Goal: Use online tool/utility: Utilize a website feature to perform a specific function

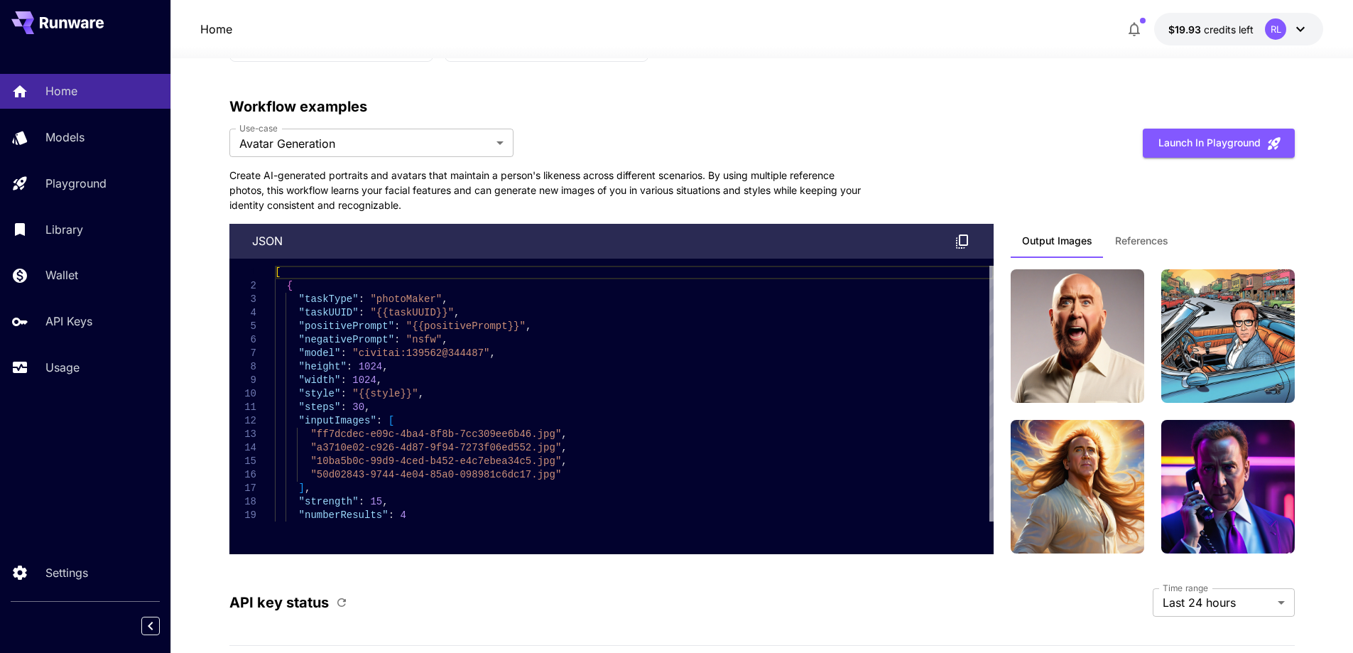
scroll to position [3342, 0]
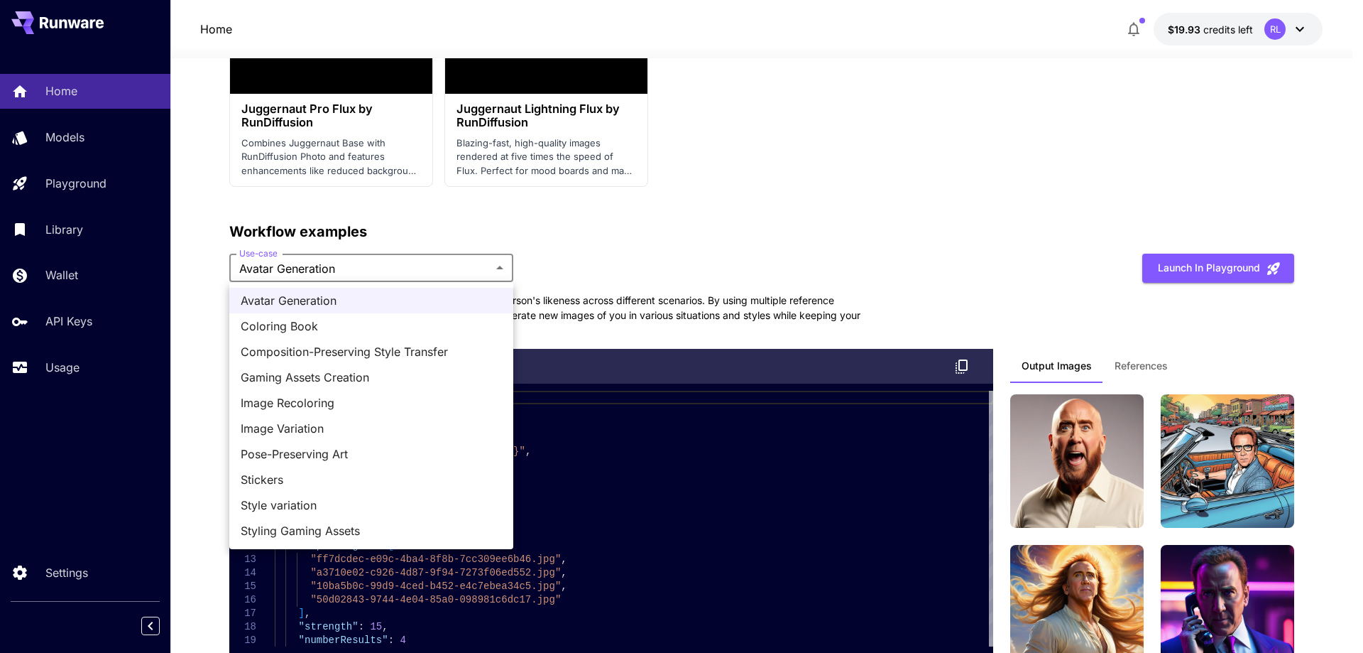
click at [284, 324] on span "Coloring Book" at bounding box center [371, 325] width 261 height 17
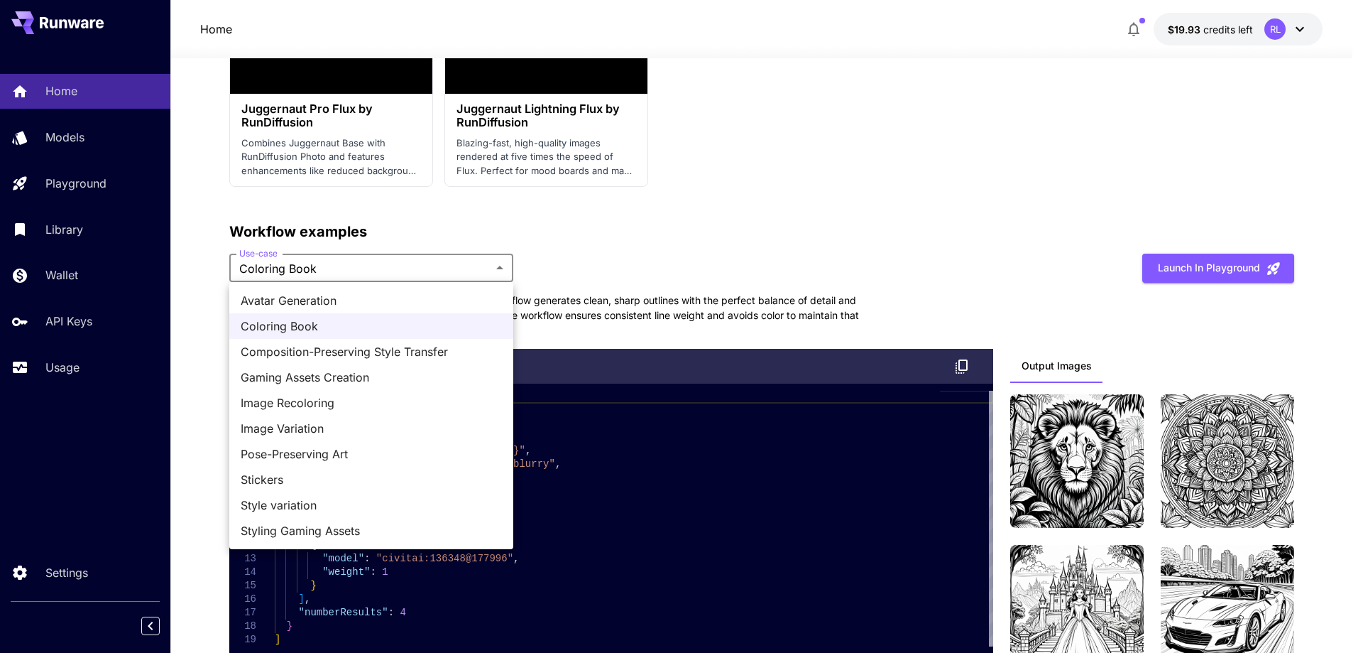
click at [309, 352] on span "Composition-Preserving Style Transfer" at bounding box center [371, 351] width 261 height 17
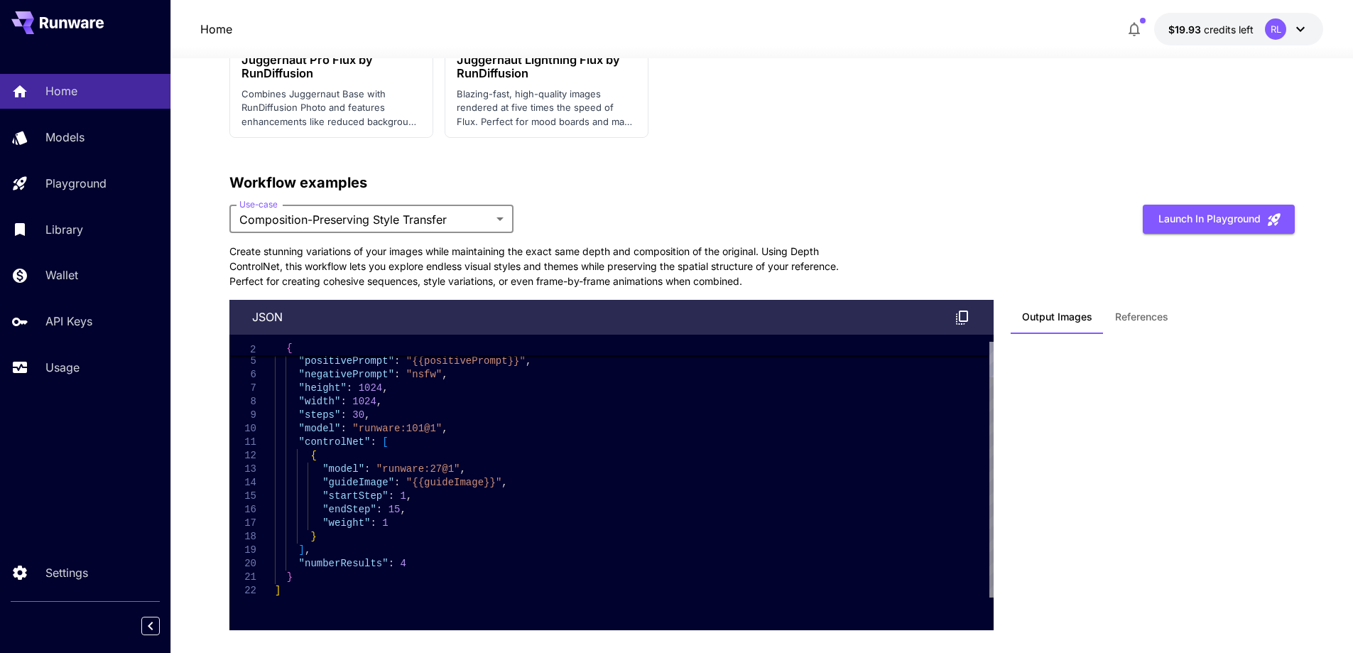
scroll to position [3271, 0]
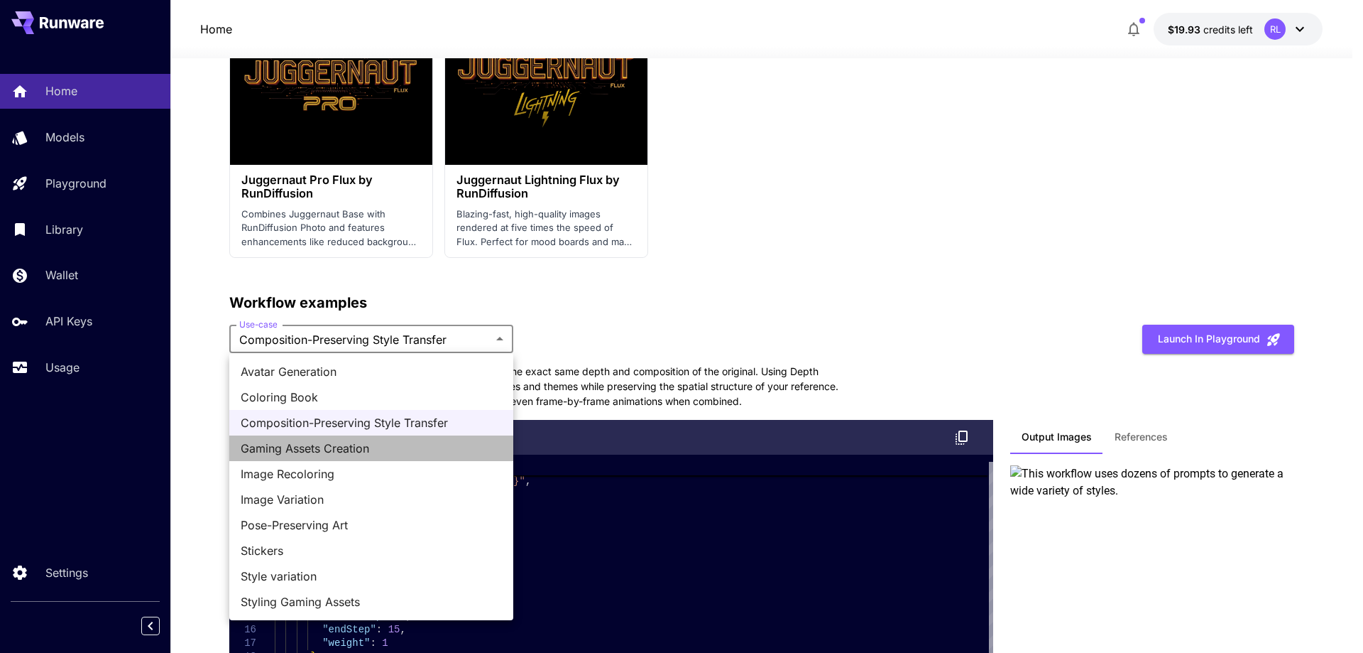
click at [320, 441] on span "Gaming Assets Creation" at bounding box center [371, 448] width 261 height 17
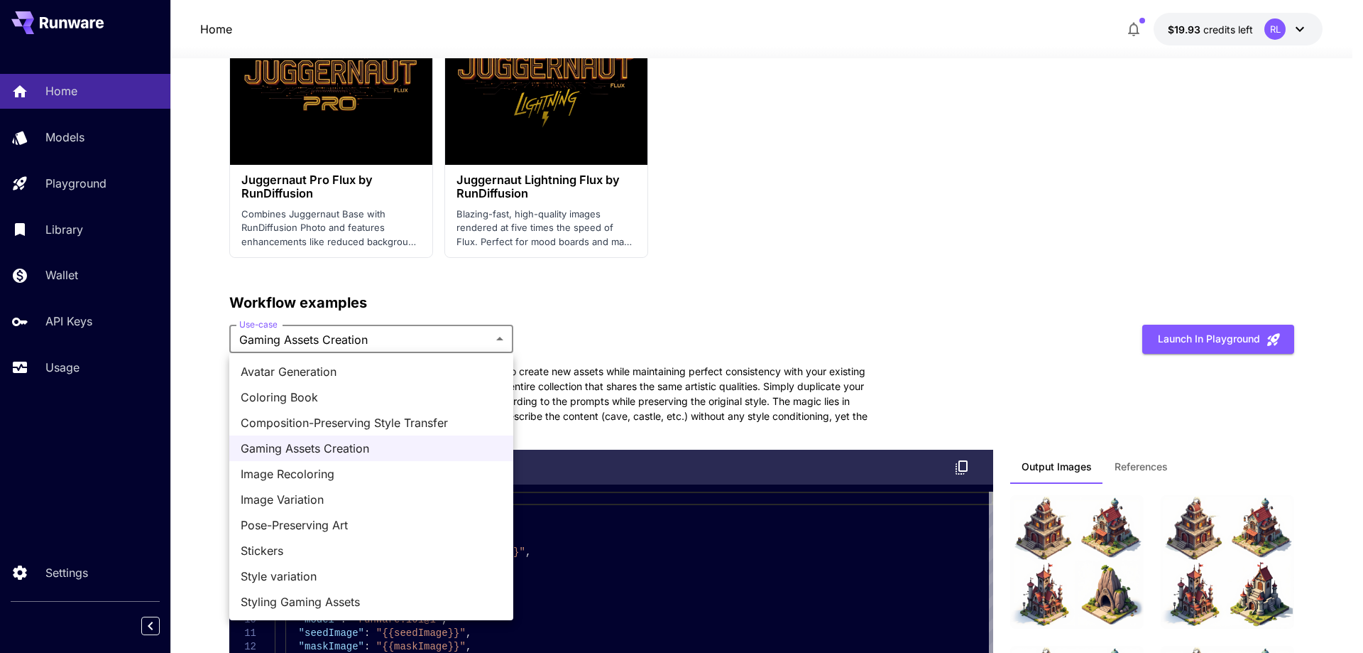
click at [332, 476] on span "Image Recoloring" at bounding box center [371, 473] width 261 height 17
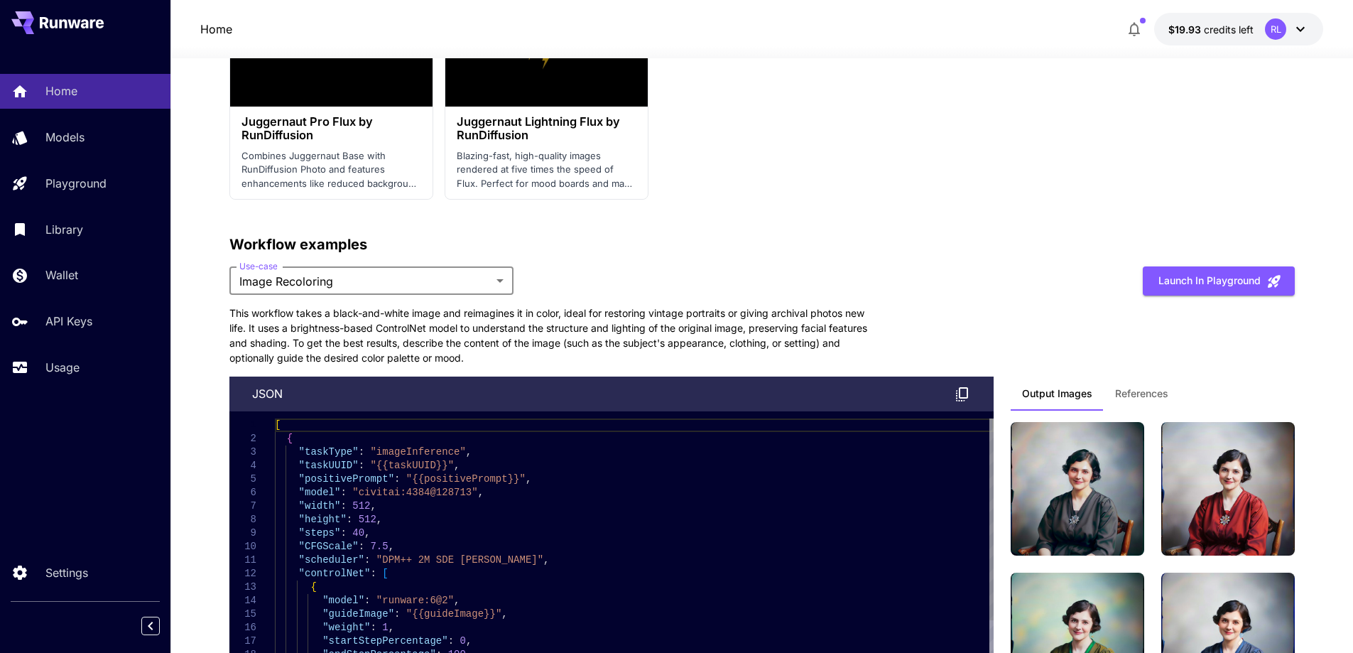
scroll to position [3484, 0]
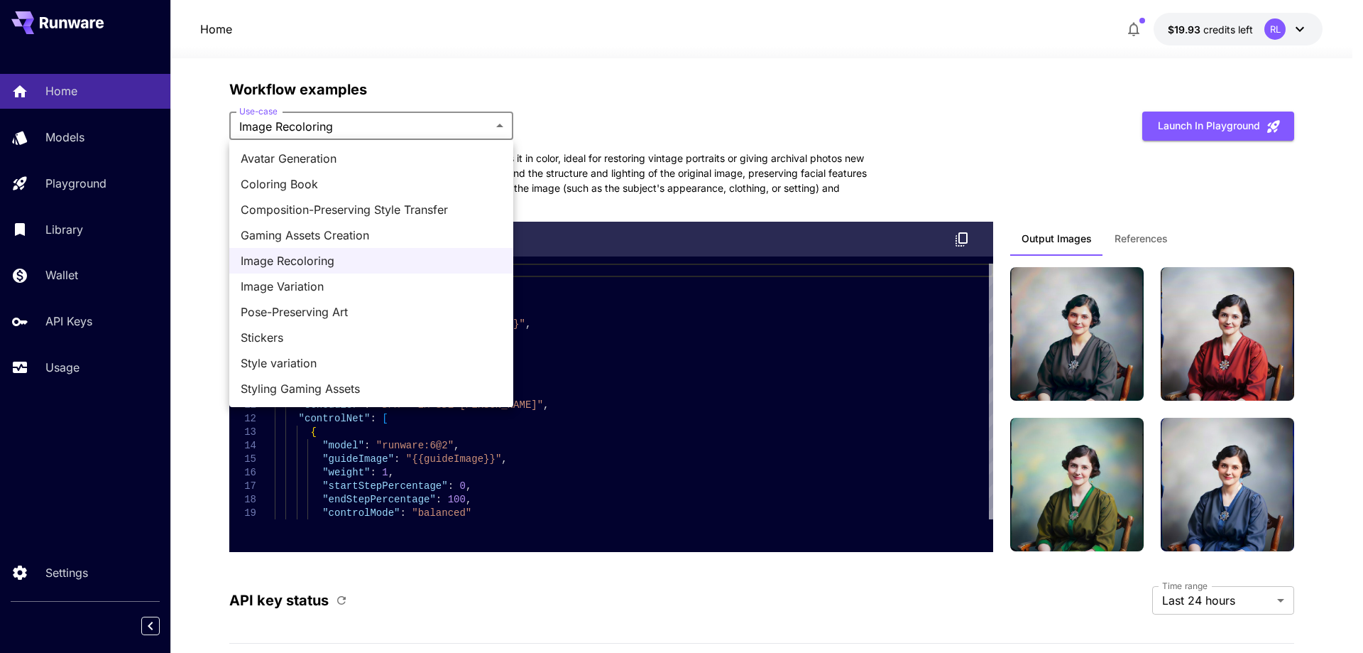
click at [335, 281] on span "Image Variation" at bounding box center [371, 286] width 261 height 17
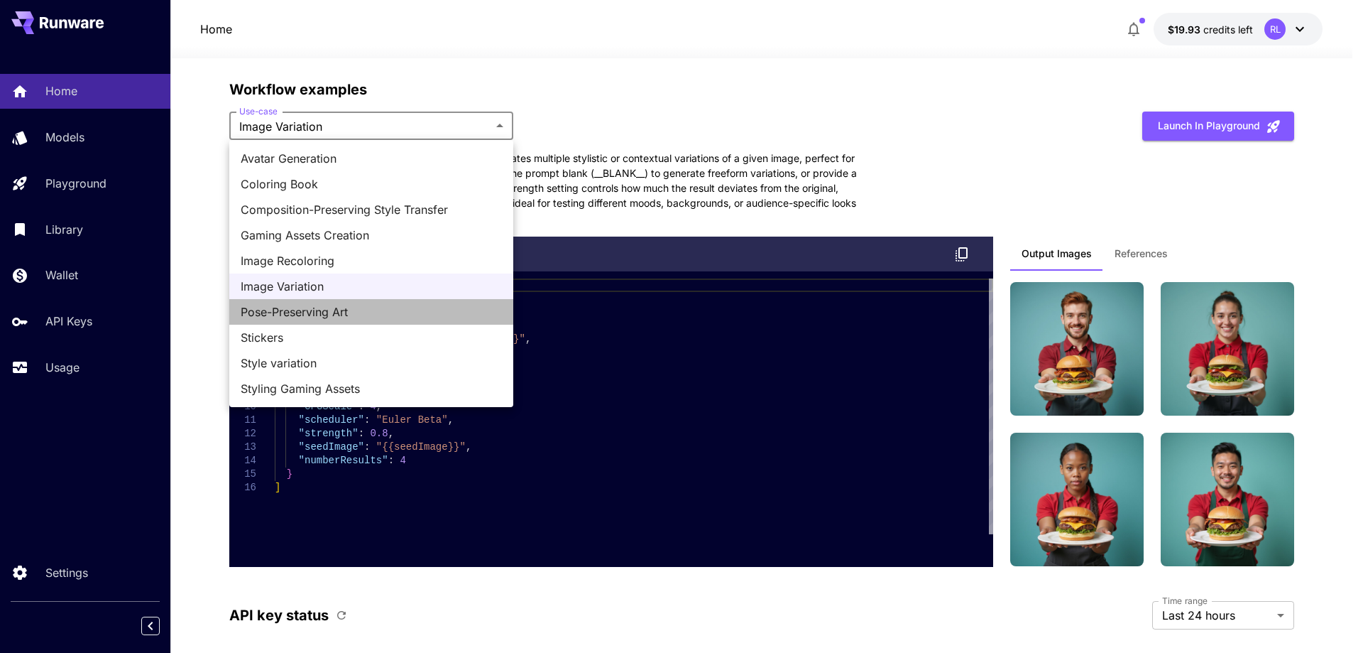
click at [300, 311] on span "Pose-Preserving Art" at bounding box center [371, 311] width 261 height 17
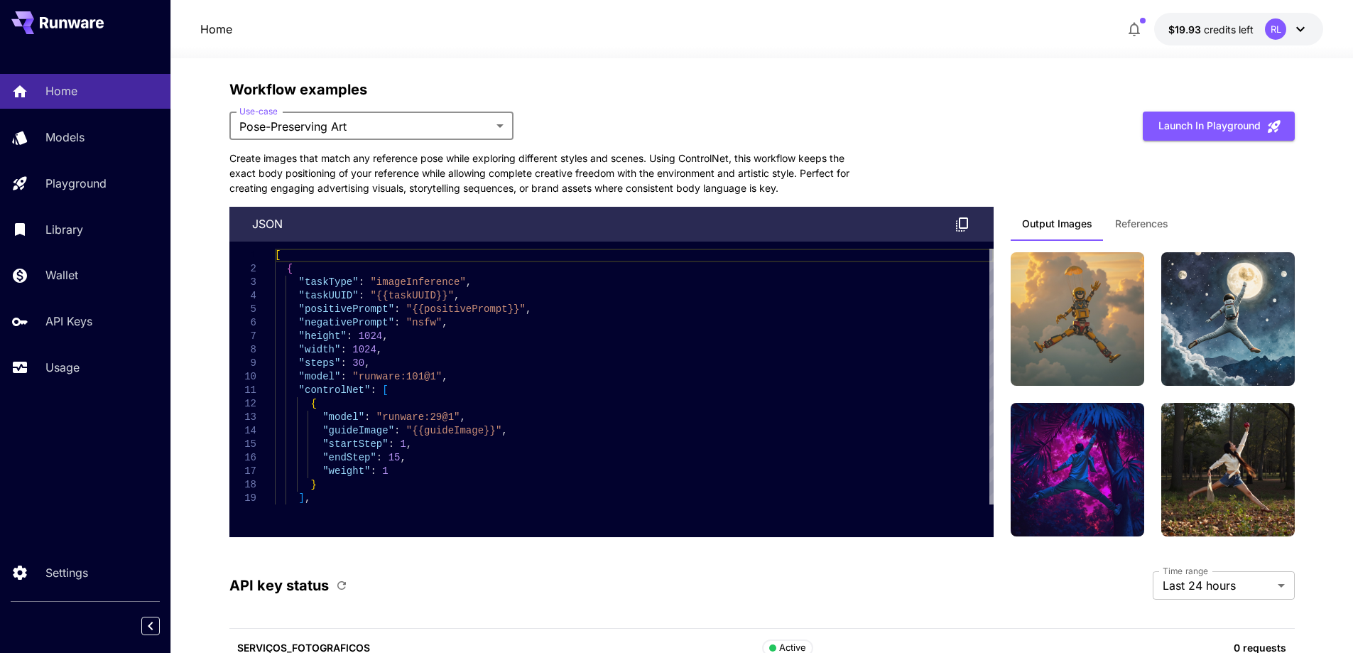
click at [1140, 222] on span "References" at bounding box center [1141, 223] width 53 height 13
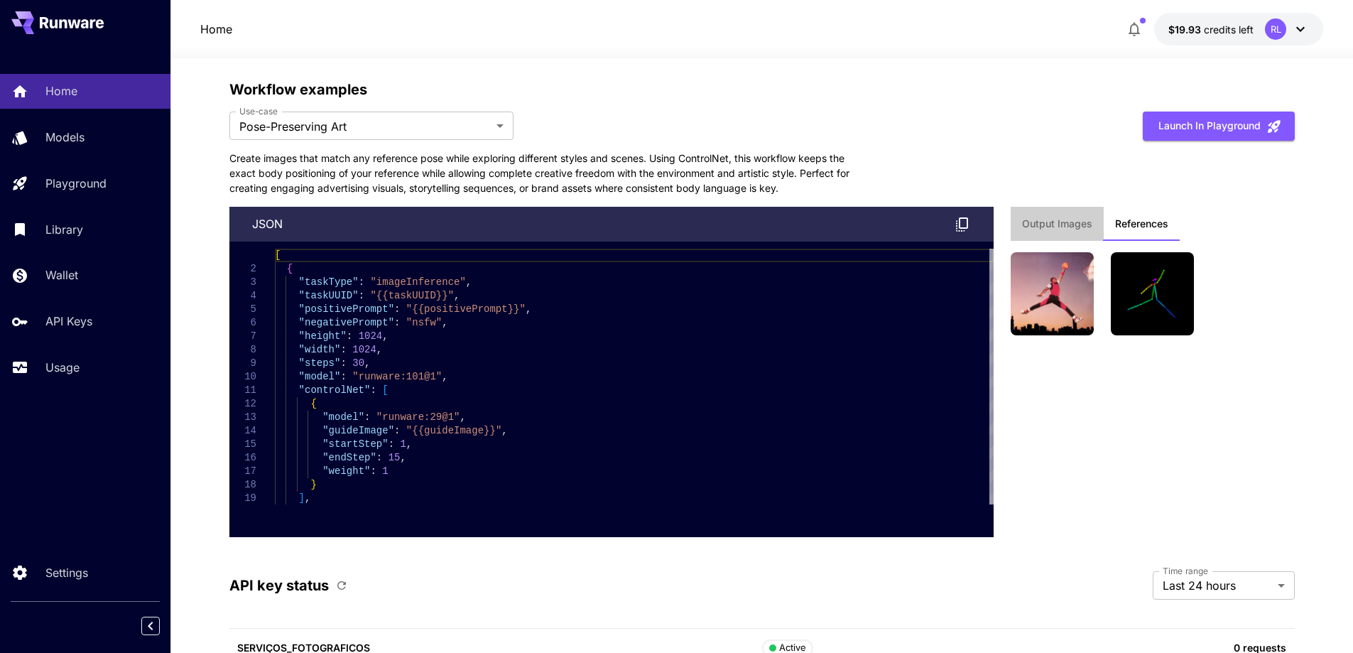
click at [1052, 224] on span "Output Images" at bounding box center [1057, 223] width 70 height 13
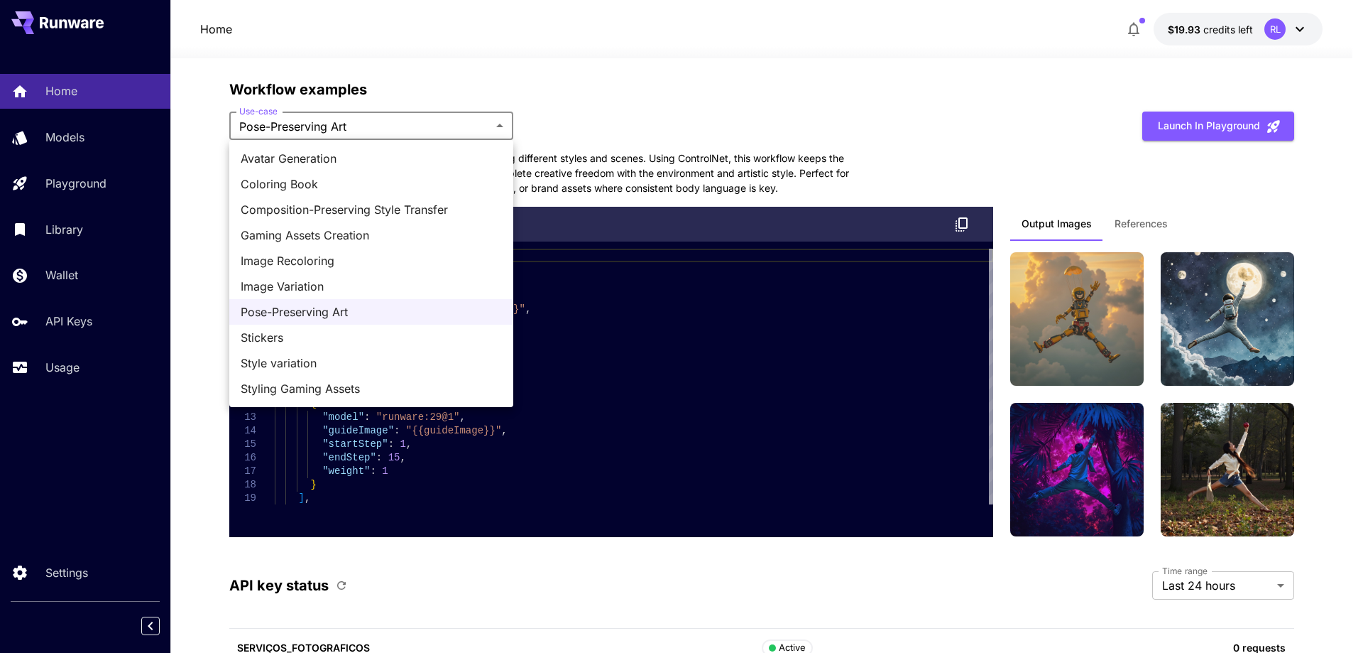
click at [271, 337] on span "Stickers" at bounding box center [371, 337] width 261 height 17
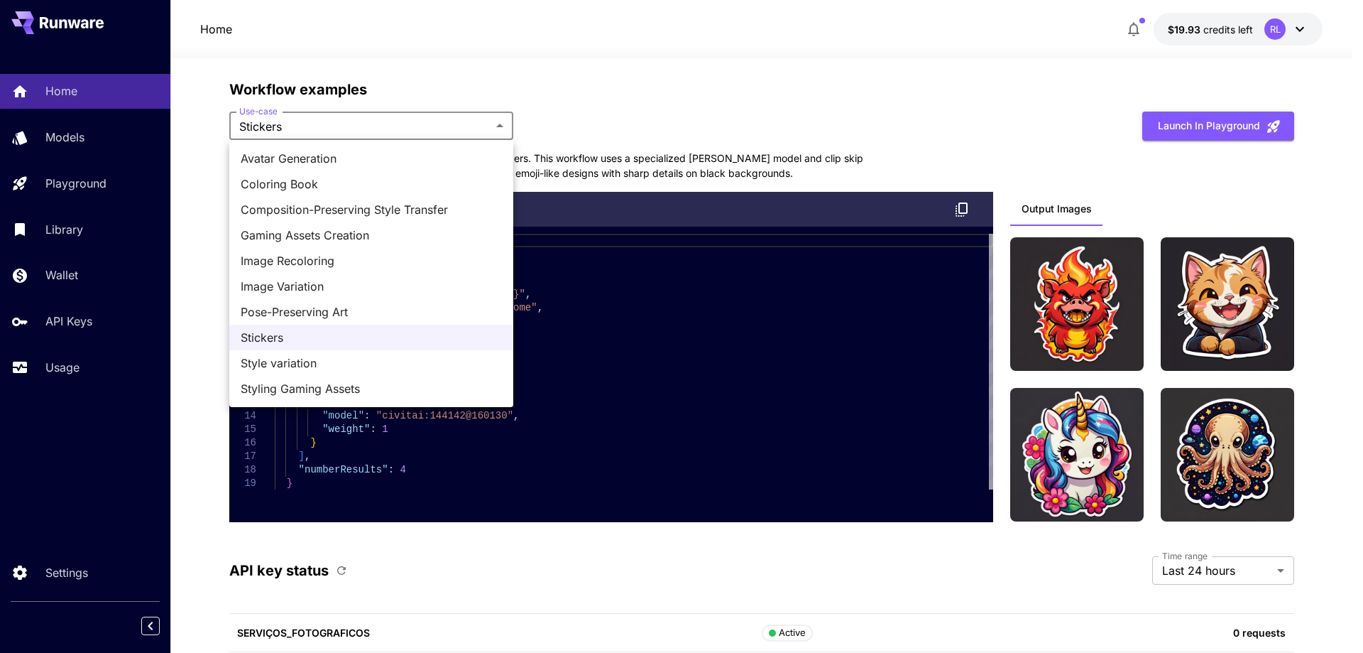
click at [285, 359] on span "Style variation" at bounding box center [371, 362] width 261 height 17
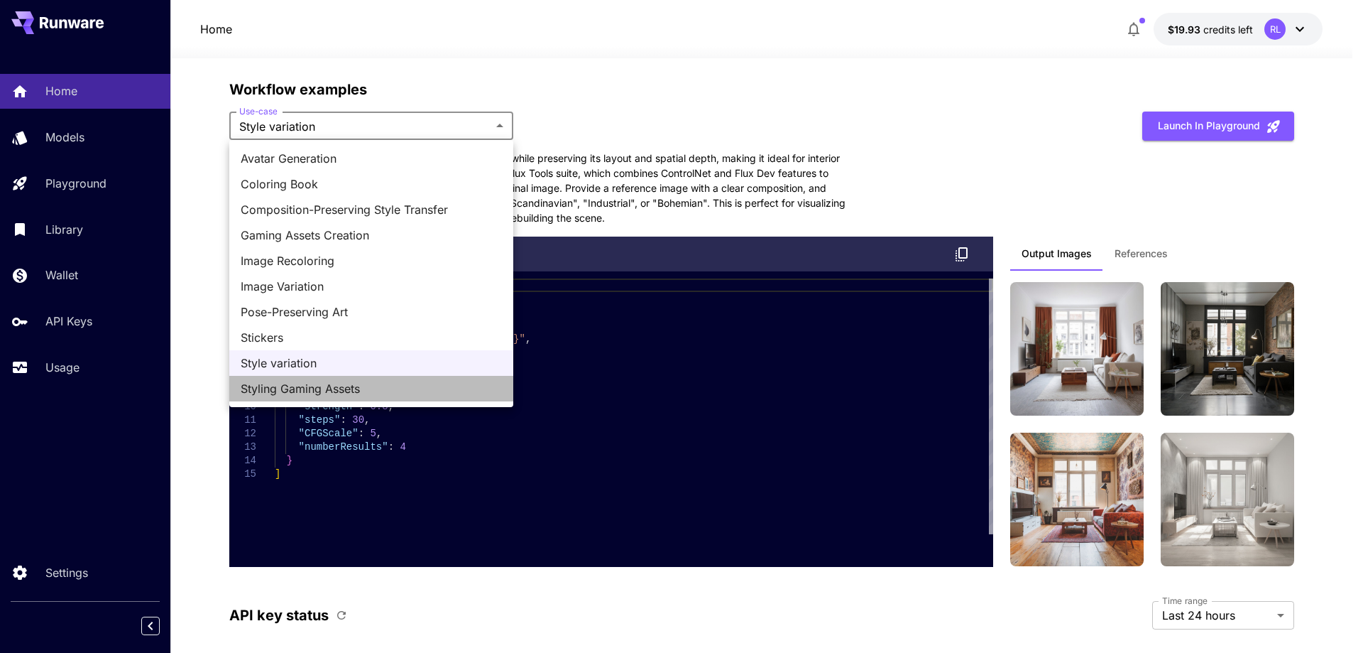
click at [325, 391] on span "Styling Gaming Assets" at bounding box center [371, 388] width 261 height 17
type input "**********"
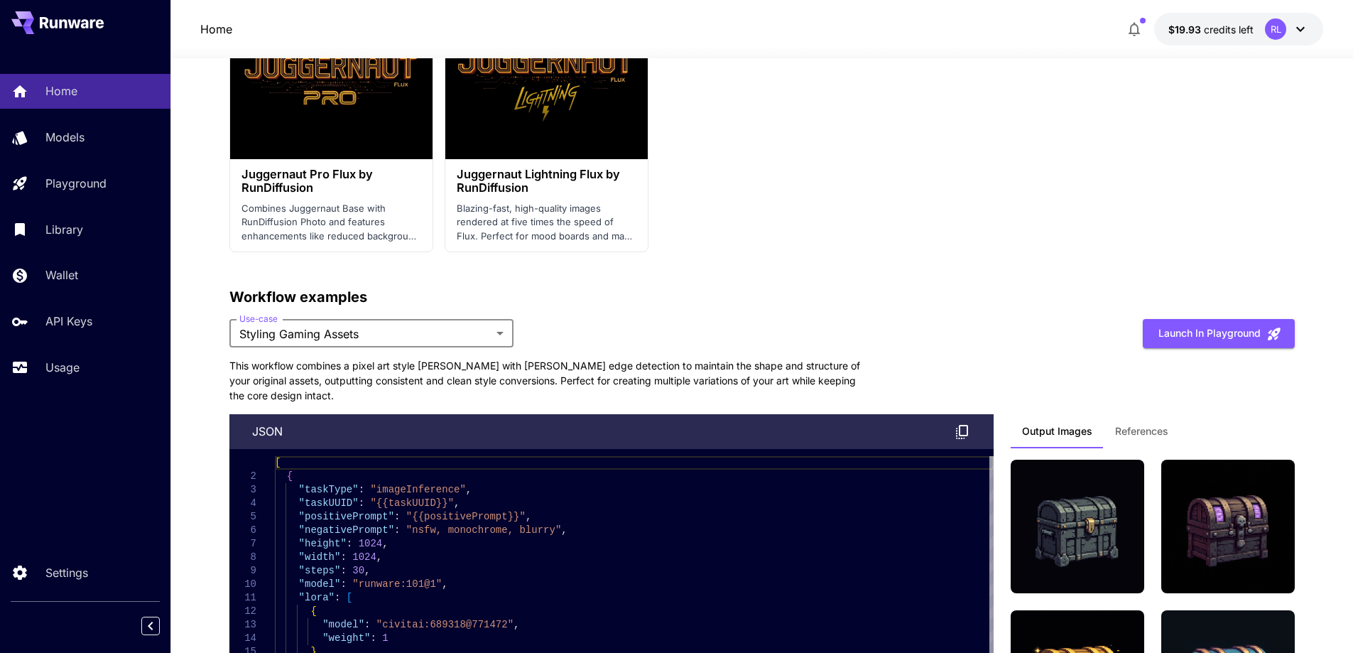
scroll to position [3413, 0]
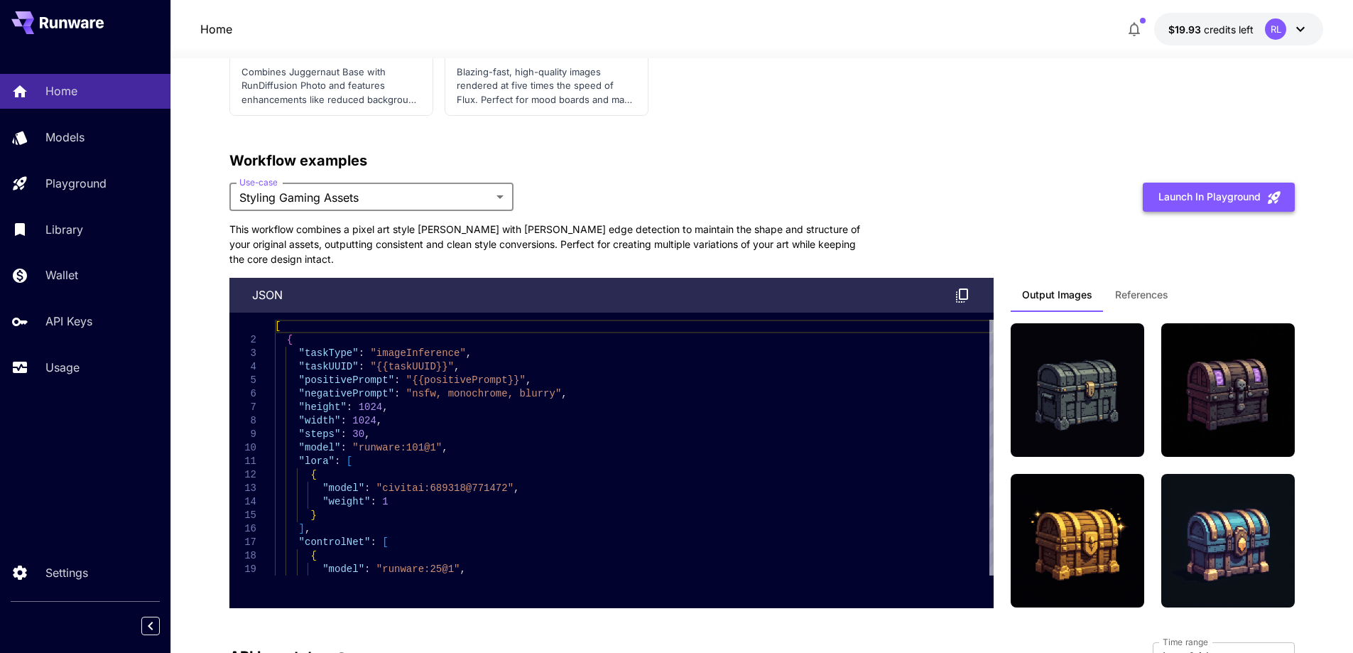
click at [1206, 199] on button "Launch in Playground" at bounding box center [1219, 196] width 152 height 29
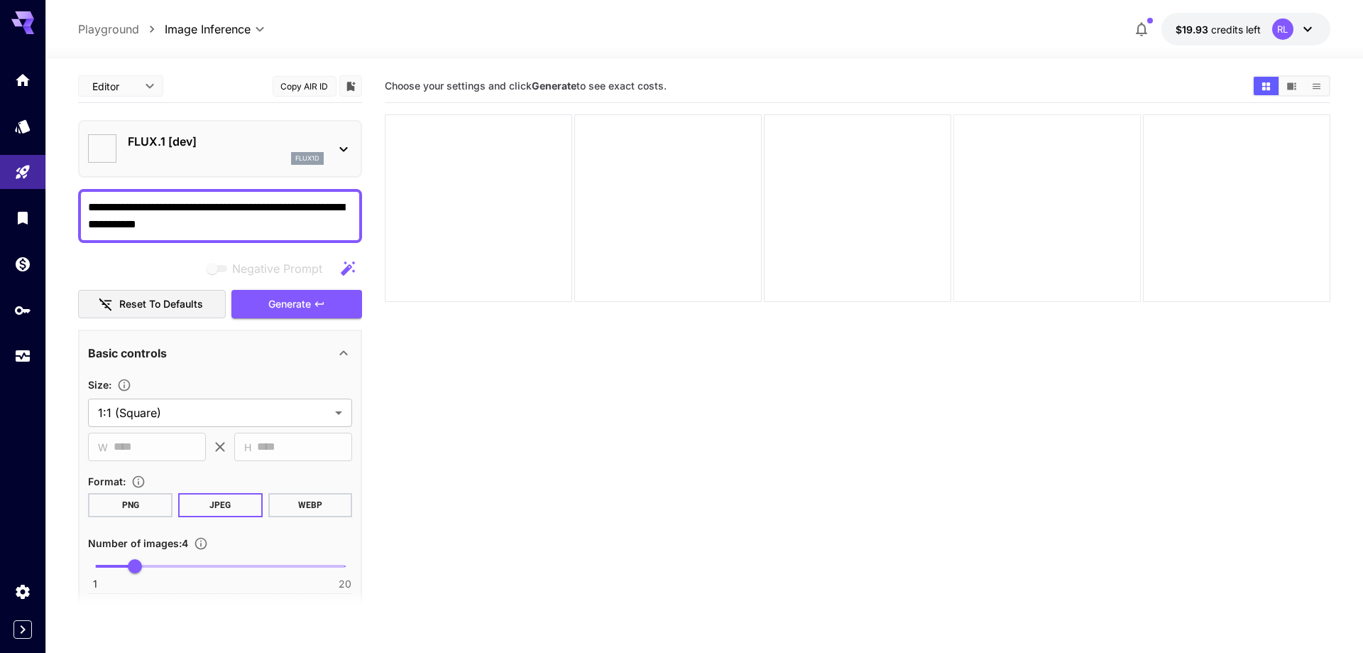
type input "**********"
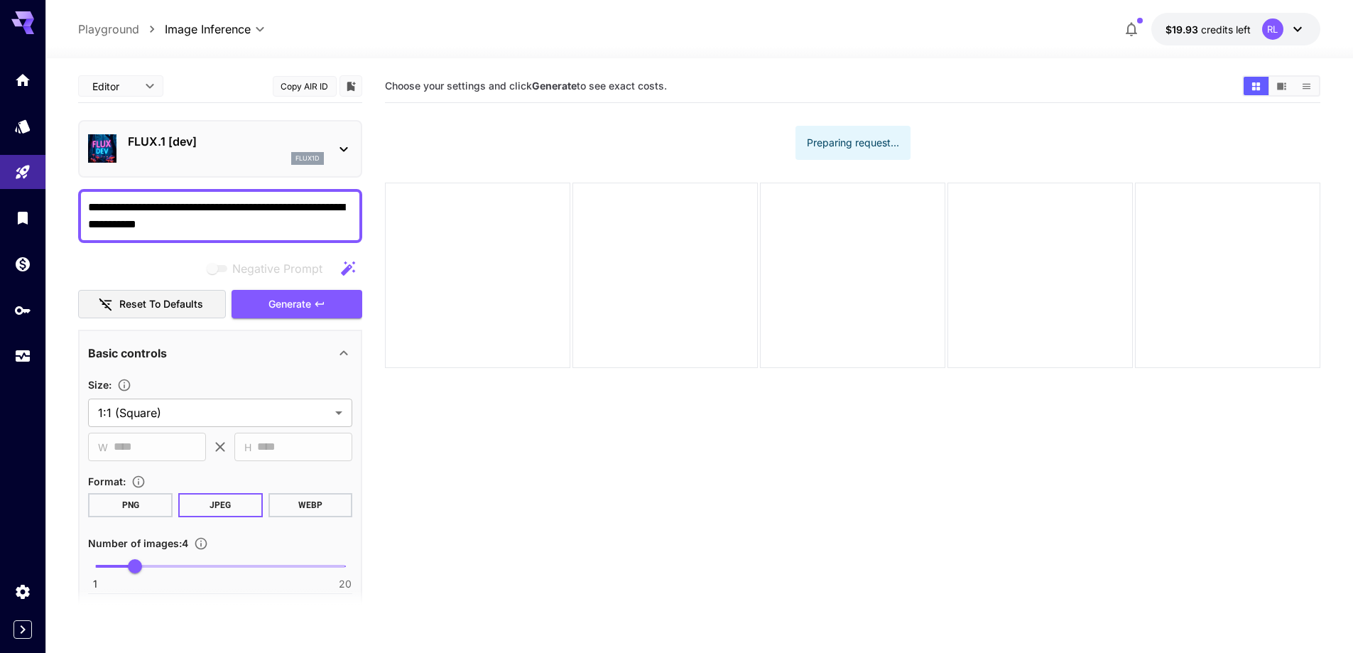
type input "********"
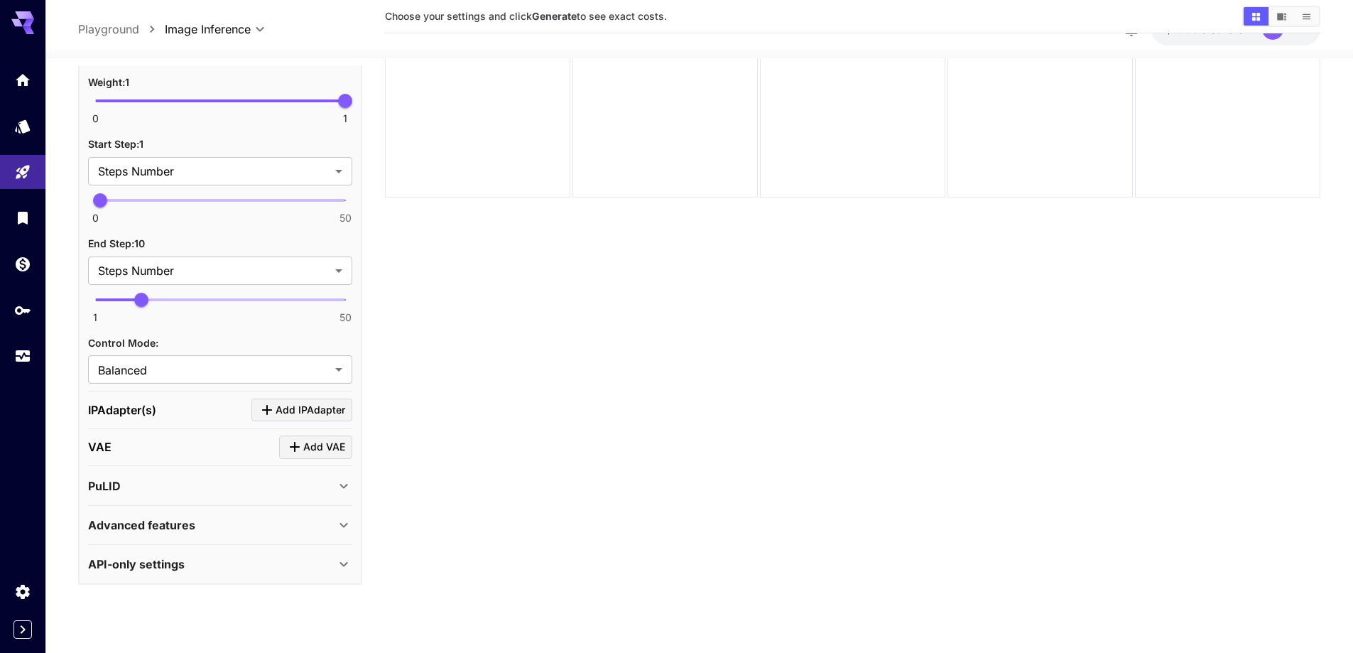
scroll to position [112, 0]
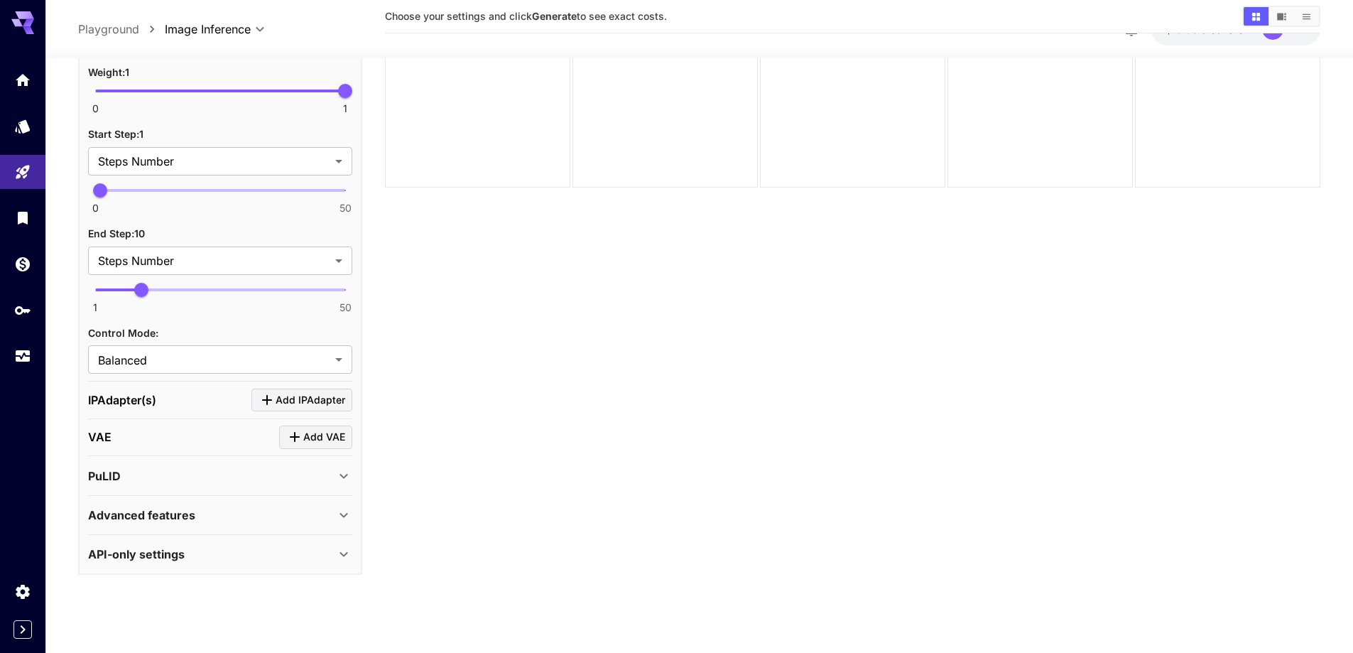
click at [165, 545] on p "API-only settings" at bounding box center [136, 553] width 97 height 17
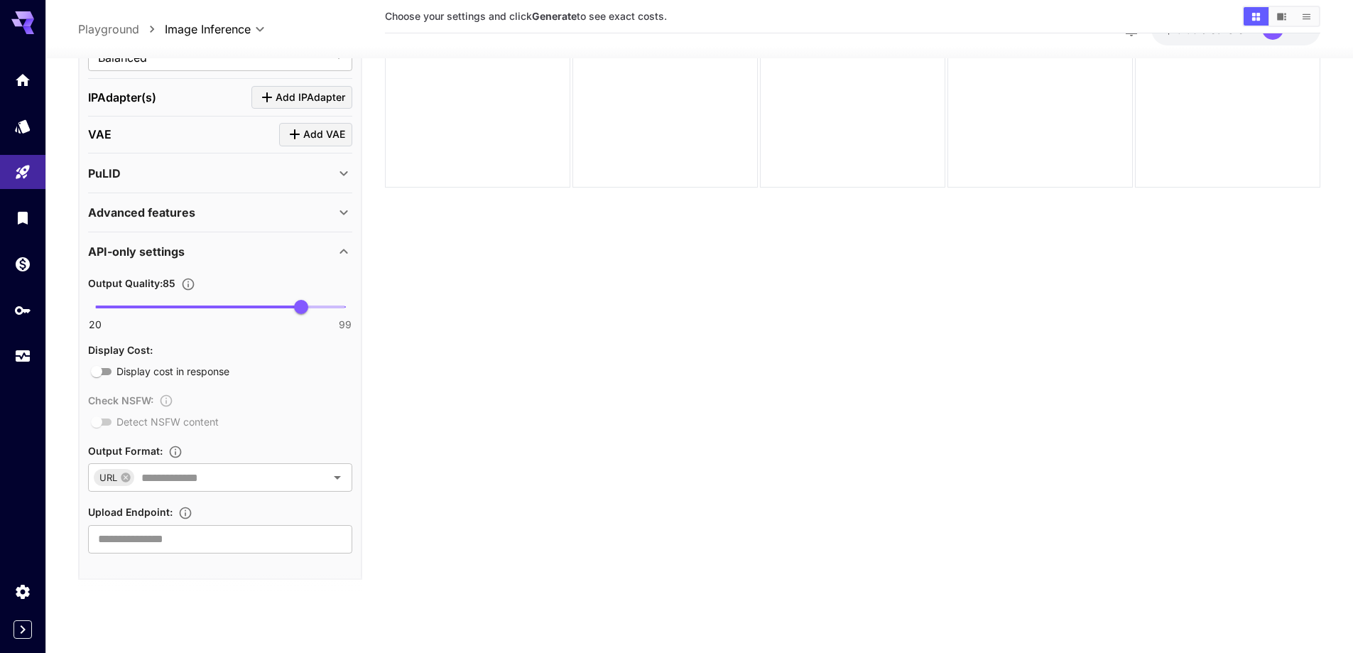
scroll to position [1377, 0]
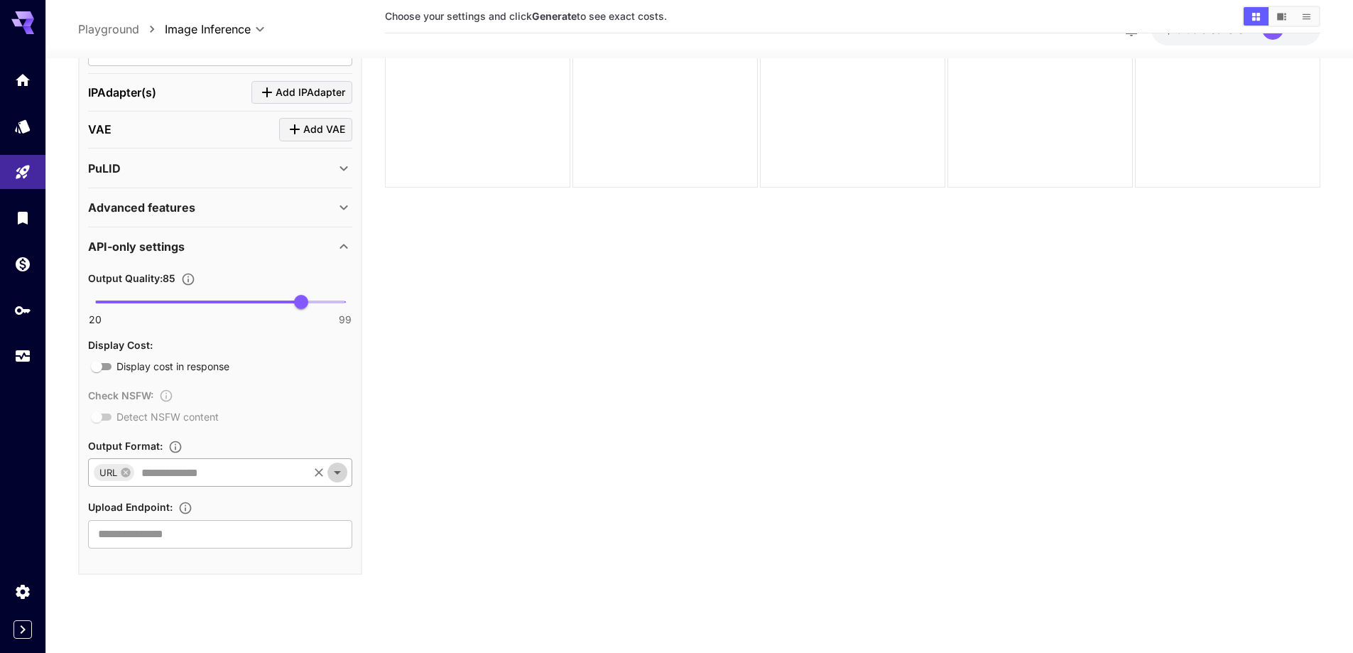
click at [340, 471] on icon "Open" at bounding box center [337, 472] width 17 height 17
click at [345, 204] on icon at bounding box center [343, 207] width 17 height 17
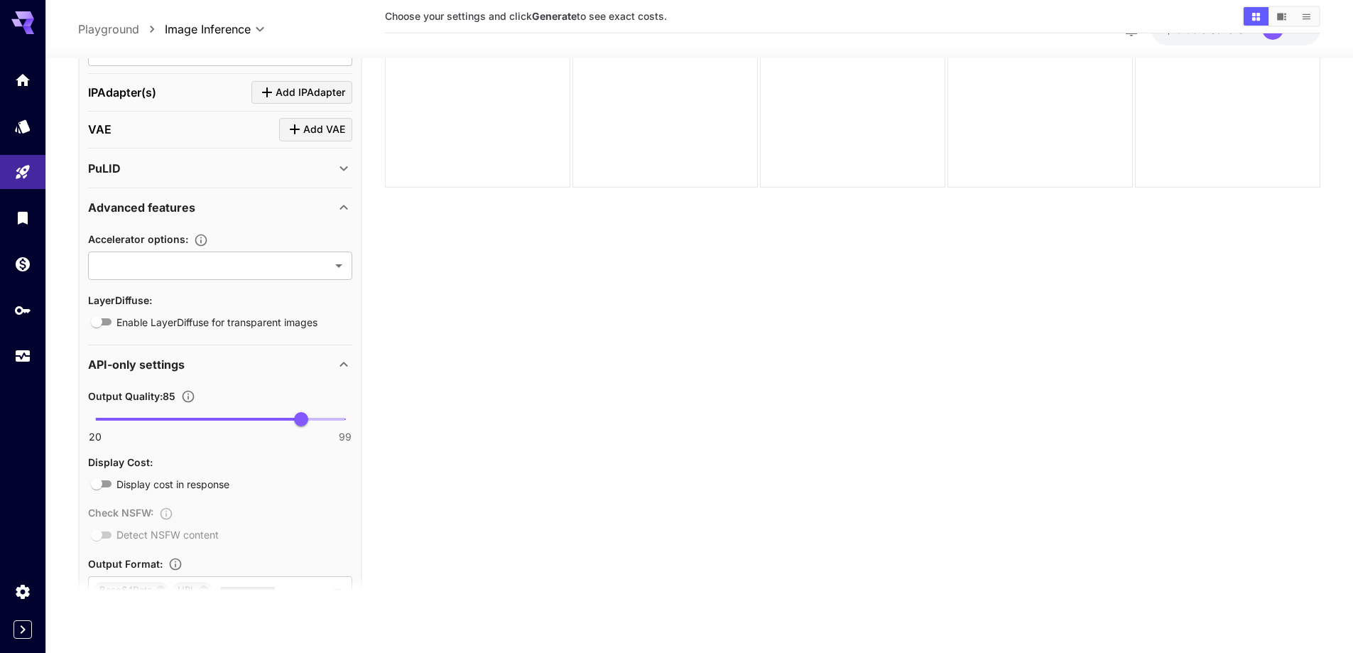
click at [538, 438] on section "Choose your settings and click Generate to see exact costs." at bounding box center [852, 283] width 935 height 653
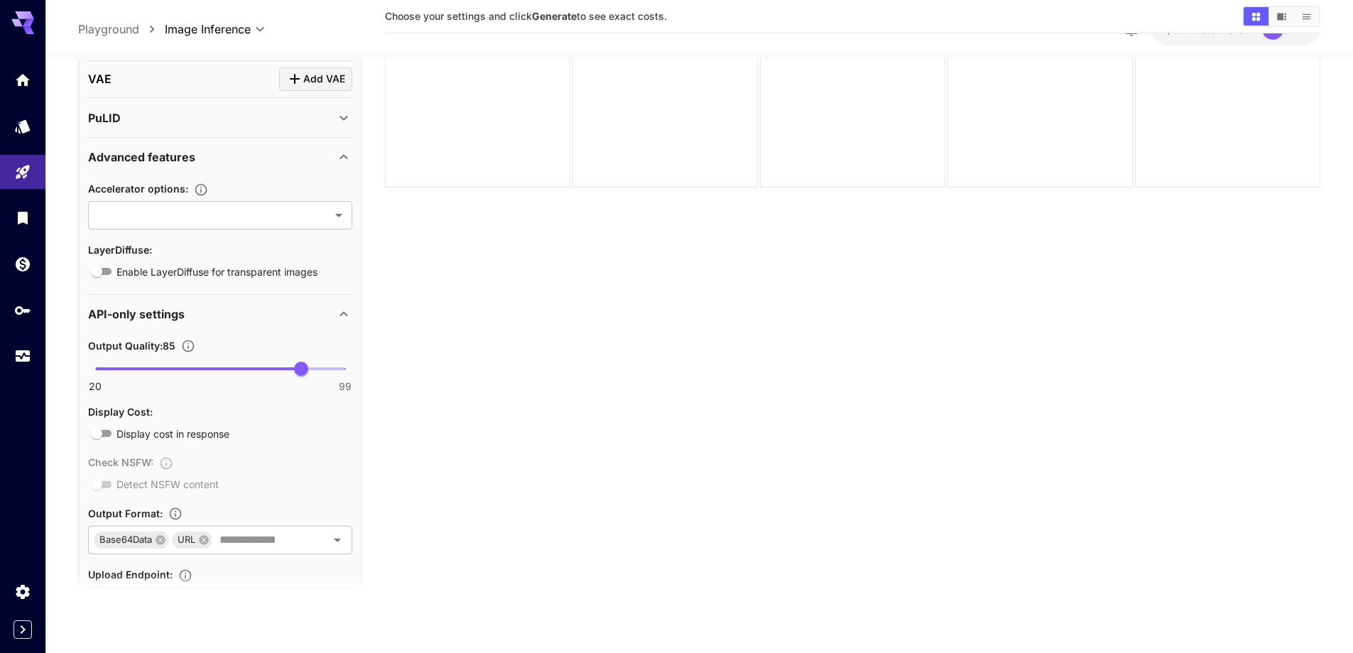
scroll to position [1494, 0]
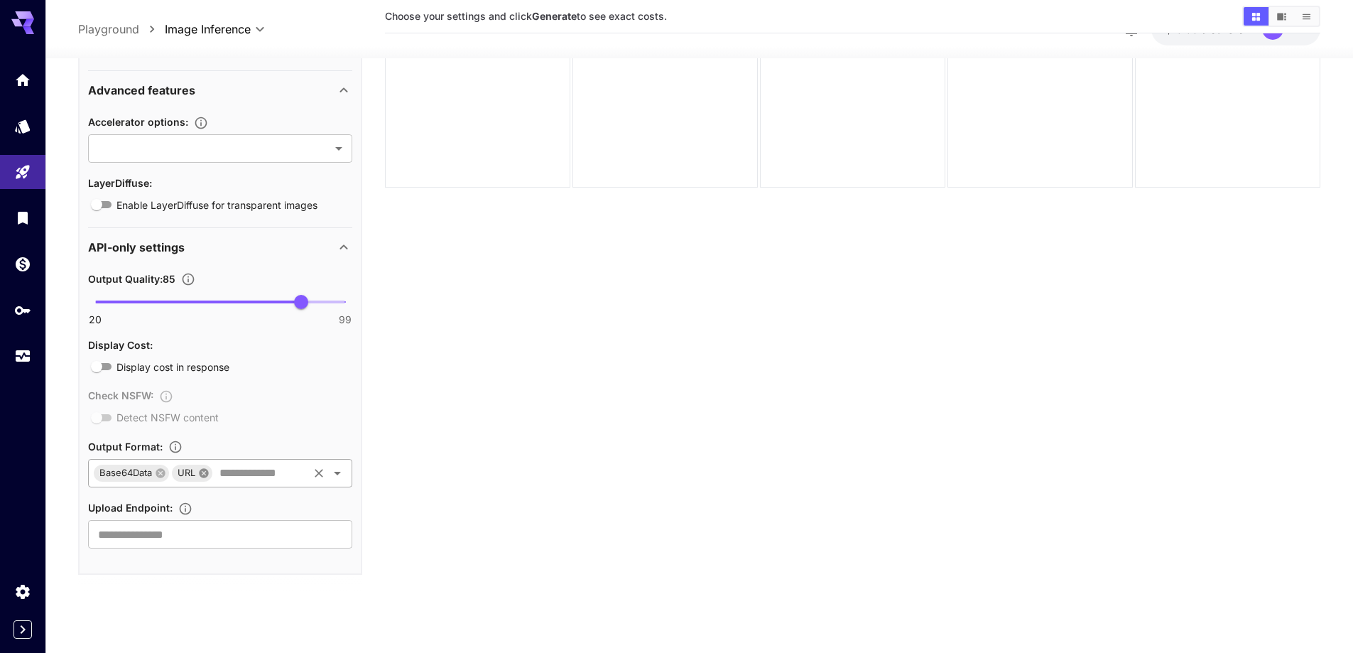
click at [202, 472] on icon at bounding box center [203, 472] width 9 height 9
click at [170, 535] on input "text" at bounding box center [220, 534] width 264 height 28
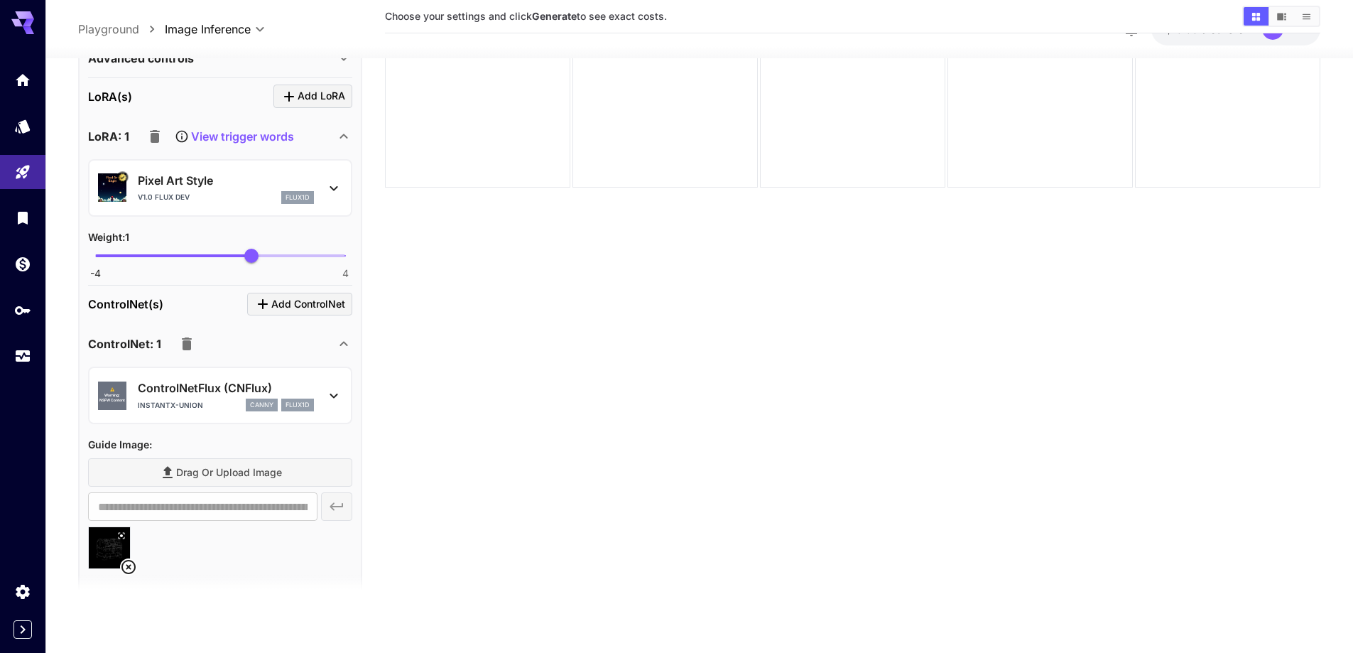
scroll to position [642, 0]
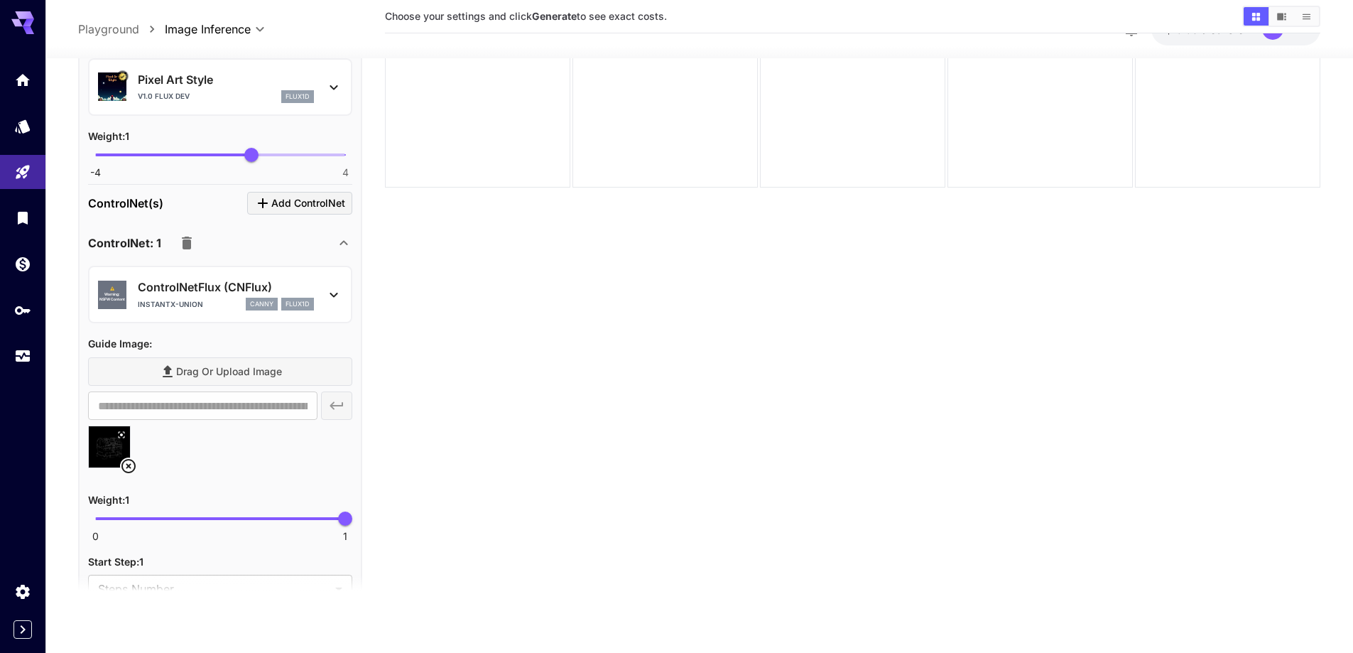
click at [344, 410] on div "**********" at bounding box center [220, 405] width 264 height 28
click at [494, 424] on section "Choose your settings and click Generate to see exact costs." at bounding box center [852, 283] width 935 height 653
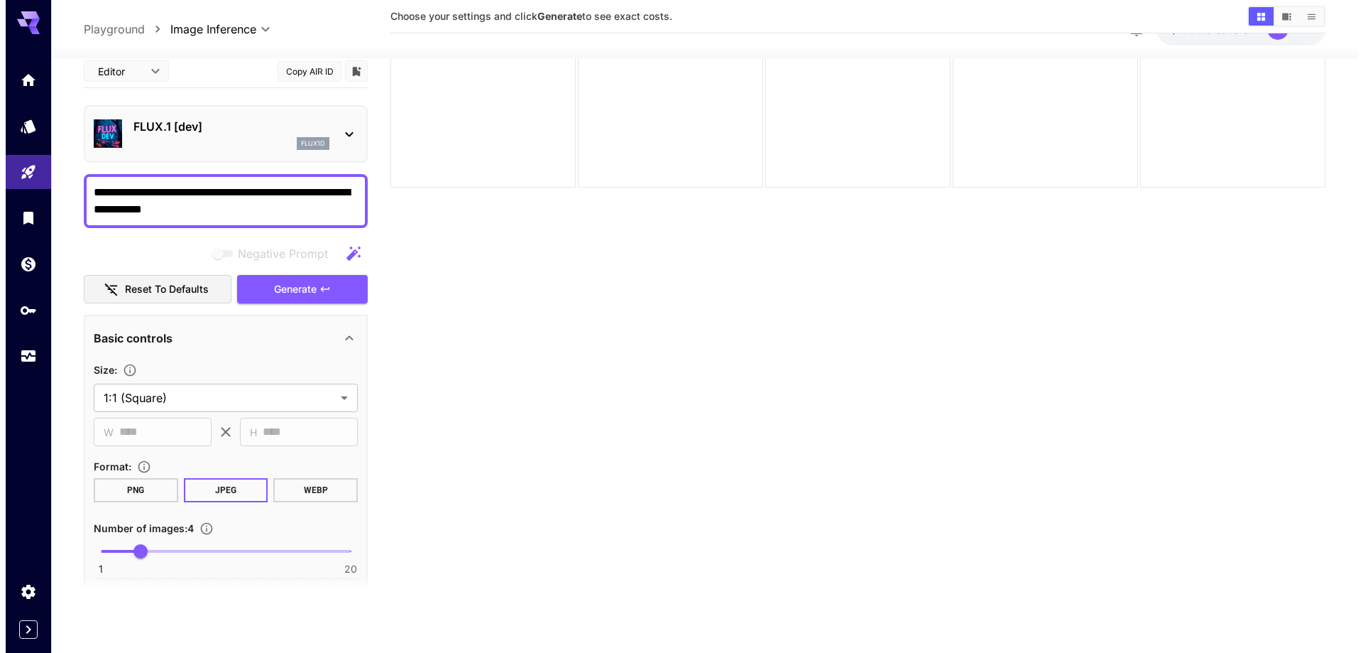
scroll to position [0, 0]
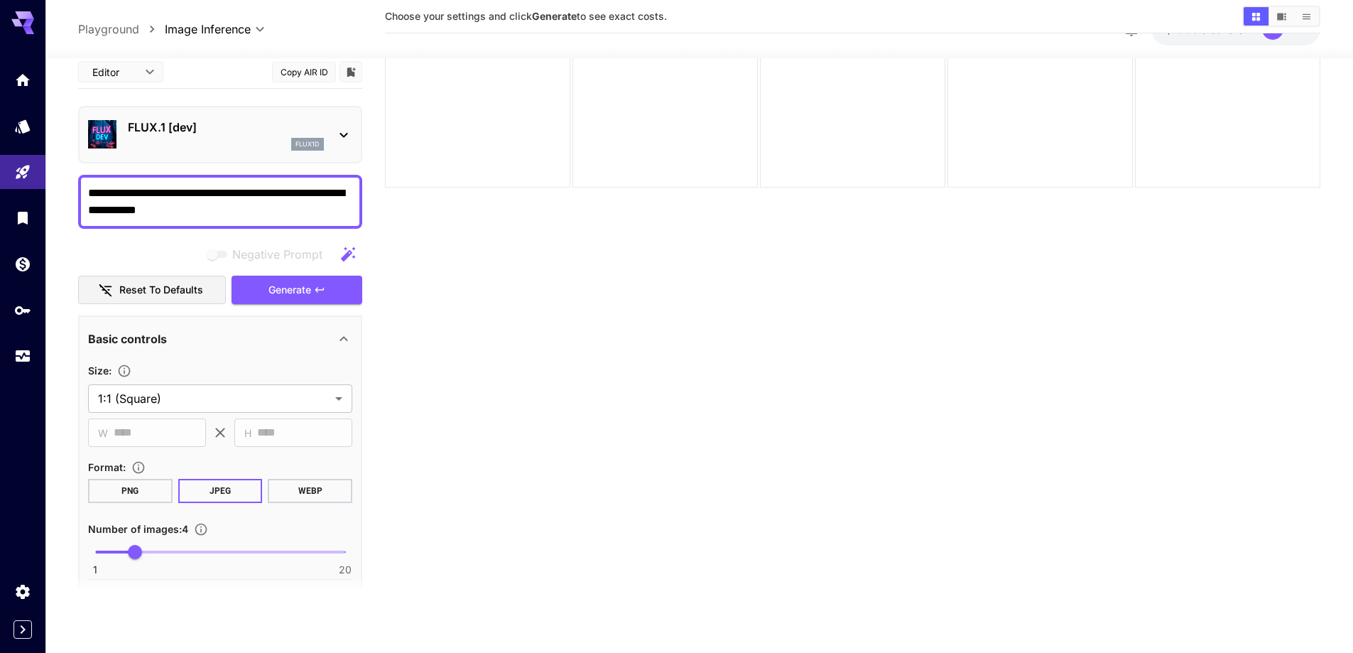
click at [345, 138] on icon at bounding box center [343, 134] width 17 height 17
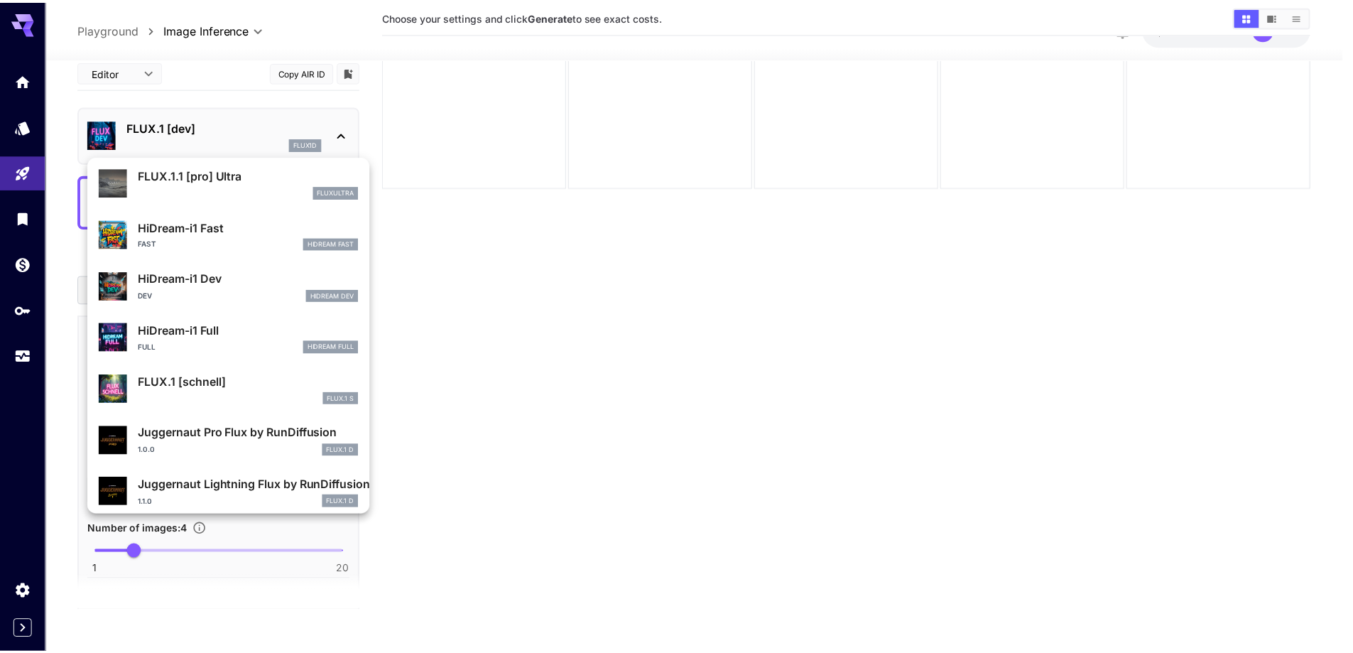
scroll to position [1149, 0]
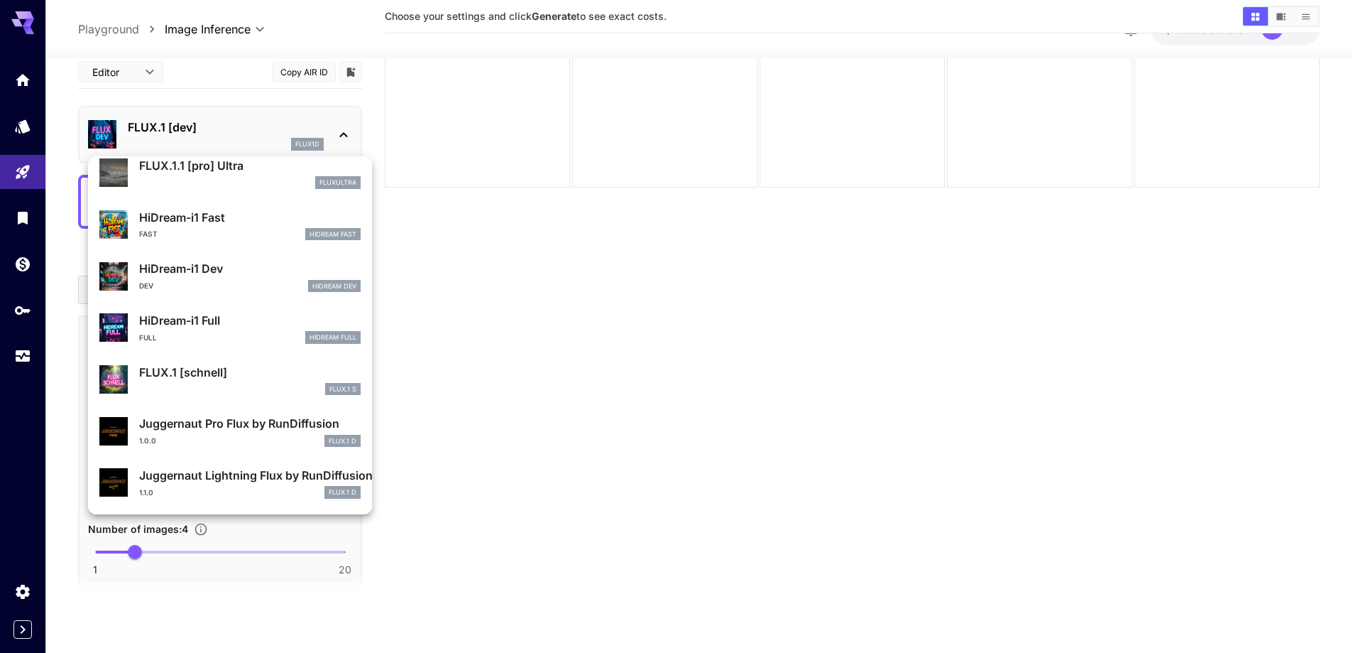
drag, startPoint x: 608, startPoint y: 298, endPoint x: 596, endPoint y: 306, distance: 14.2
click at [607, 298] on div at bounding box center [681, 326] width 1363 height 653
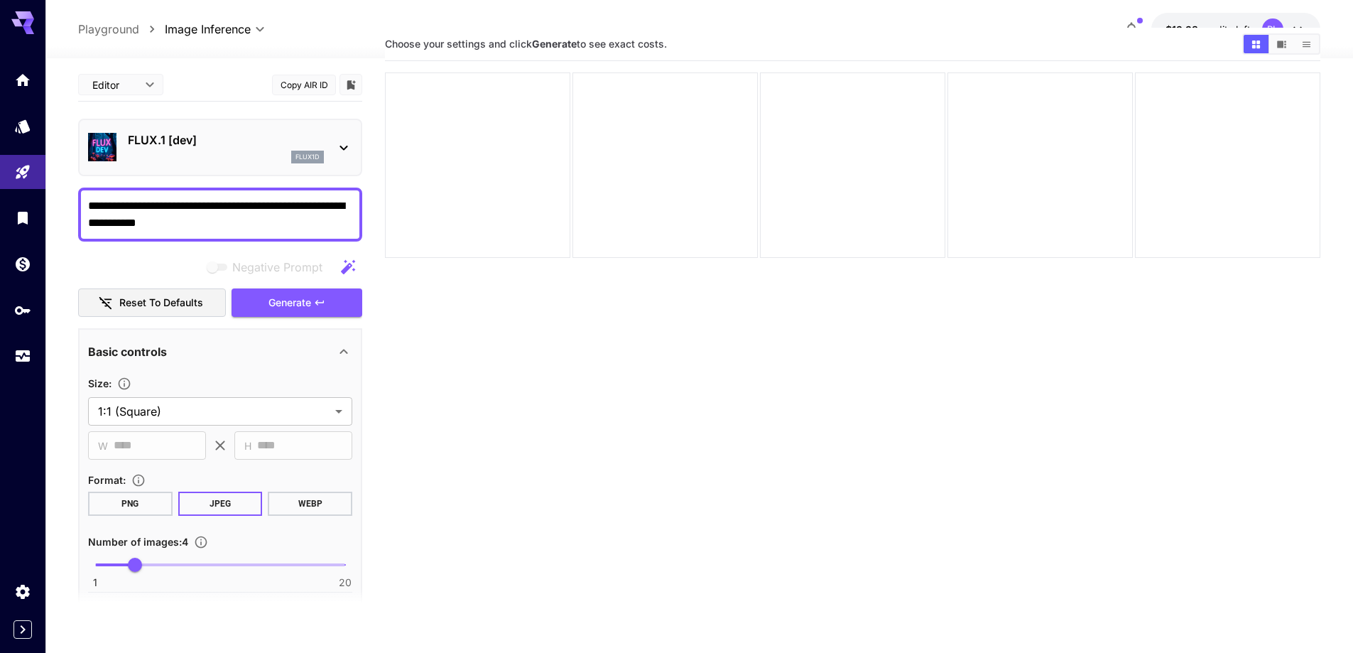
scroll to position [41, 0]
click at [155, 303] on button "Reset to defaults" at bounding box center [152, 302] width 148 height 29
type input "**"
click at [219, 408] on body "**********" at bounding box center [681, 341] width 1363 height 765
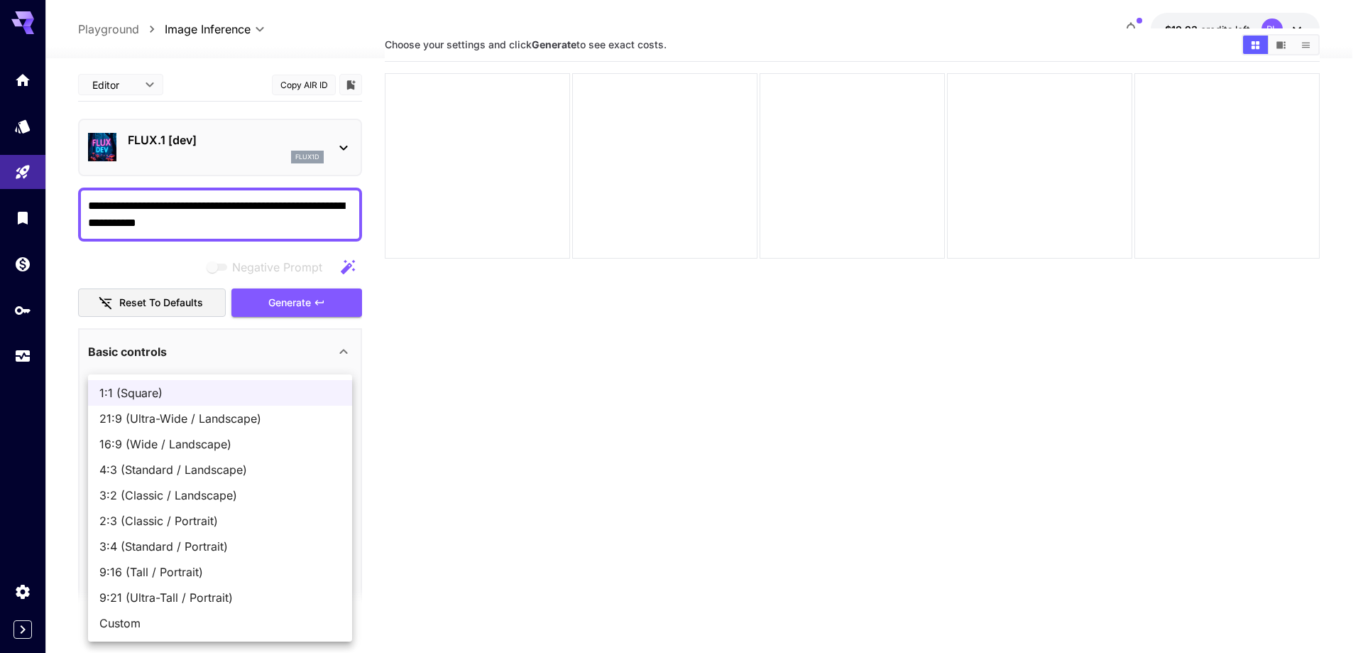
click at [458, 422] on div at bounding box center [681, 326] width 1363 height 653
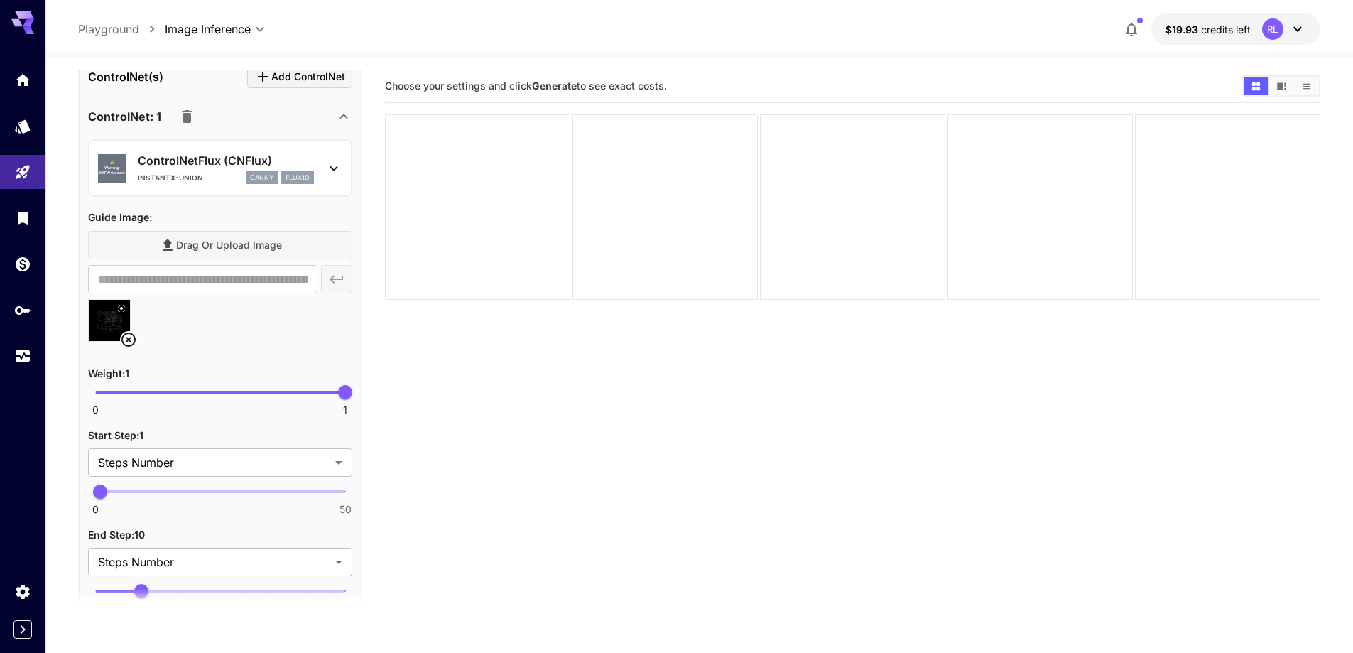
scroll to position [781, 0]
click at [251, 244] on div "Drag or upload image" at bounding box center [220, 246] width 264 height 29
click at [215, 247] on div "Drag or upload image" at bounding box center [220, 246] width 264 height 29
click at [180, 249] on div "Drag or upload image" at bounding box center [220, 246] width 264 height 29
click at [339, 281] on div "**********" at bounding box center [220, 280] width 264 height 28
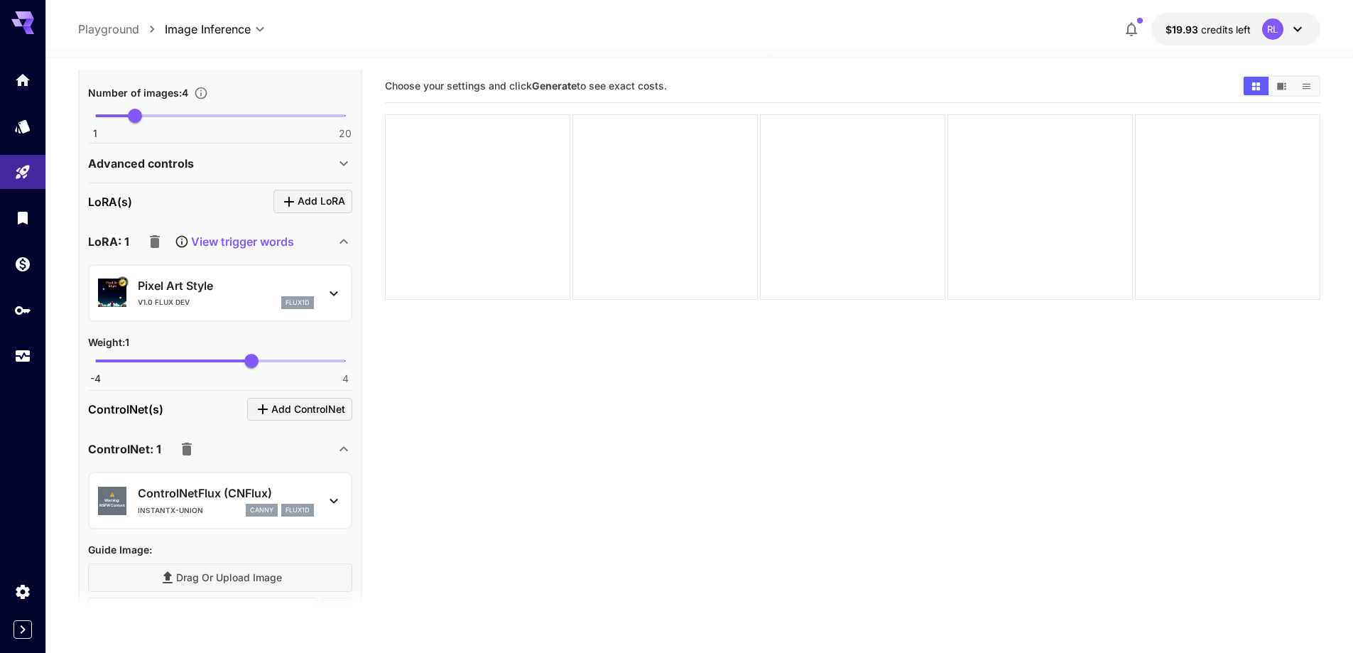
scroll to position [426, 0]
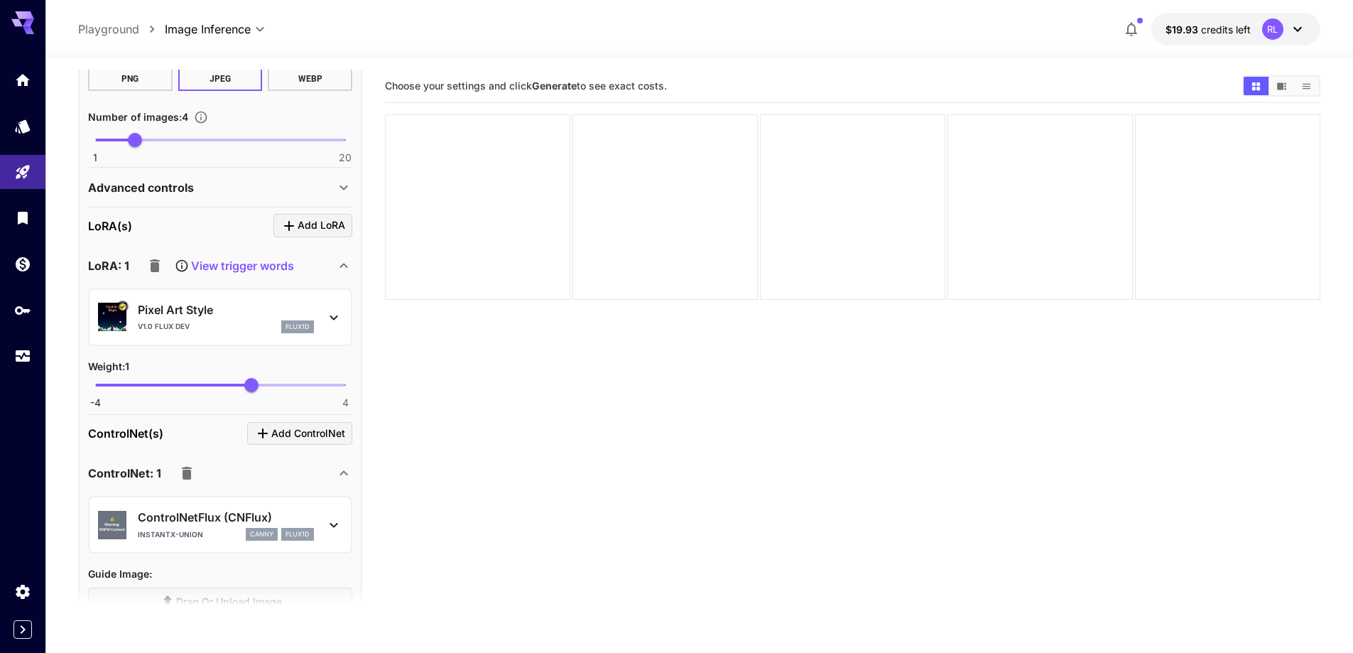
click at [116, 28] on p "Playground" at bounding box center [108, 29] width 61 height 17
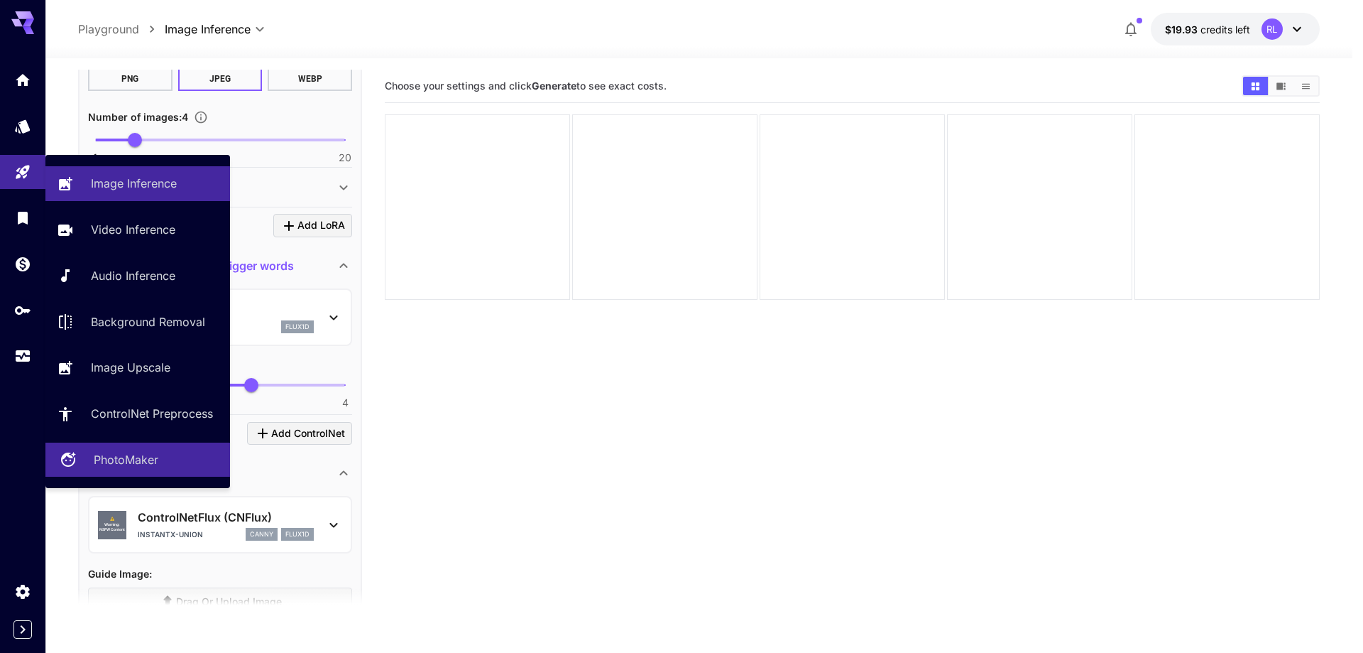
click at [124, 463] on p "PhotoMaker" at bounding box center [126, 459] width 65 height 17
type input "**********"
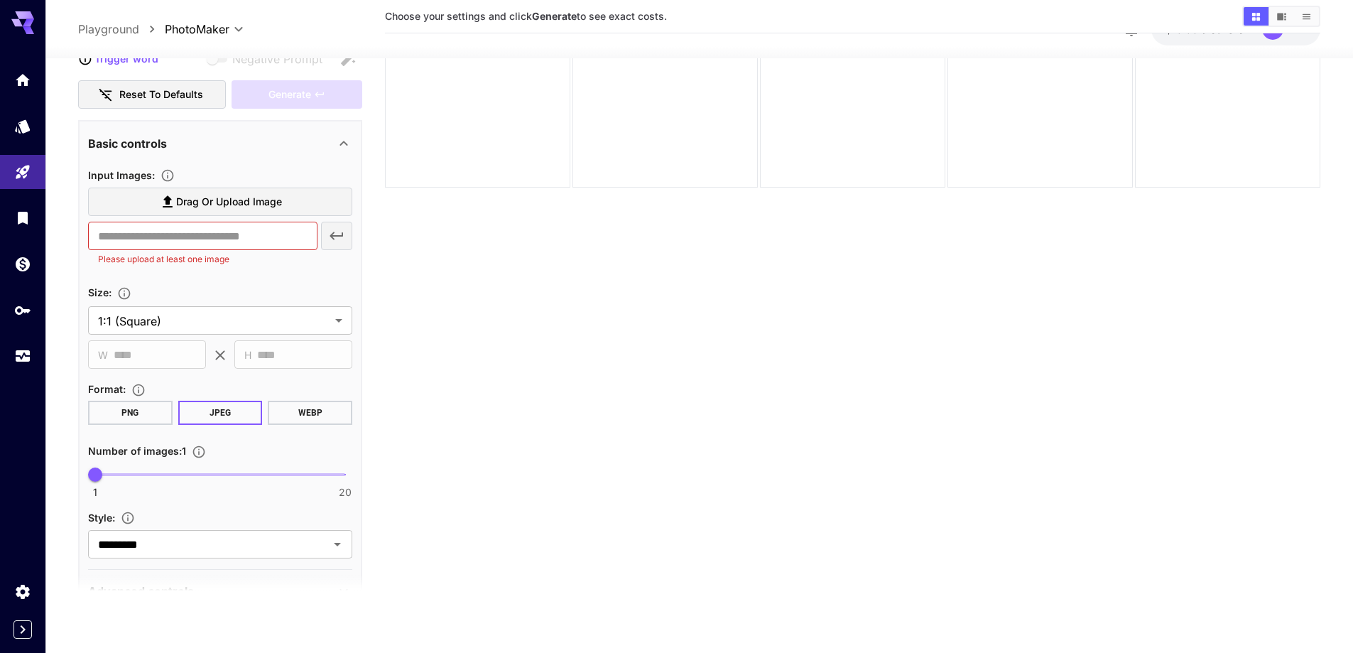
scroll to position [278, 0]
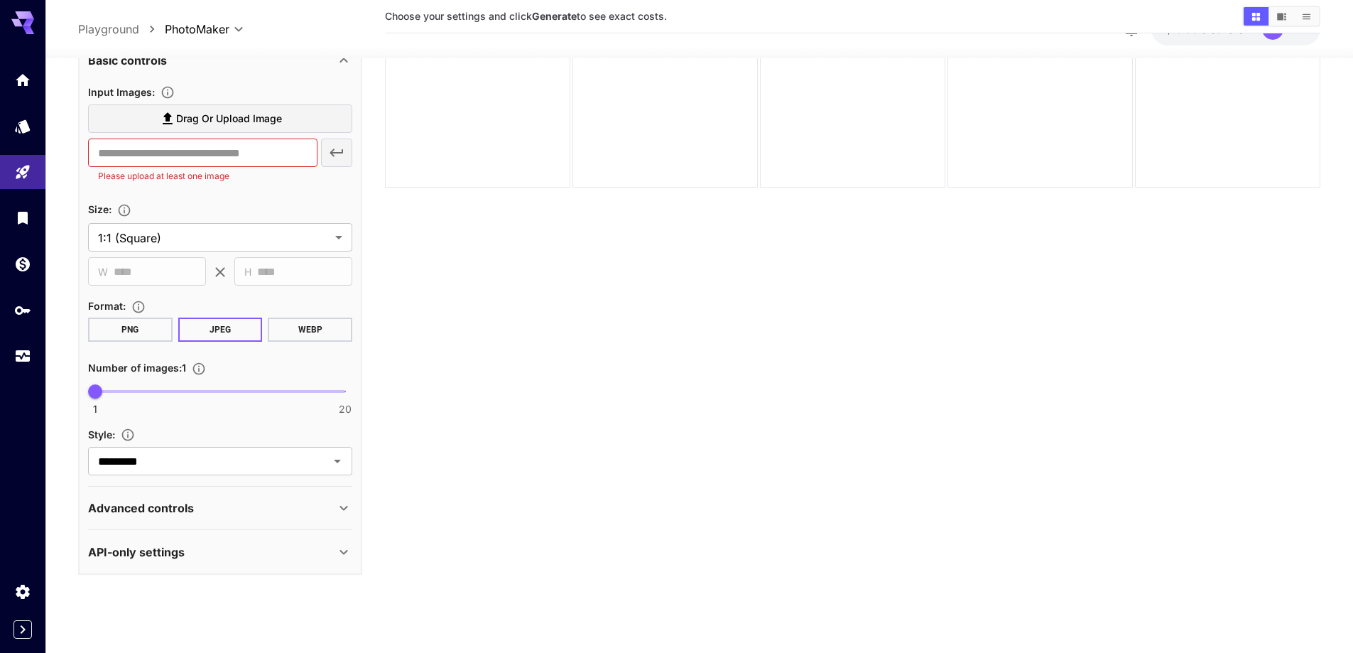
click at [165, 547] on p "API-only settings" at bounding box center [136, 551] width 97 height 17
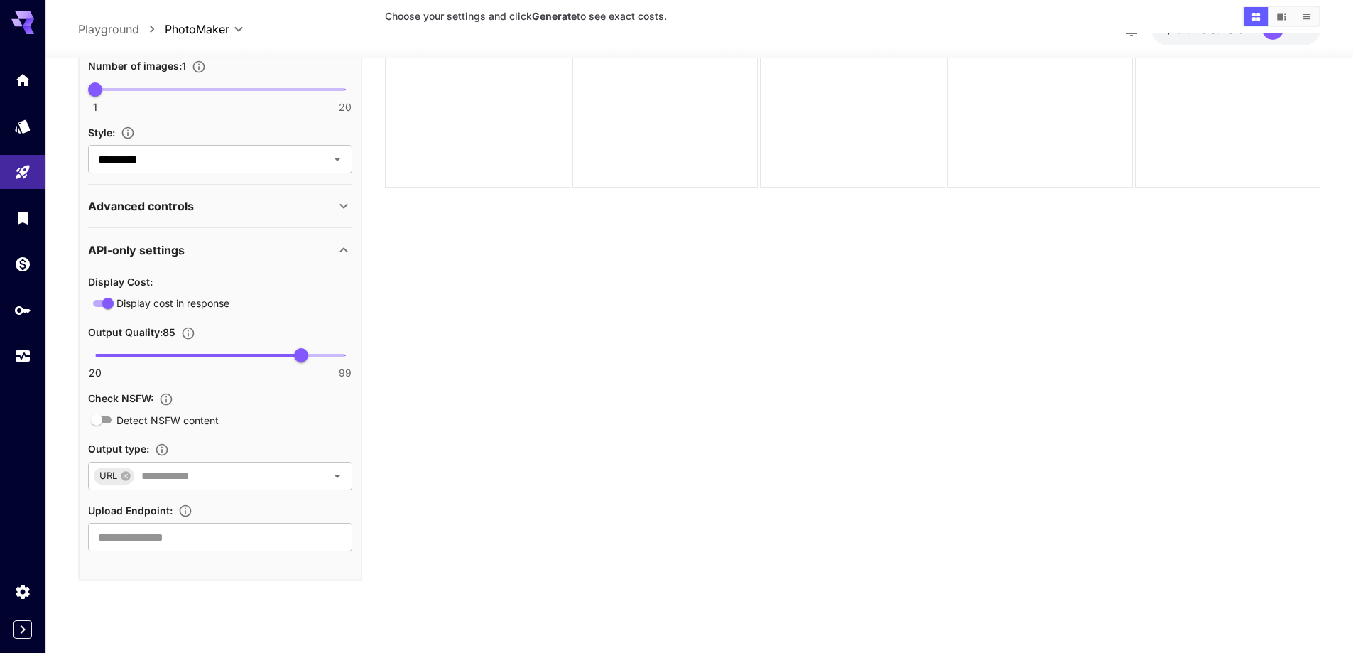
scroll to position [585, 0]
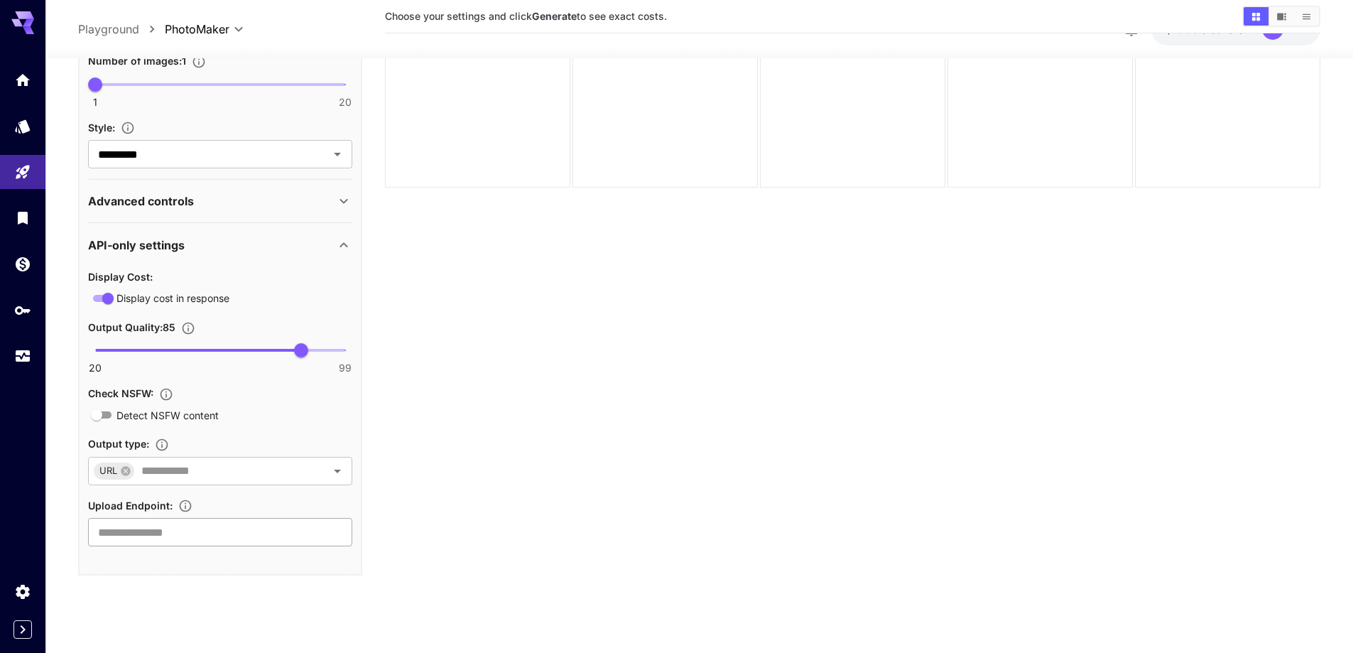
click at [186, 538] on input "text" at bounding box center [220, 532] width 264 height 28
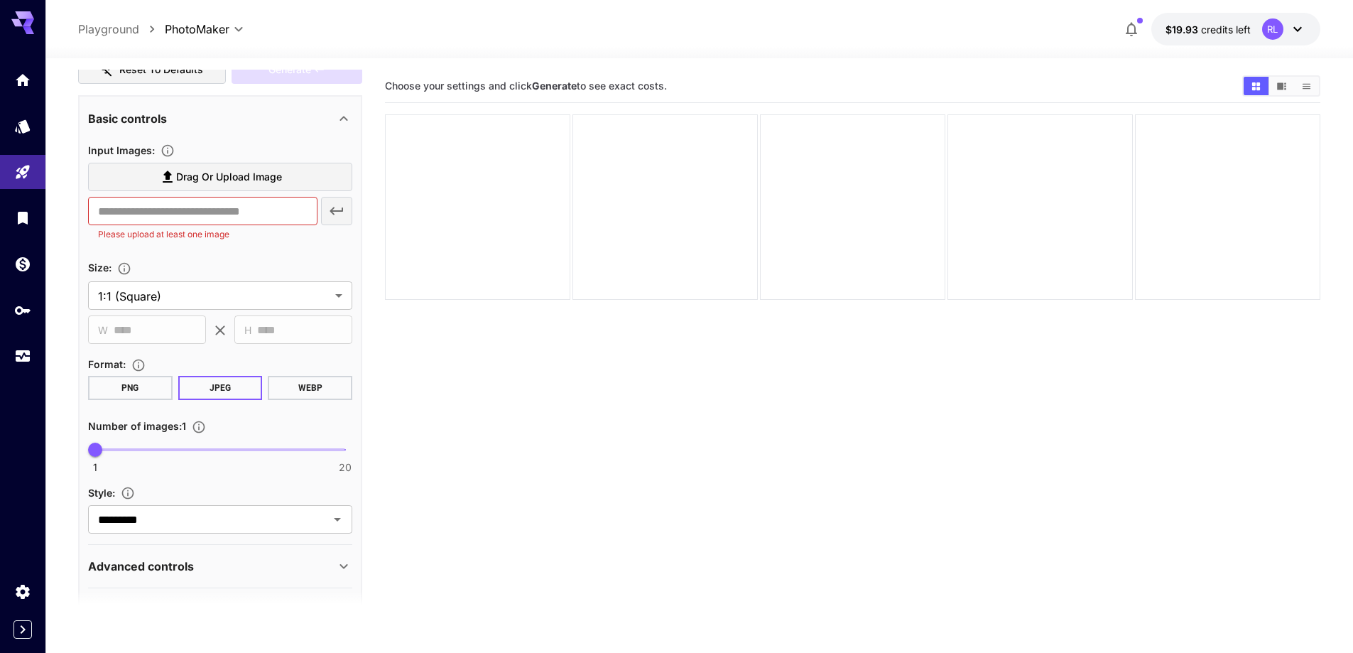
scroll to position [230, 0]
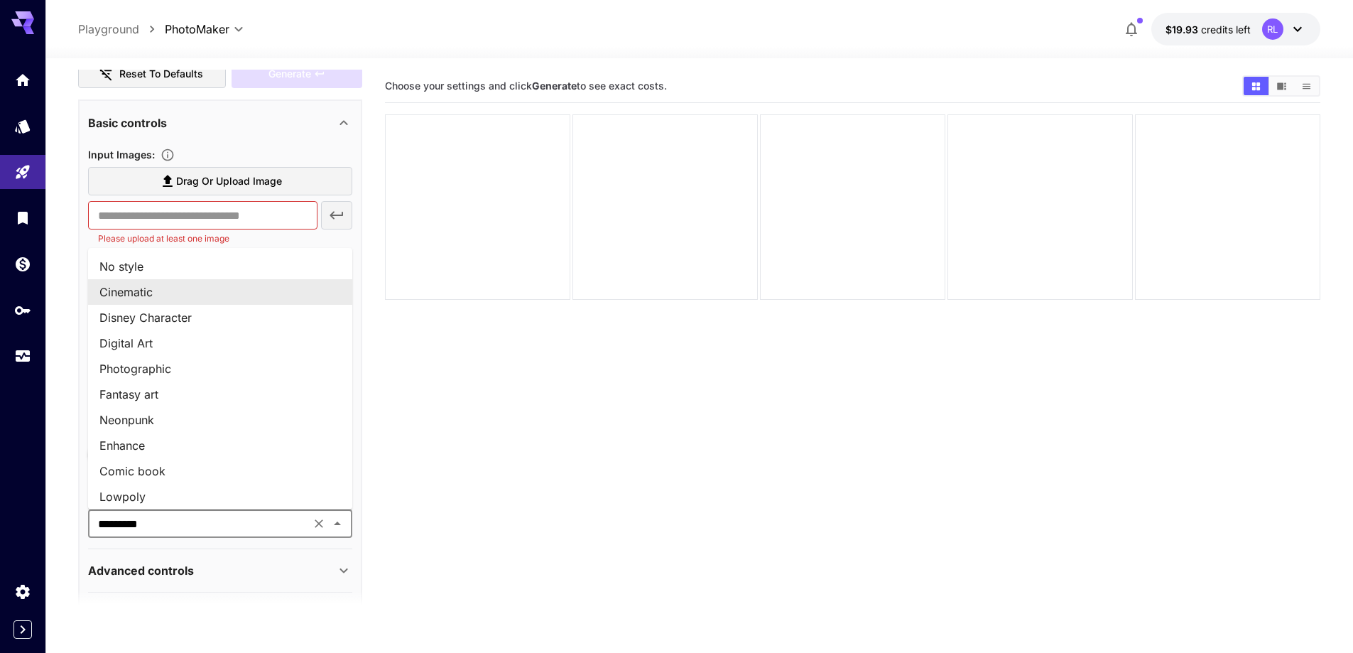
click at [246, 521] on input "*********" at bounding box center [199, 523] width 214 height 20
click at [121, 316] on li "Disney Character" at bounding box center [220, 318] width 264 height 26
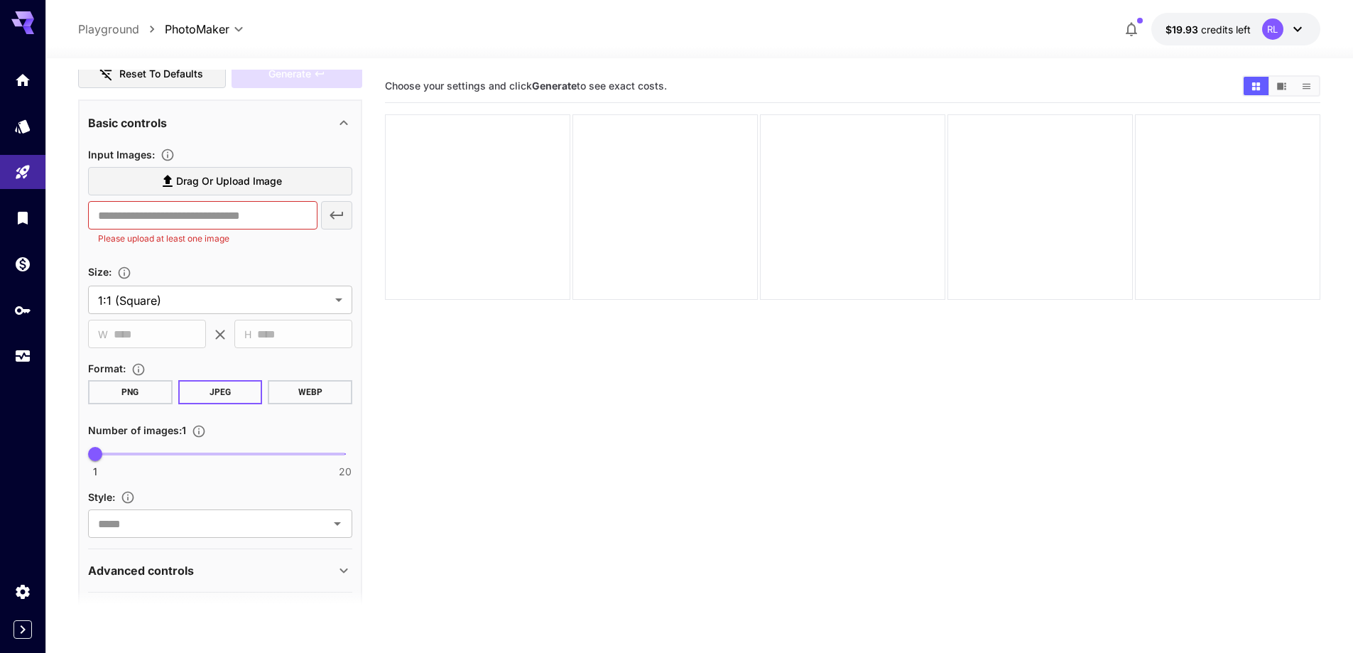
type input "**********"
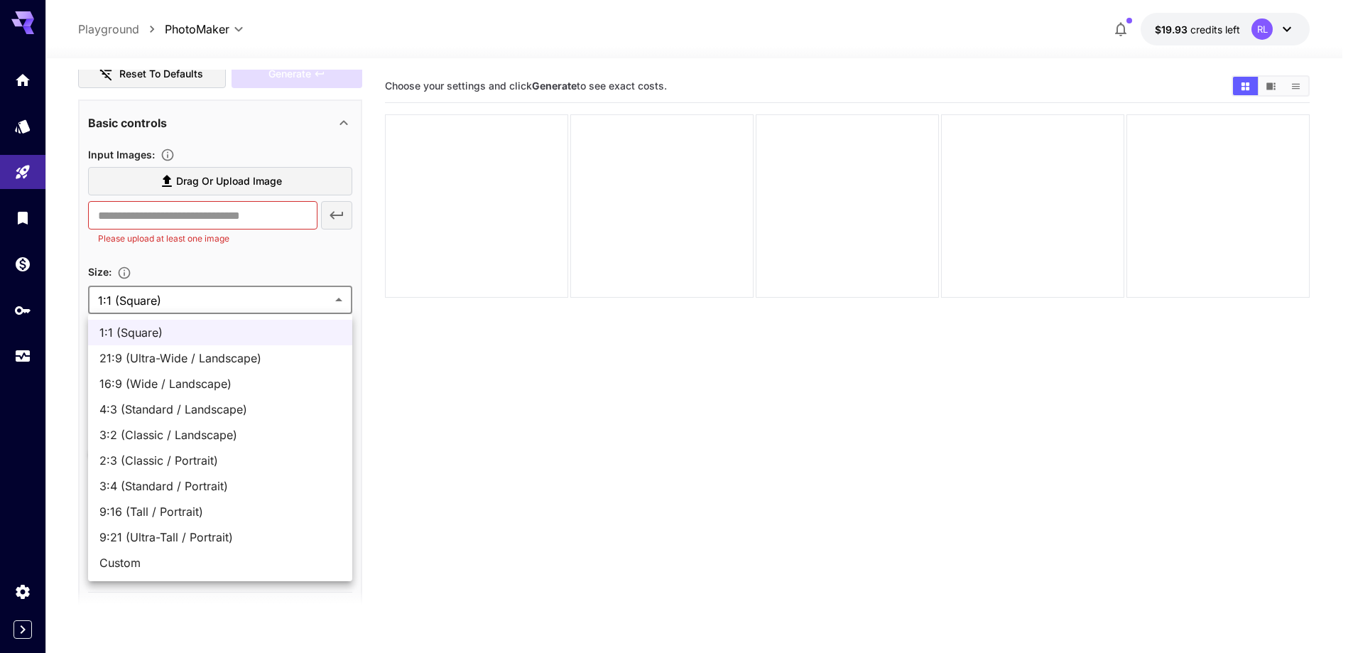
click at [165, 301] on body "**********" at bounding box center [676, 382] width 1353 height 765
click at [124, 457] on span "2:3 (Classic / Portrait)" at bounding box center [219, 460] width 241 height 17
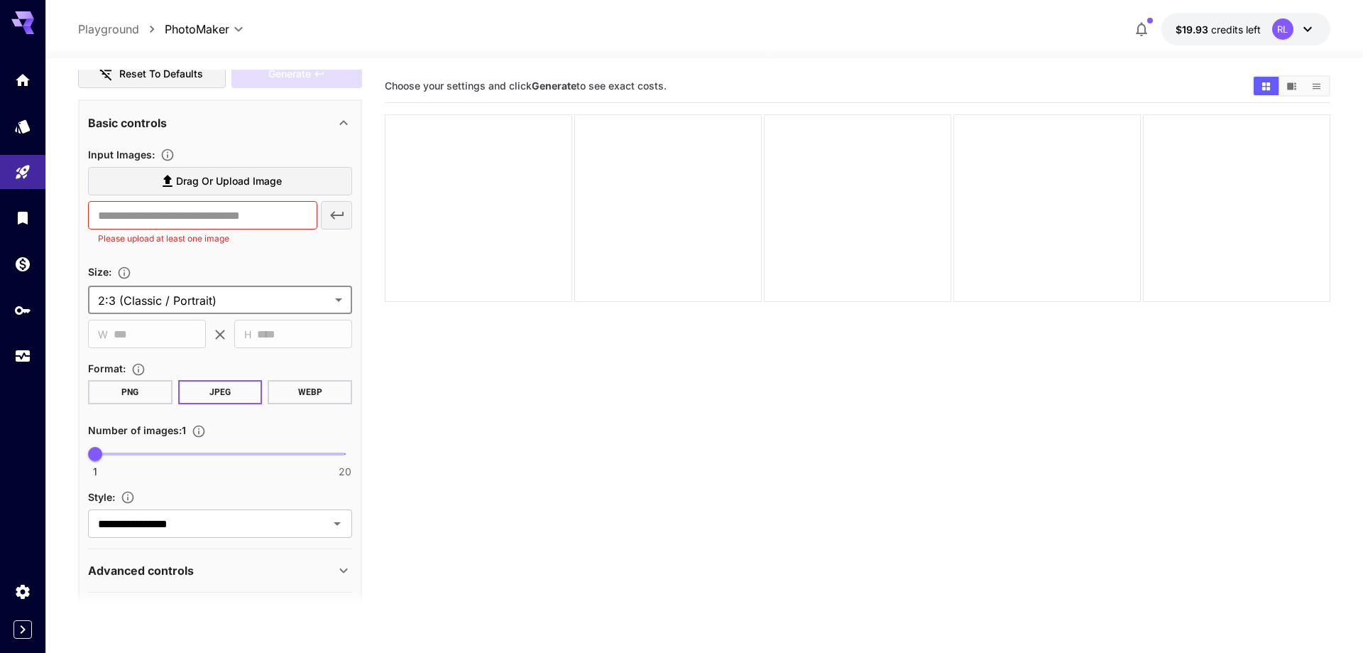
type input "**********"
type input "***"
type input "****"
type input "*"
click at [107, 454] on span "2" at bounding box center [109, 454] width 14 height 14
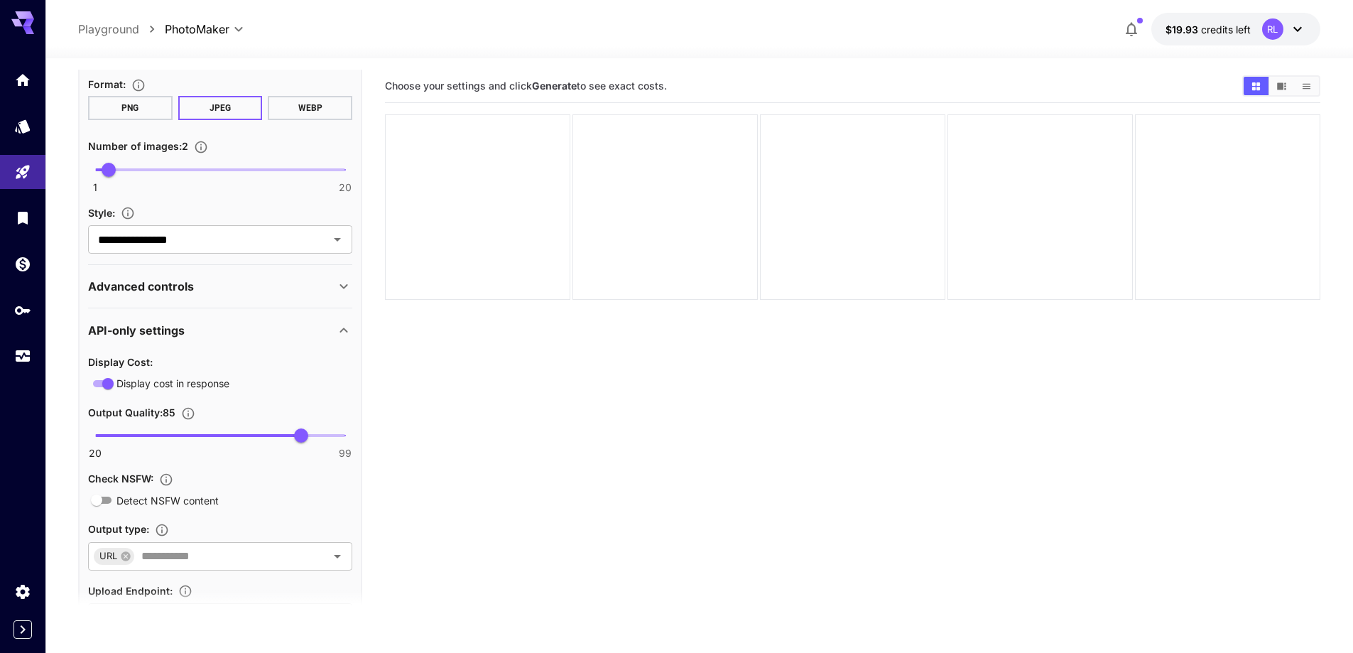
scroll to position [586, 0]
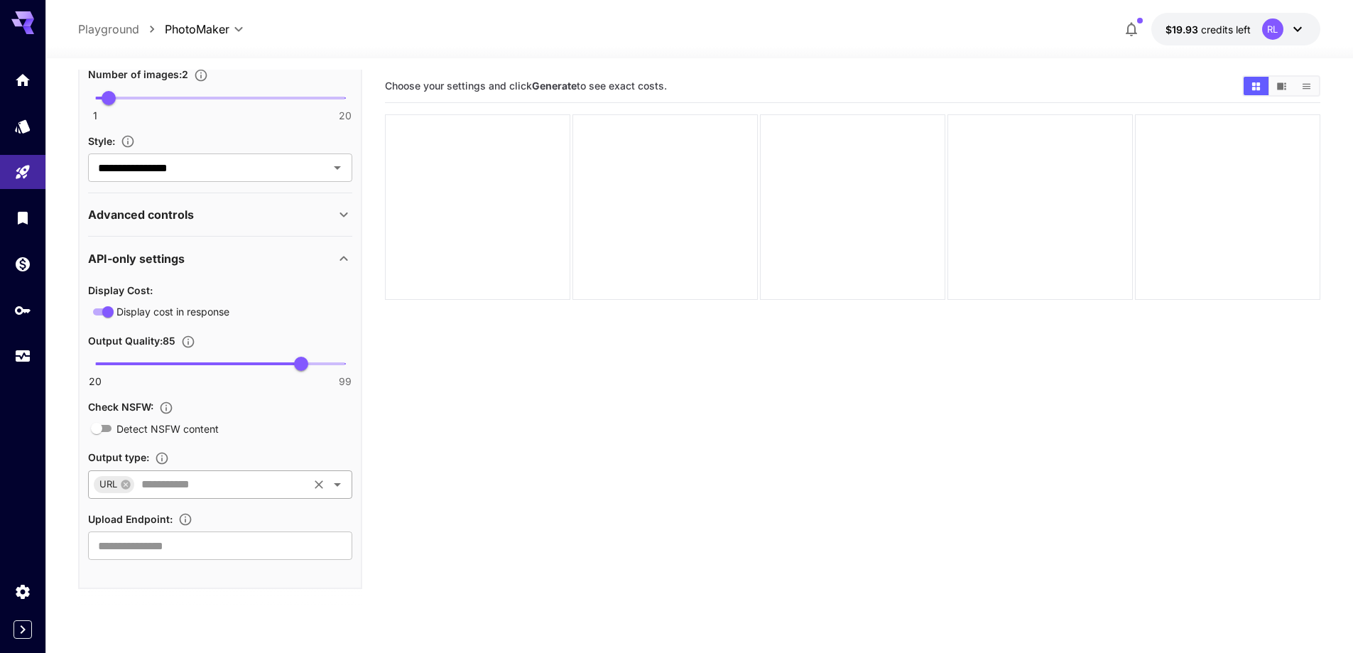
click at [164, 485] on input "text" at bounding box center [221, 484] width 170 height 20
click at [202, 486] on icon at bounding box center [203, 483] width 9 height 9
click at [169, 540] on input "text" at bounding box center [220, 545] width 264 height 28
click at [476, 411] on section "Choose your settings and click Generate to see exact costs." at bounding box center [852, 396] width 935 height 653
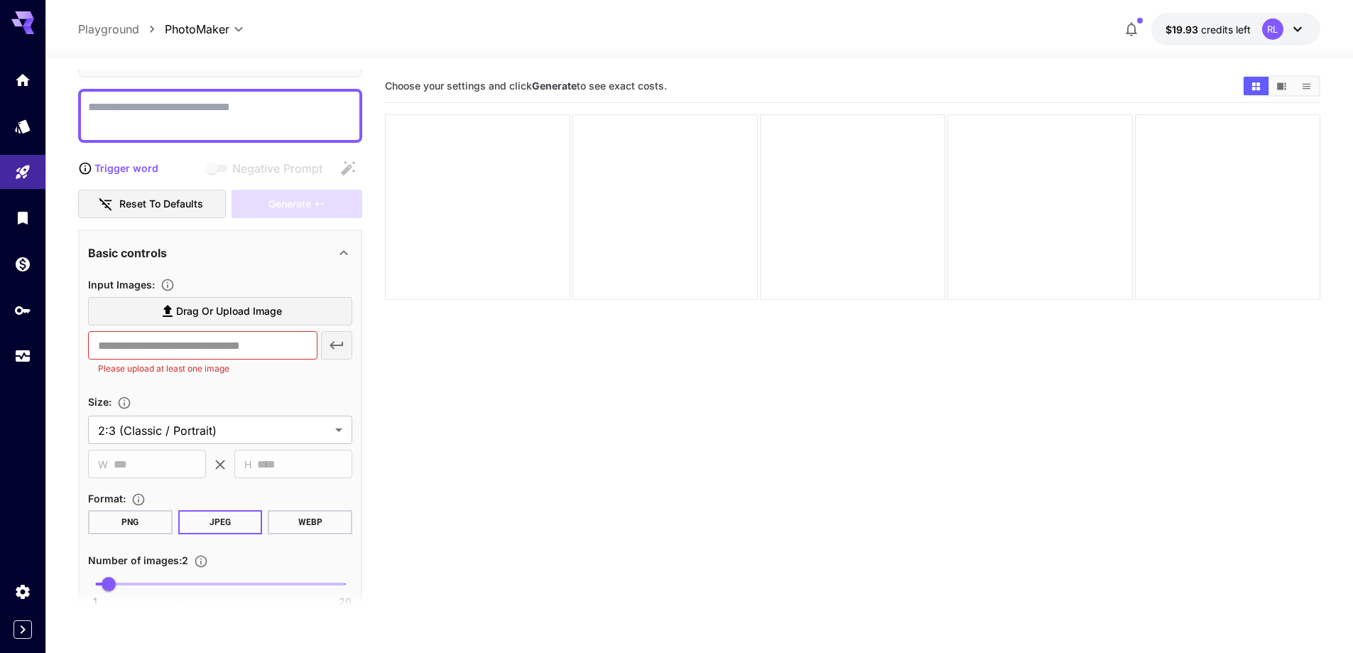
scroll to position [89, 0]
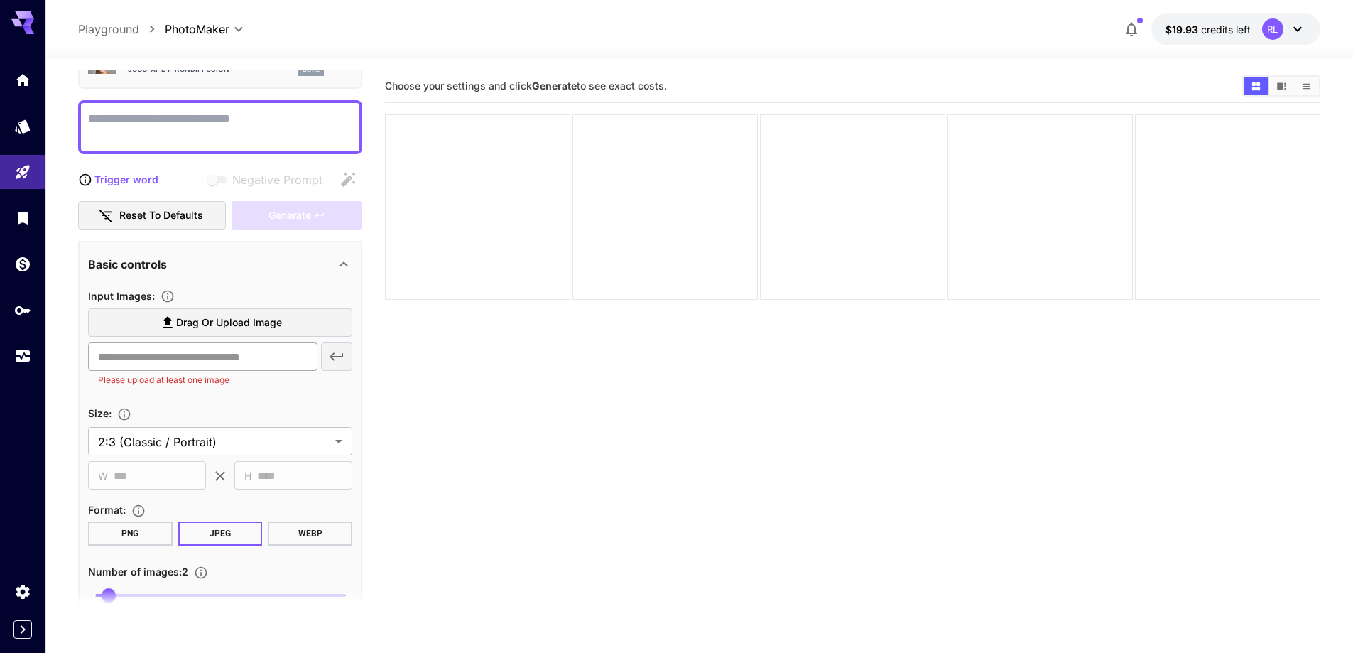
click at [225, 355] on input "text" at bounding box center [202, 356] width 229 height 28
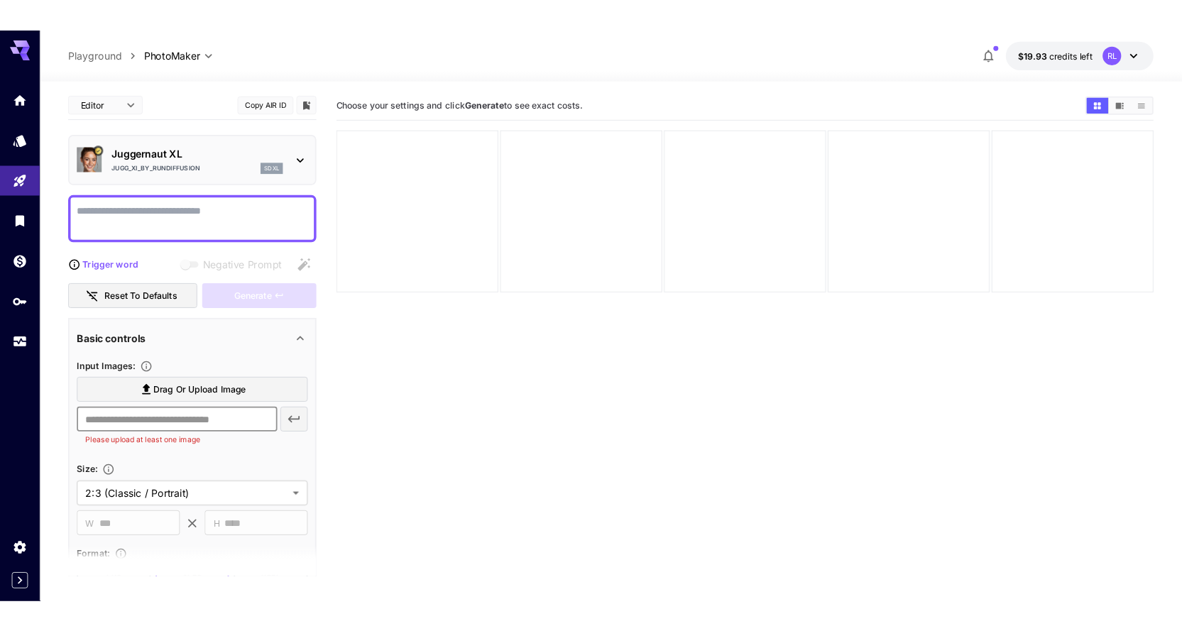
scroll to position [0, 0]
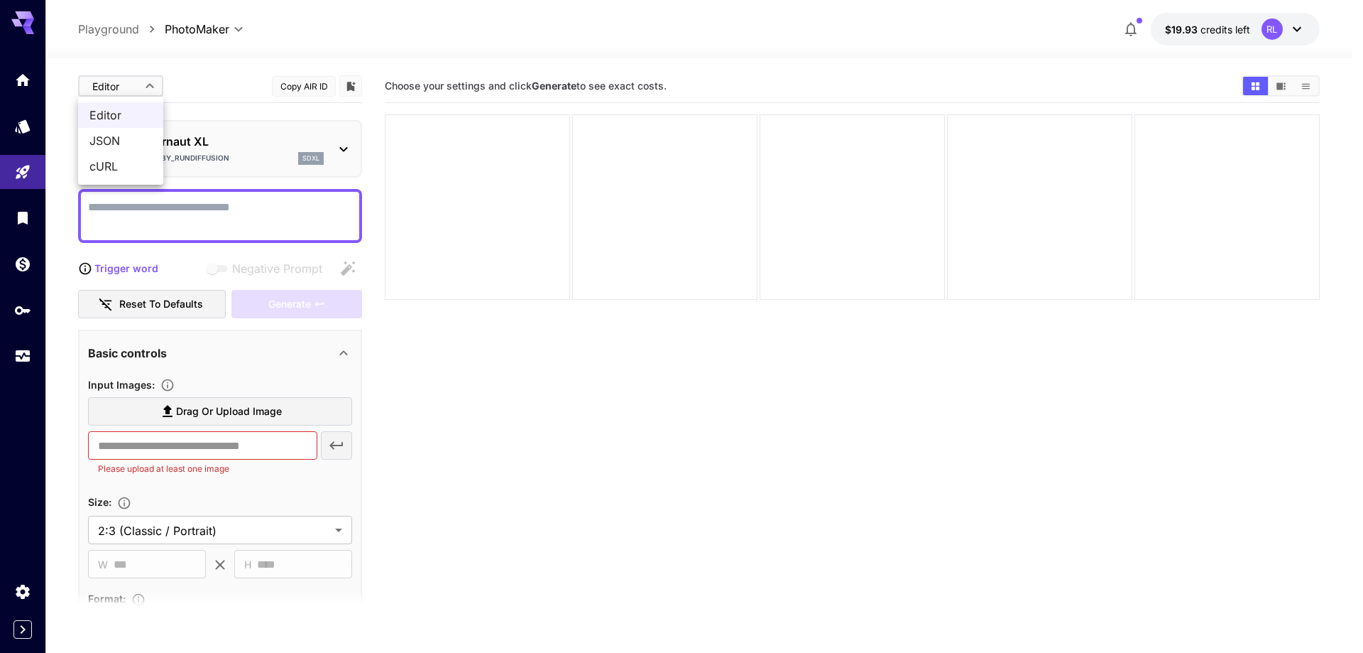
click at [151, 88] on body "**********" at bounding box center [681, 382] width 1363 height 765
click at [110, 162] on span "cURL" at bounding box center [120, 166] width 62 height 17
type input "****"
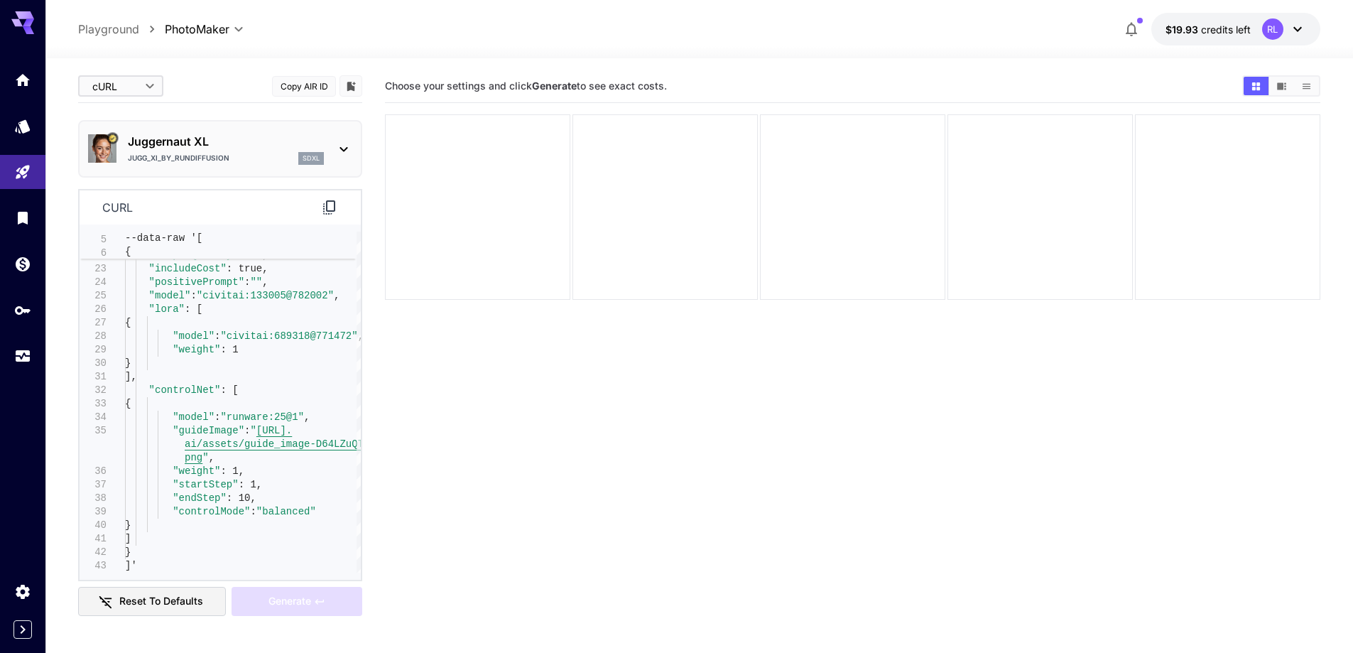
click at [325, 209] on icon at bounding box center [329, 207] width 12 height 14
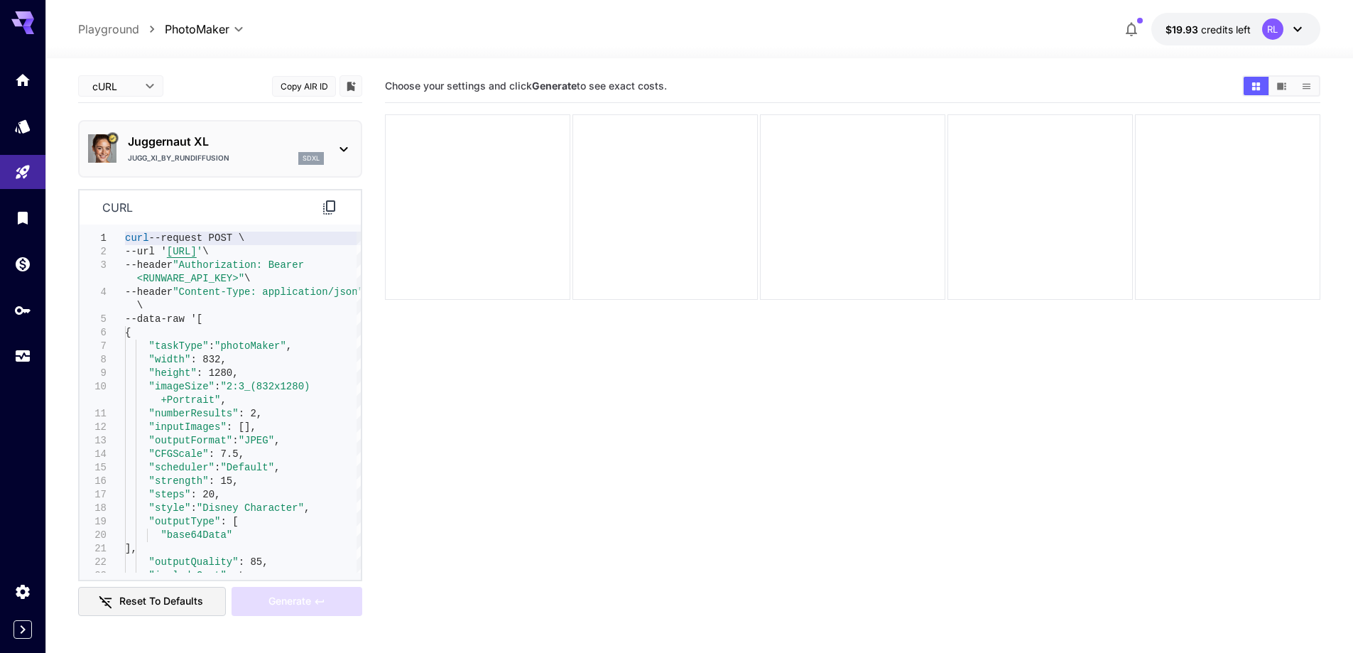
click at [325, 207] on icon at bounding box center [329, 207] width 17 height 17
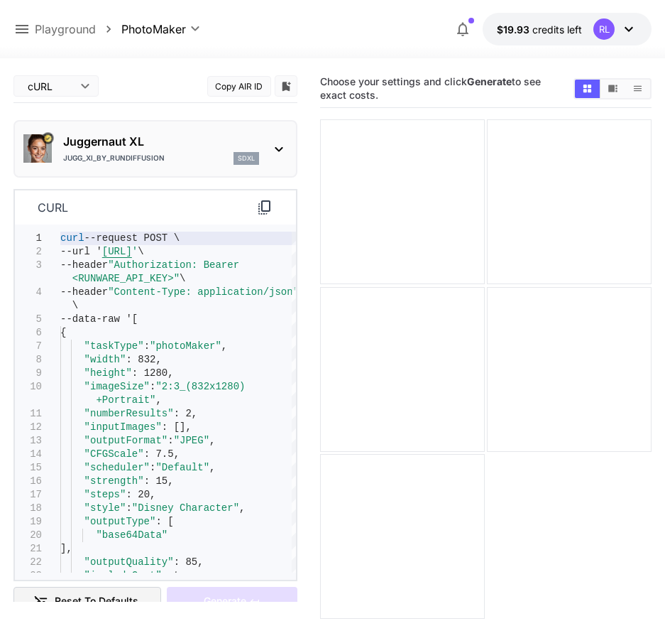
click at [267, 209] on icon at bounding box center [264, 207] width 17 height 17
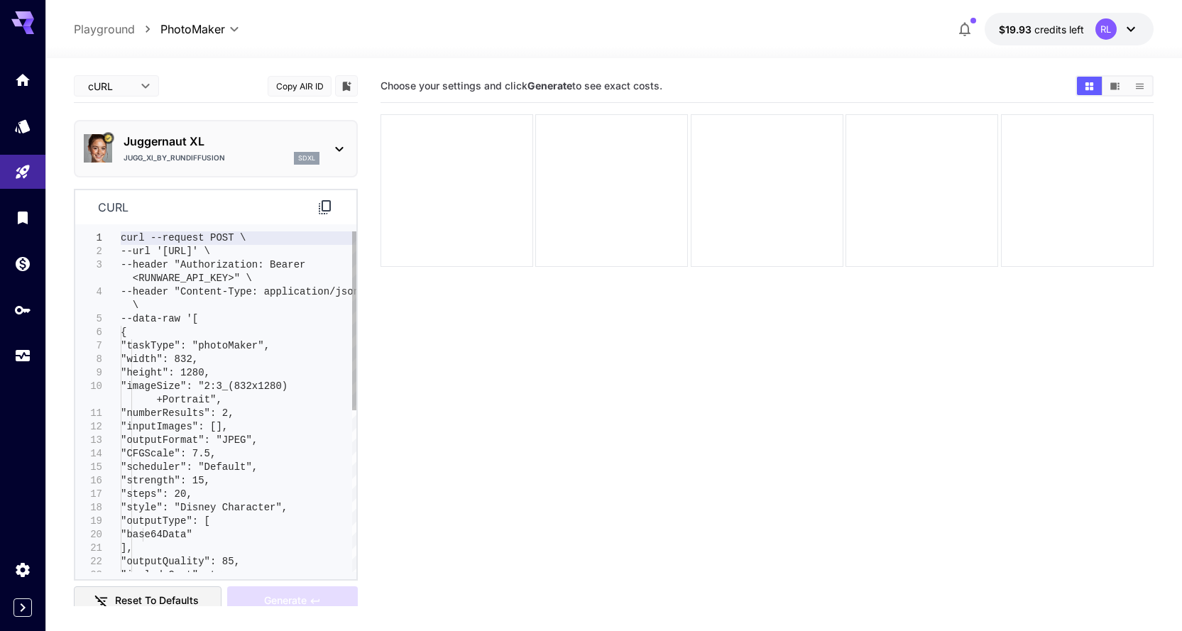
click at [323, 212] on icon at bounding box center [325, 207] width 17 height 17
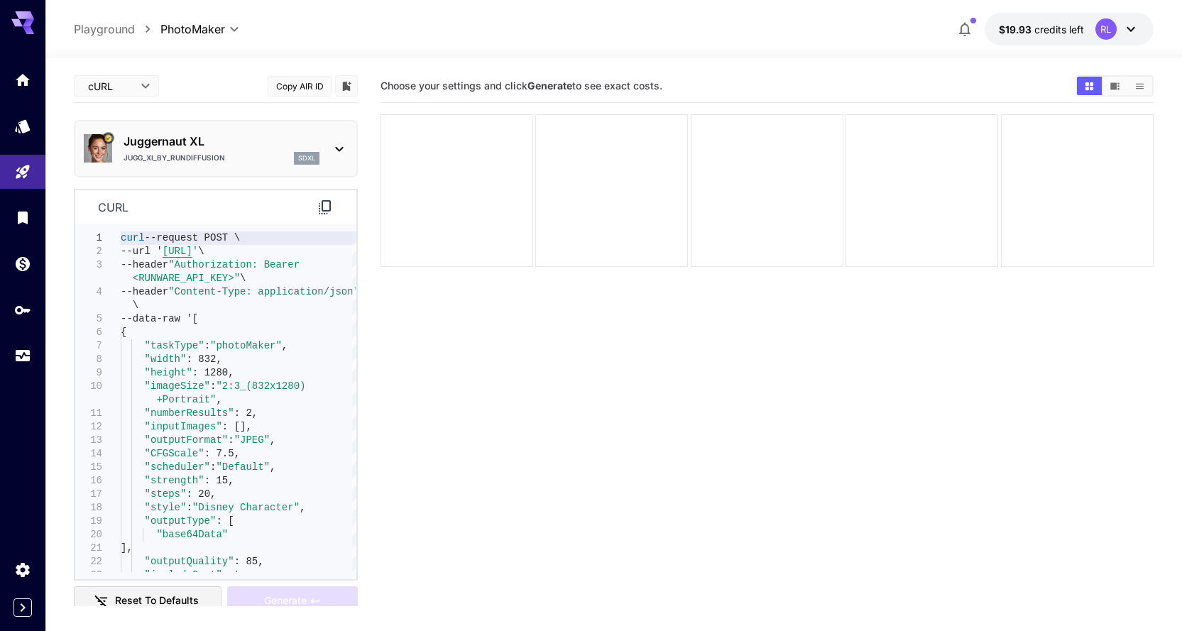
click at [327, 208] on icon at bounding box center [325, 207] width 17 height 17
click at [336, 153] on icon at bounding box center [339, 149] width 17 height 17
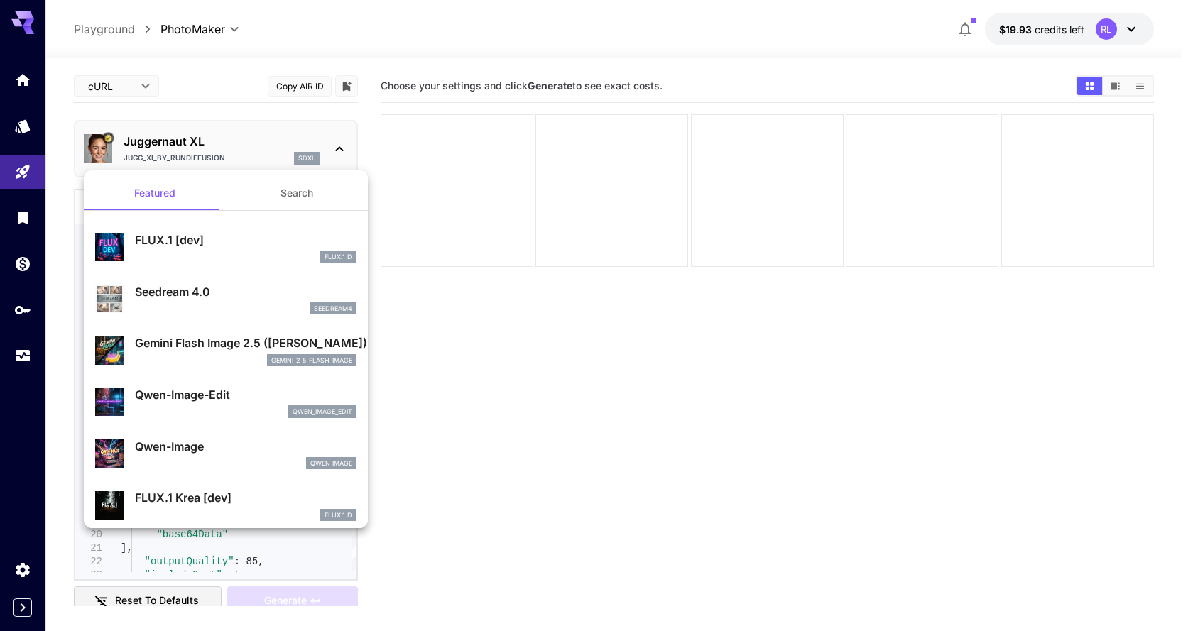
click at [252, 131] on div at bounding box center [596, 315] width 1193 height 631
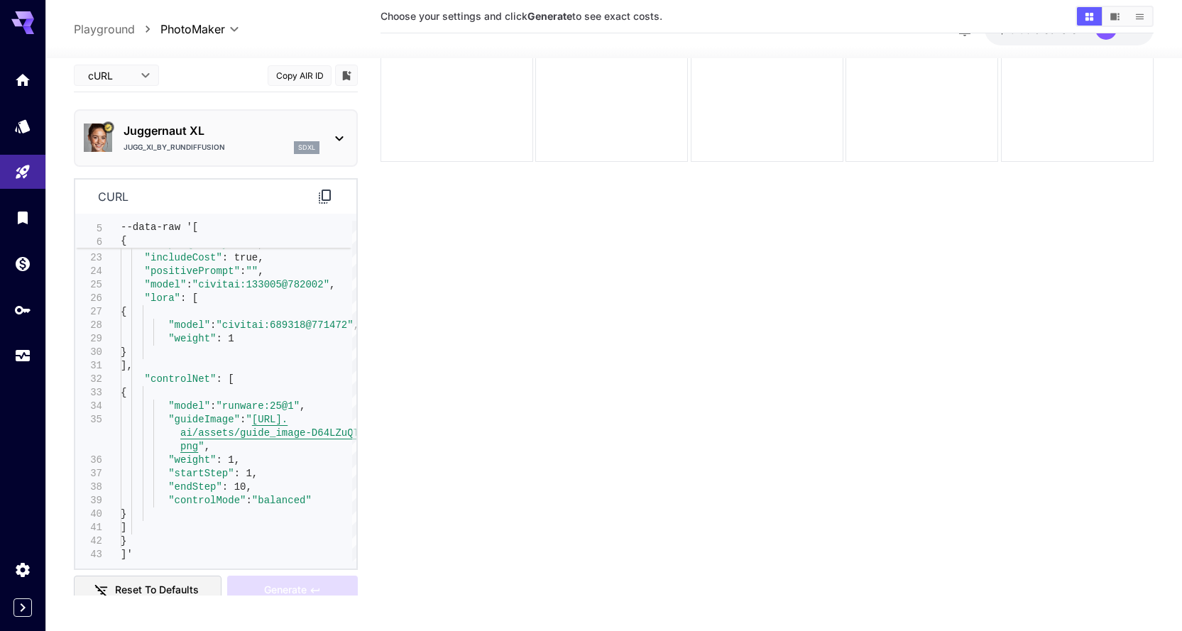
scroll to position [112, 0]
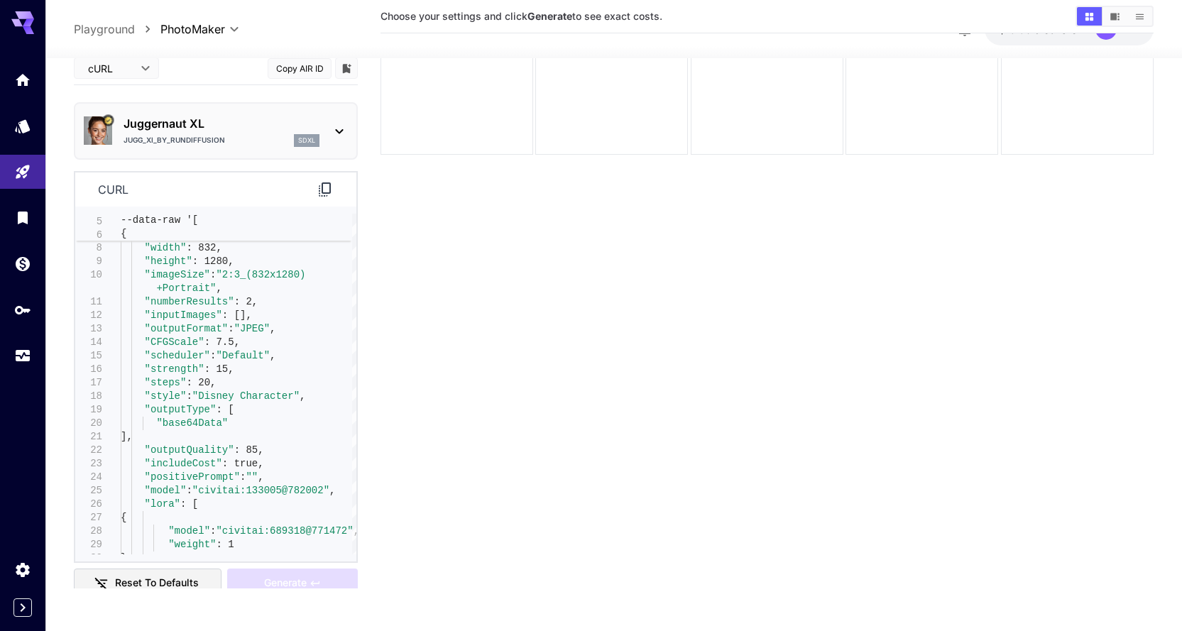
click at [122, 186] on p "curl" at bounding box center [113, 189] width 31 height 17
click at [300, 141] on p "sdxl" at bounding box center [306, 141] width 17 height 10
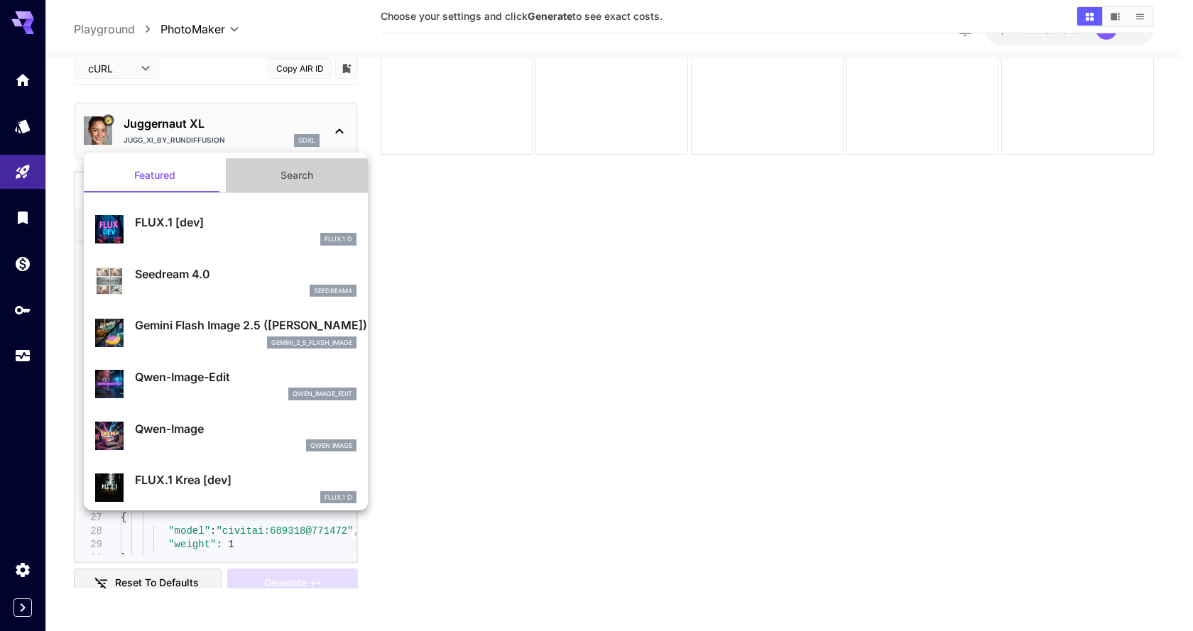
click at [295, 175] on button "Search" at bounding box center [297, 175] width 142 height 34
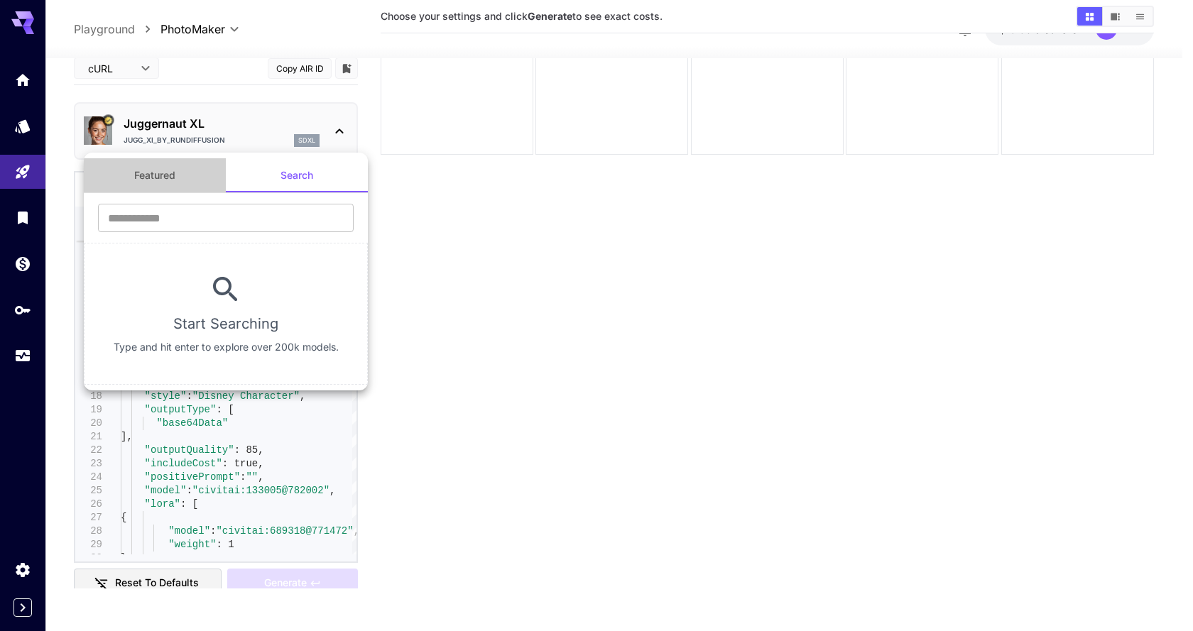
click at [129, 173] on button "Featured" at bounding box center [155, 175] width 142 height 34
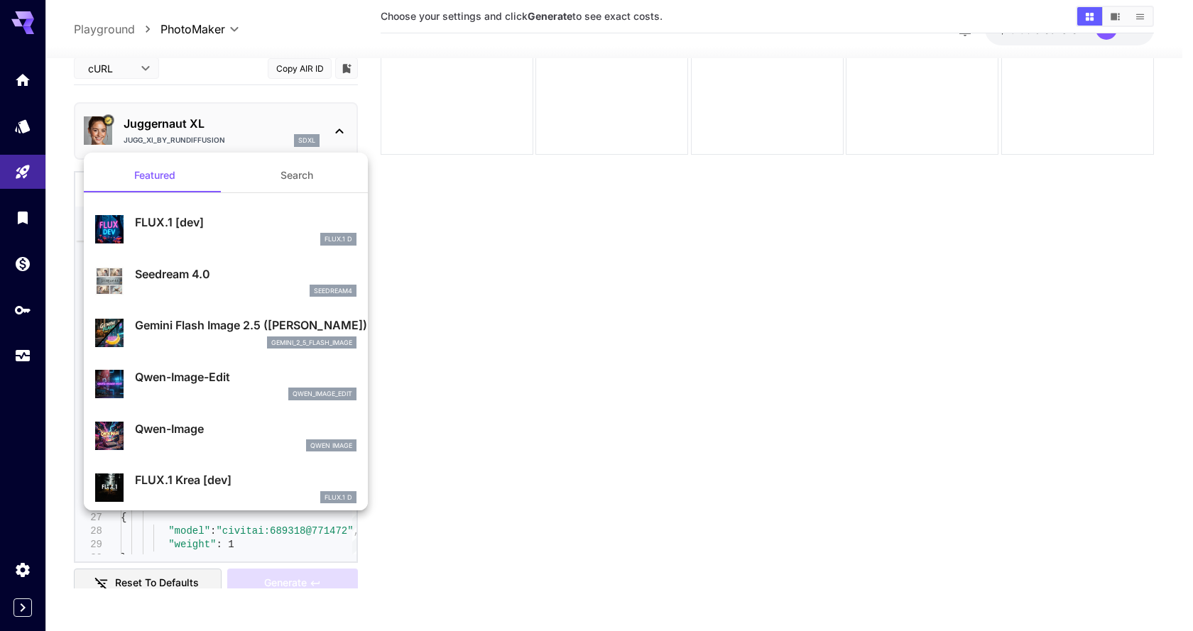
click at [606, 265] on div at bounding box center [596, 315] width 1193 height 631
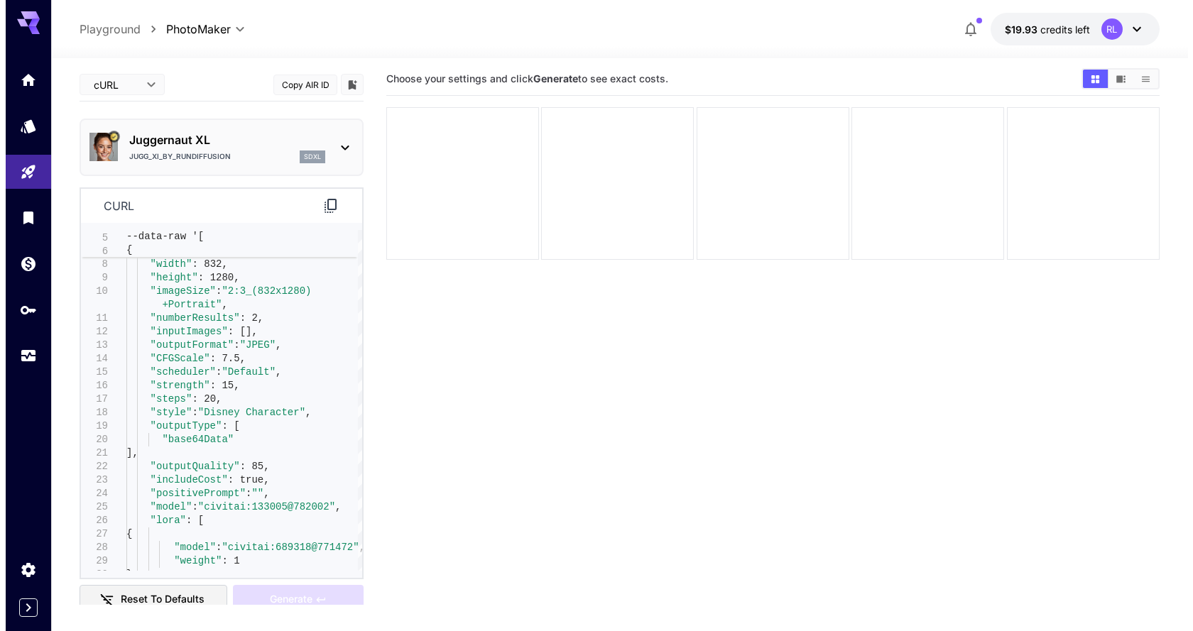
scroll to position [0, 0]
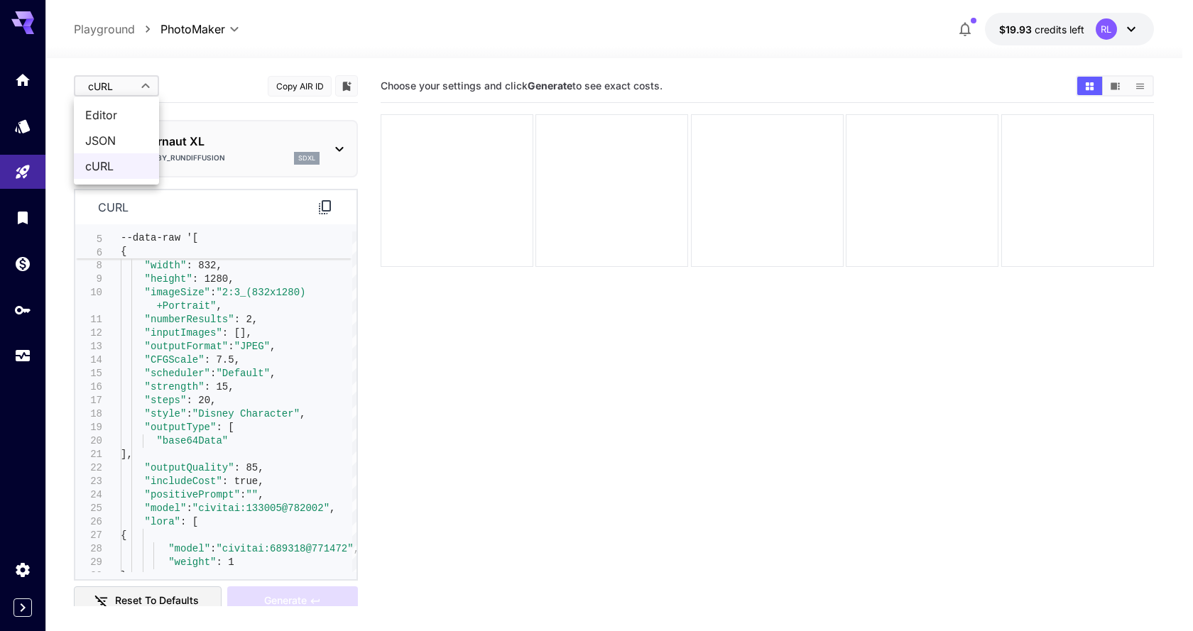
click at [153, 87] on body "**********" at bounding box center [596, 371] width 1193 height 743
click at [206, 93] on div at bounding box center [596, 315] width 1193 height 631
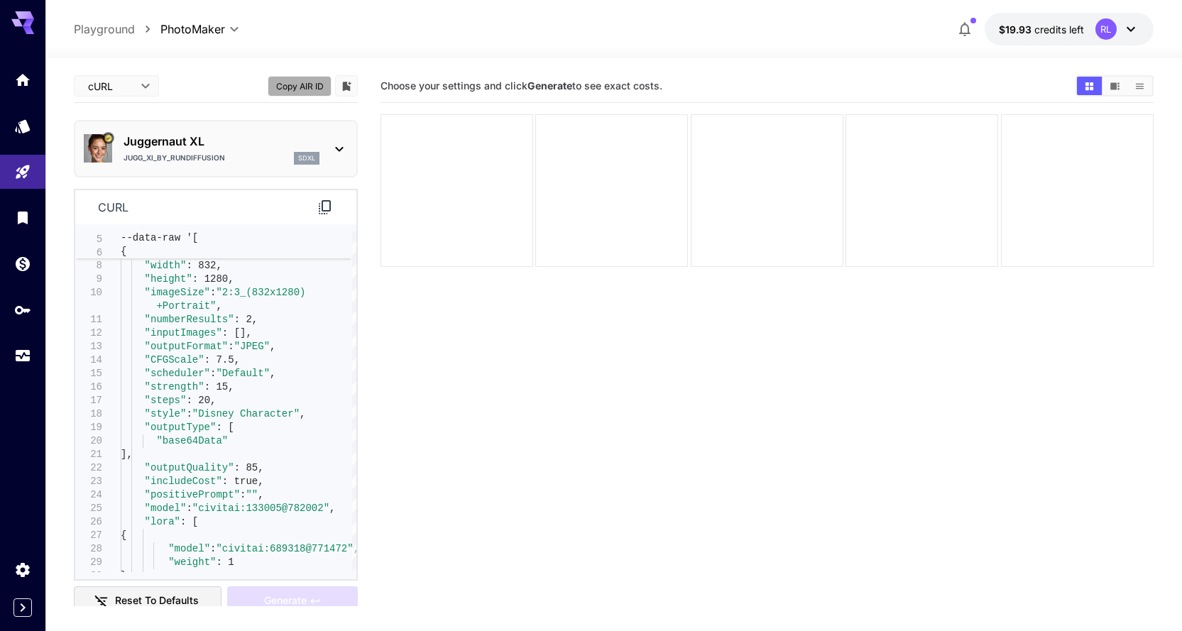
click at [295, 94] on button "Copy AIR ID" at bounding box center [300, 86] width 64 height 21
click at [347, 86] on icon "Add to library" at bounding box center [347, 86] width 9 height 9
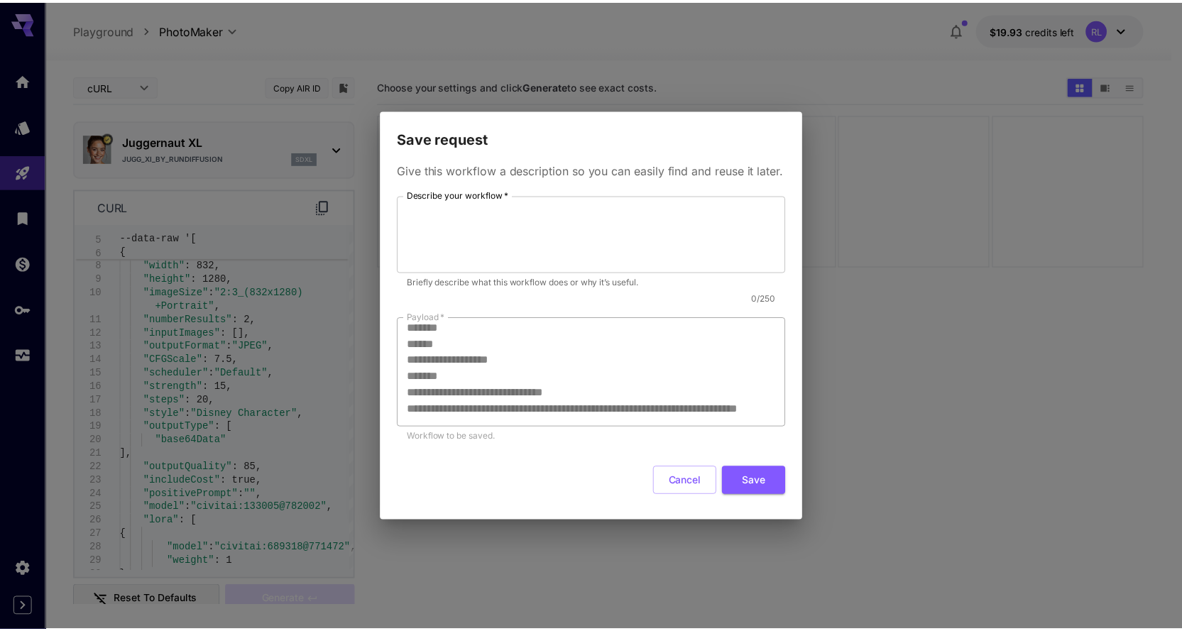
scroll to position [555, 0]
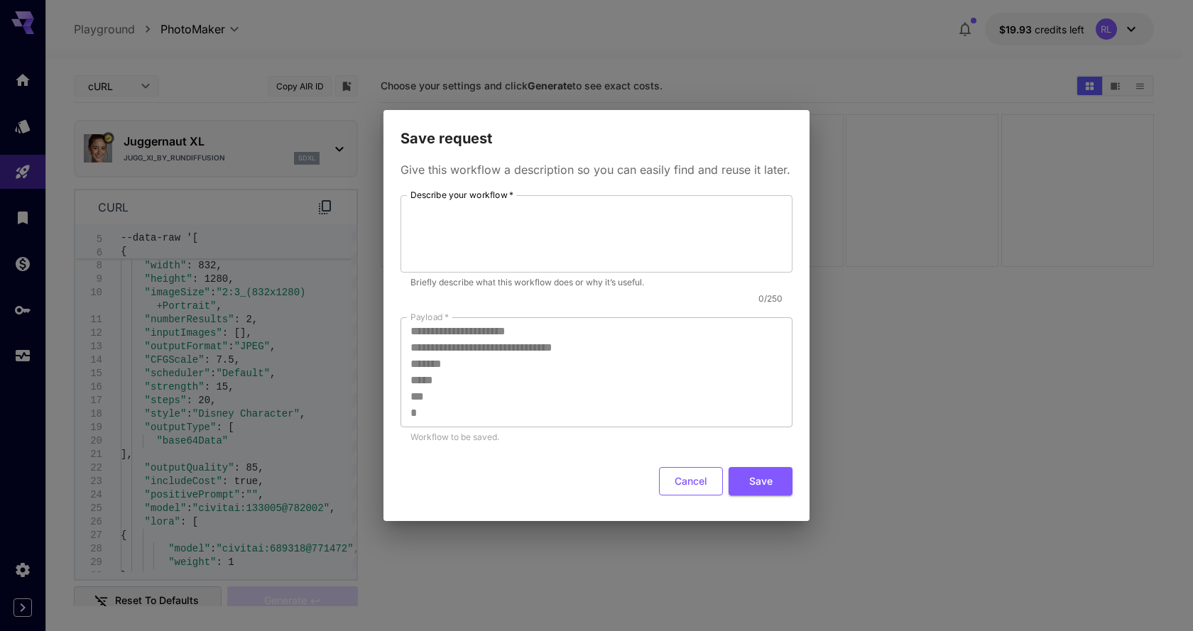
click at [683, 486] on button "Cancel" at bounding box center [691, 481] width 64 height 29
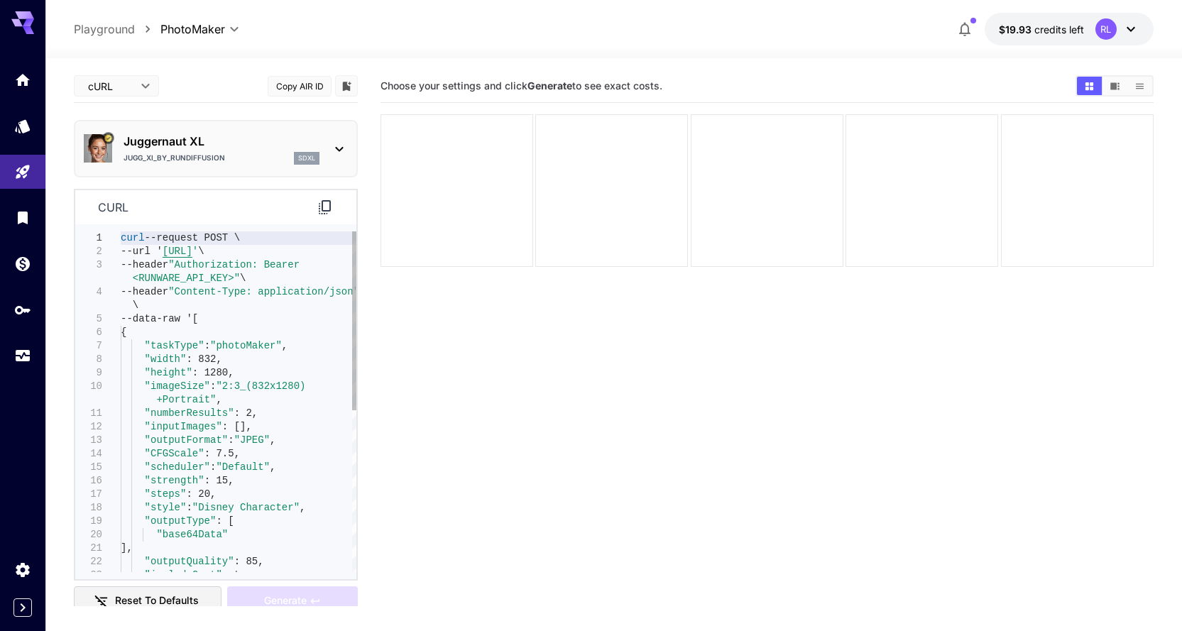
type textarea "**********"
drag, startPoint x: 133, startPoint y: 276, endPoint x: 224, endPoint y: 280, distance: 91.0
click at [224, 280] on div ""base64Data" ], "outputQuality" : 85, "includeCost" : true, "style" : "Disney C…" at bounding box center [239, 555] width 236 height 648
type textarea "**********"
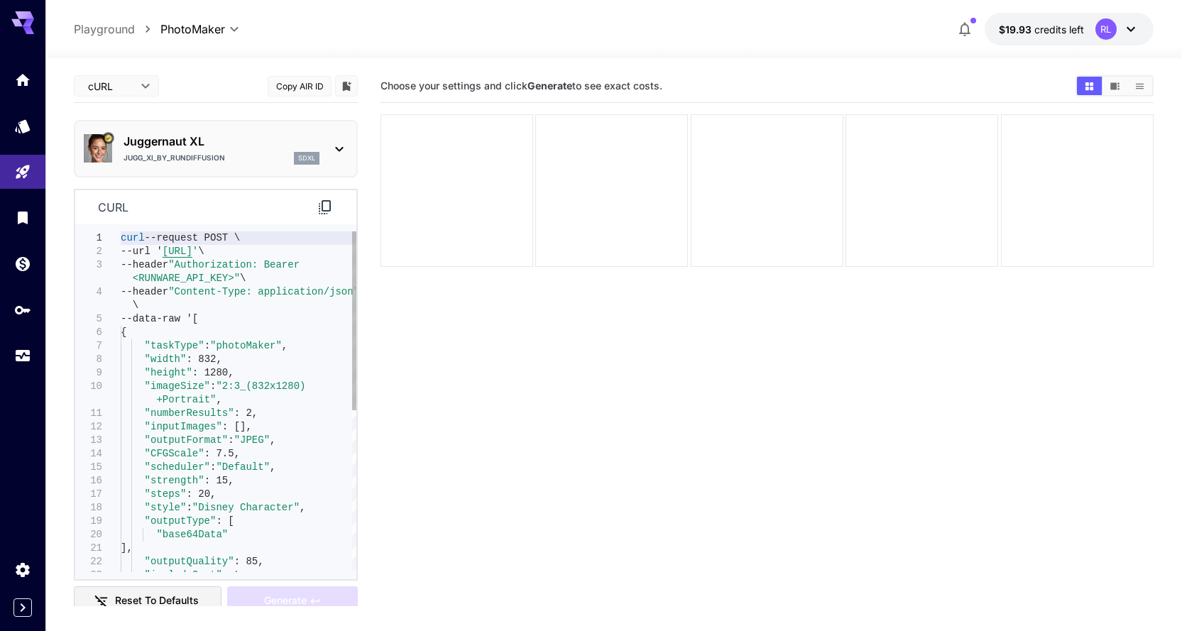
drag, startPoint x: 262, startPoint y: 266, endPoint x: 220, endPoint y: 280, distance: 44.0
type textarea "**********"
click at [278, 261] on div "curl --request POST \ --url ' [URL] ' \ --header "Authorization: Bearer <RUNWAR…" at bounding box center [239, 555] width 236 height 648
click at [225, 278] on div "curl --request POST \ --url ' [URL] ' \ --header "Authorization: Bearer <RUNWAR…" at bounding box center [239, 555] width 236 height 648
click at [225, 280] on div "curl --request POST \ --url ' [URL] ' \ --header "Authorization: Bearer <RUNWAR…" at bounding box center [239, 555] width 236 height 648
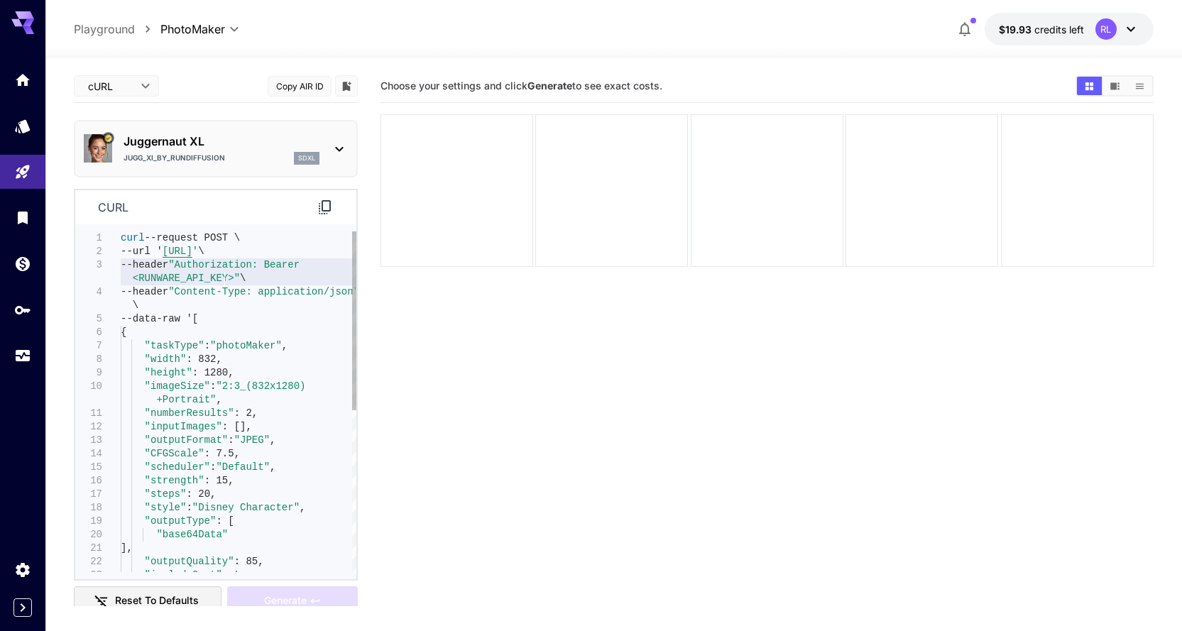
click at [227, 278] on div "curl --request POST \ --url ' [URL] ' \ --header "Authorization: Bearer <RUNWAR…" at bounding box center [239, 555] width 236 height 648
click at [225, 279] on div "curl --request POST \ --url ' [URL] ' \ --header "Authorization: Bearer <RUNWAR…" at bounding box center [239, 555] width 236 height 648
click at [225, 280] on div "curl --request POST \ --url ' [URL] ' \ --header "Authorization: Bearer <RUNWAR…" at bounding box center [239, 555] width 236 height 648
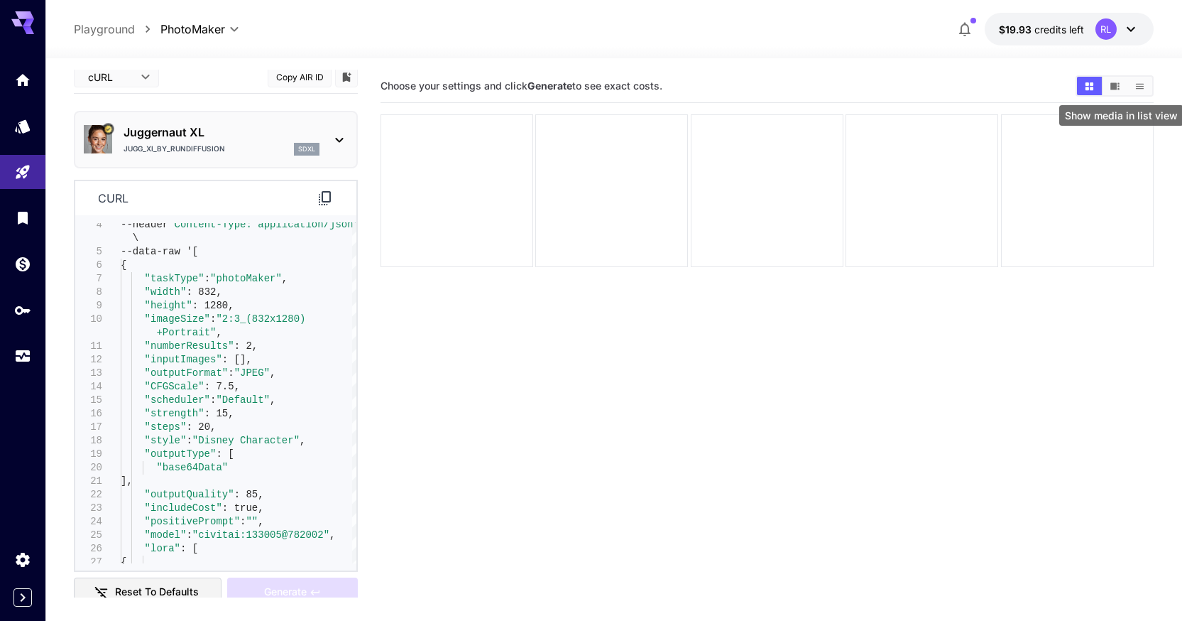
click at [1133, 89] on button "Show media in list view" at bounding box center [1140, 86] width 25 height 18
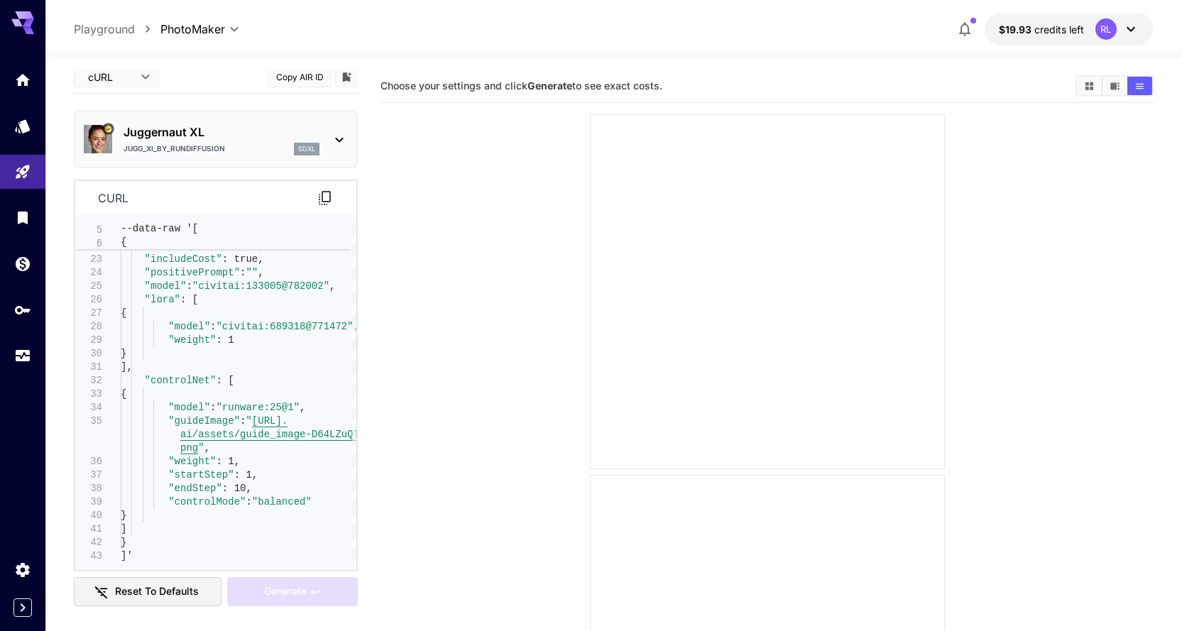
click at [172, 597] on button "Reset to defaults" at bounding box center [148, 591] width 148 height 29
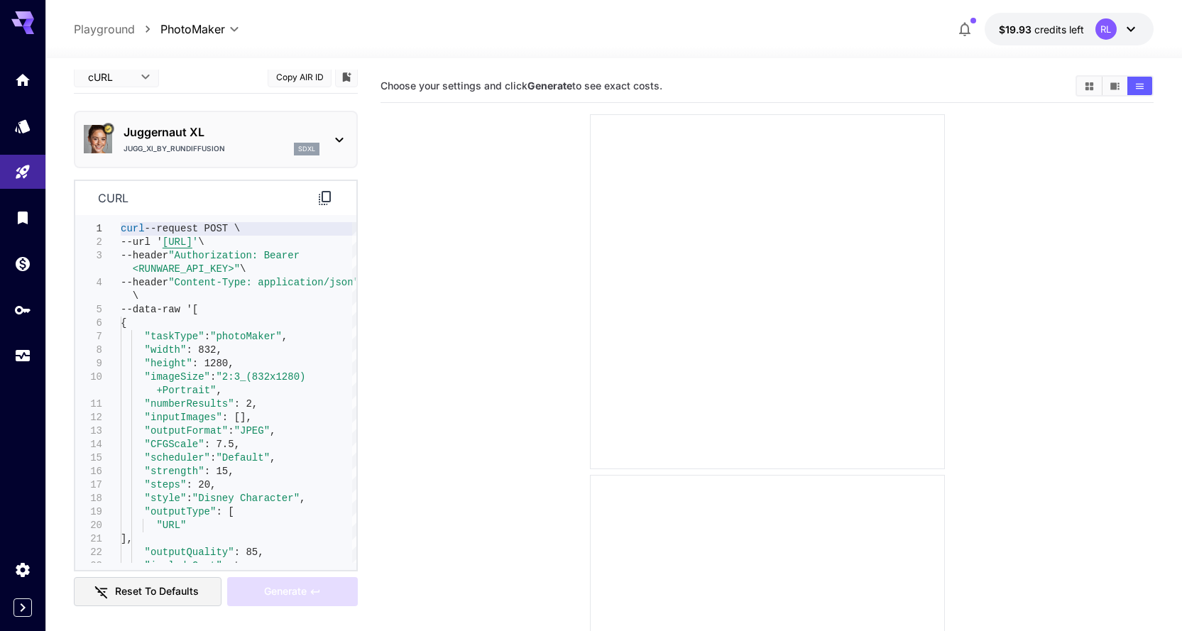
click at [330, 195] on icon at bounding box center [325, 198] width 12 height 14
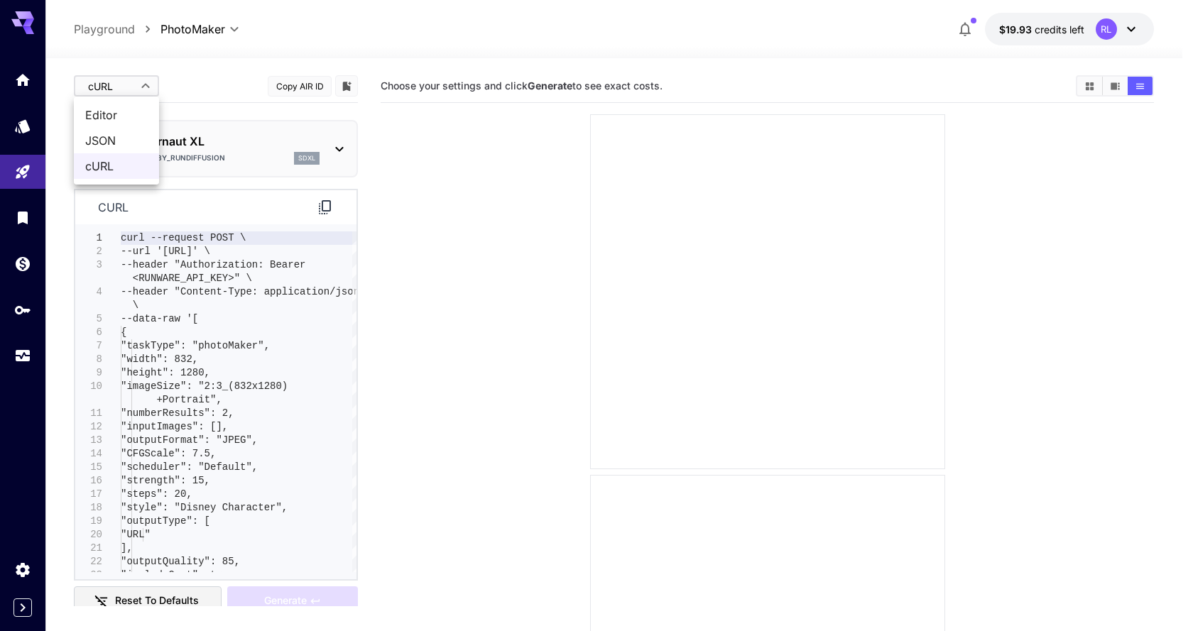
click at [127, 114] on span "Editor" at bounding box center [116, 115] width 62 height 17
type input "****"
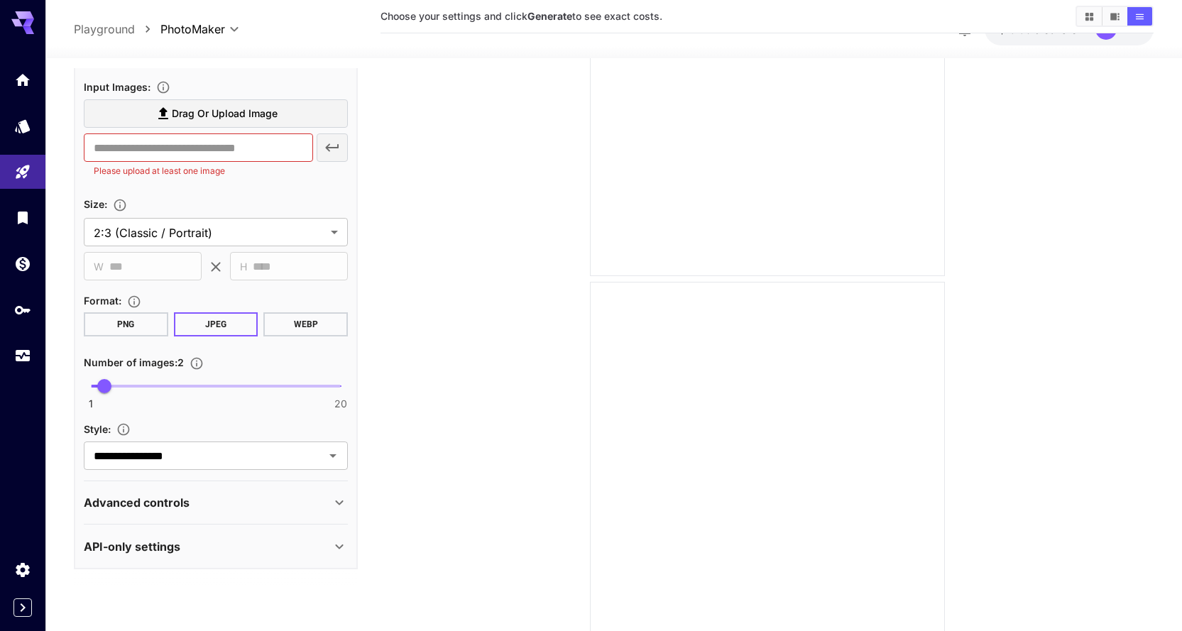
scroll to position [213, 0]
click at [338, 457] on icon "Open" at bounding box center [333, 455] width 17 height 17
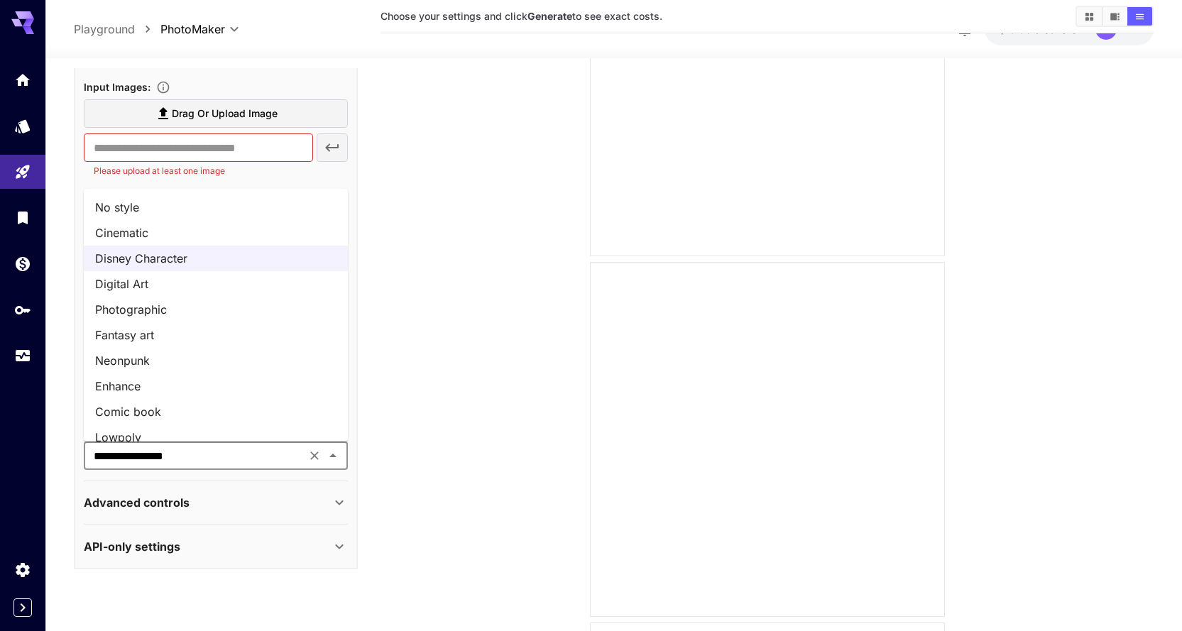
click at [193, 335] on li "Fantasy art" at bounding box center [216, 335] width 264 height 26
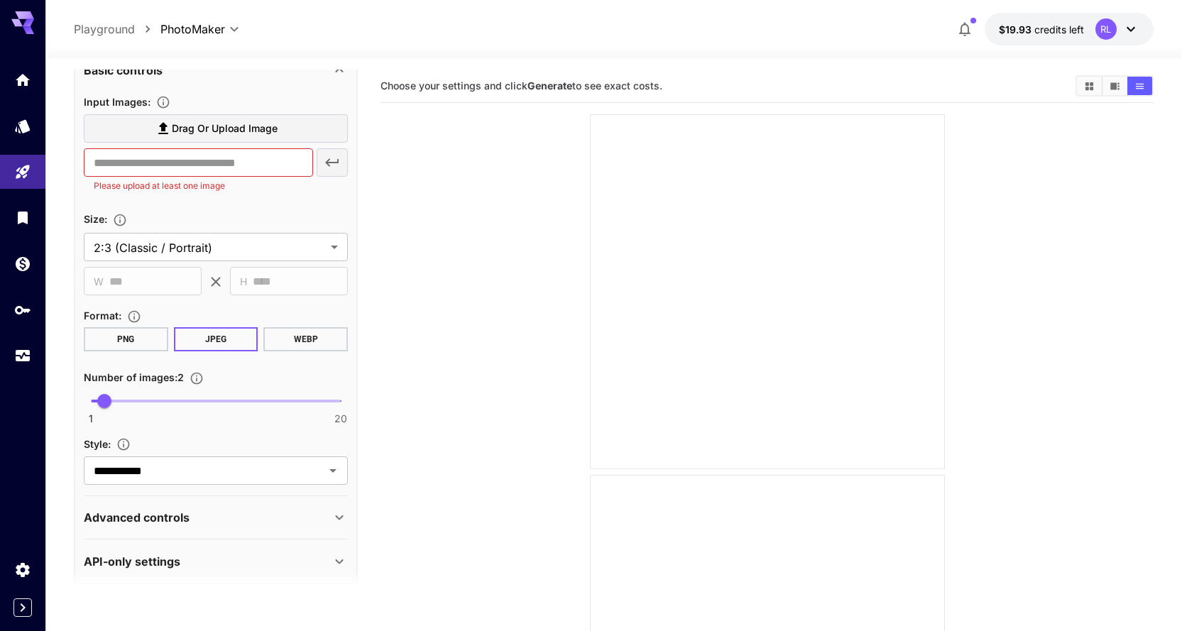
scroll to position [284, 0]
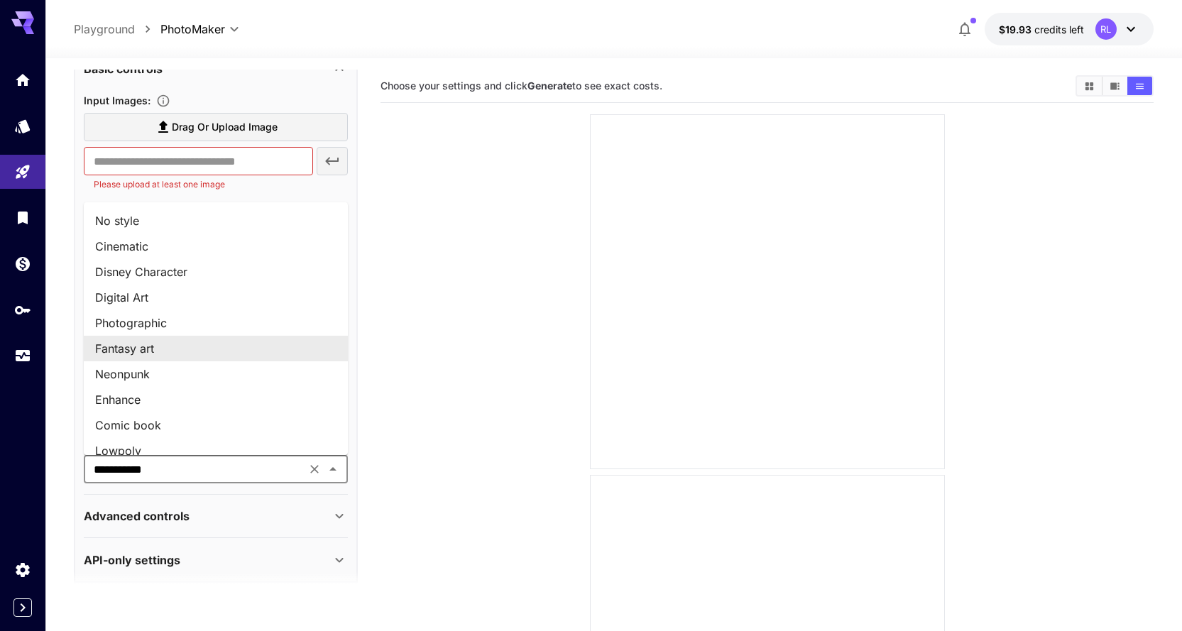
drag, startPoint x: 157, startPoint y: 467, endPoint x: 59, endPoint y: 470, distance: 98.0
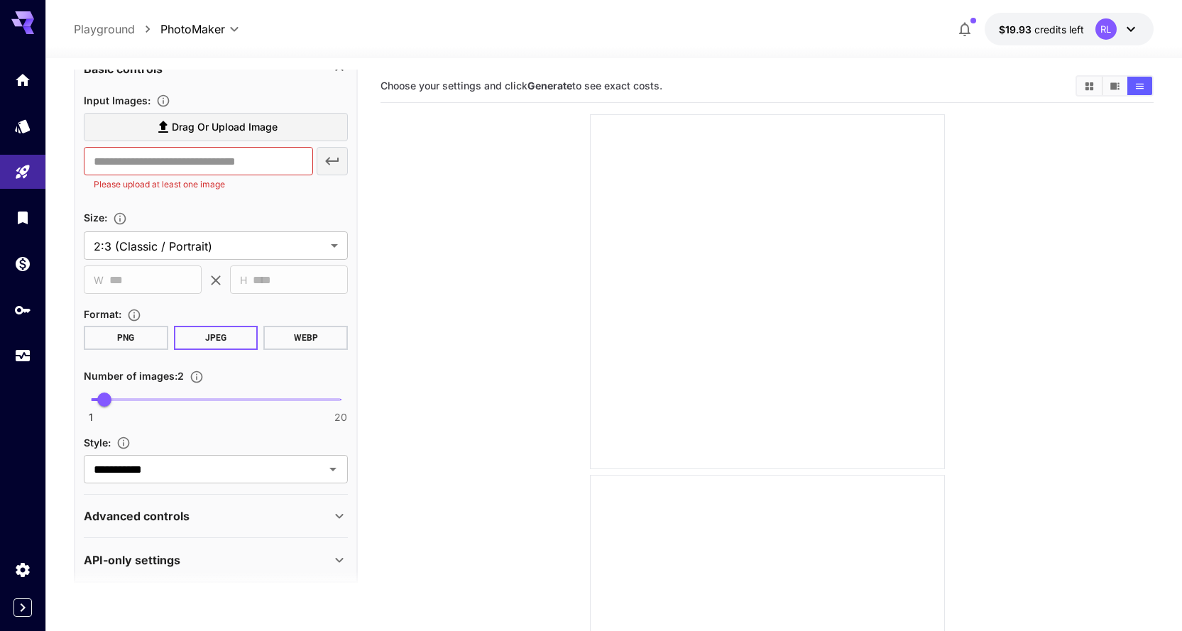
click at [239, 525] on div "Advanced controls" at bounding box center [216, 516] width 264 height 34
click at [217, 469] on input "**********" at bounding box center [195, 469] width 214 height 20
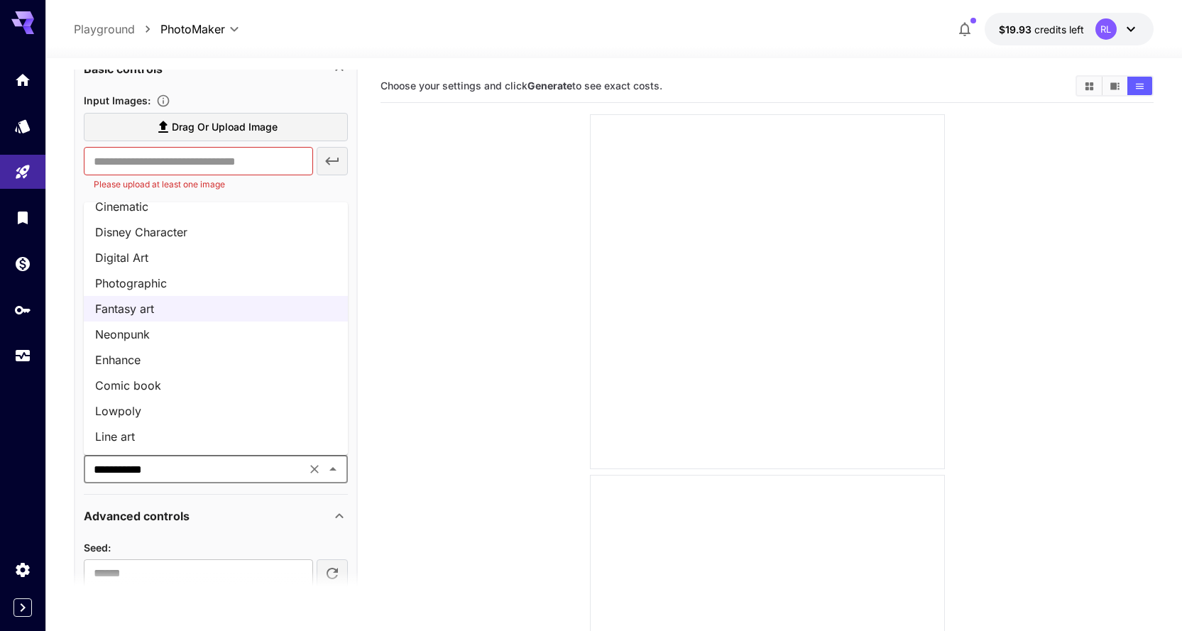
scroll to position [0, 0]
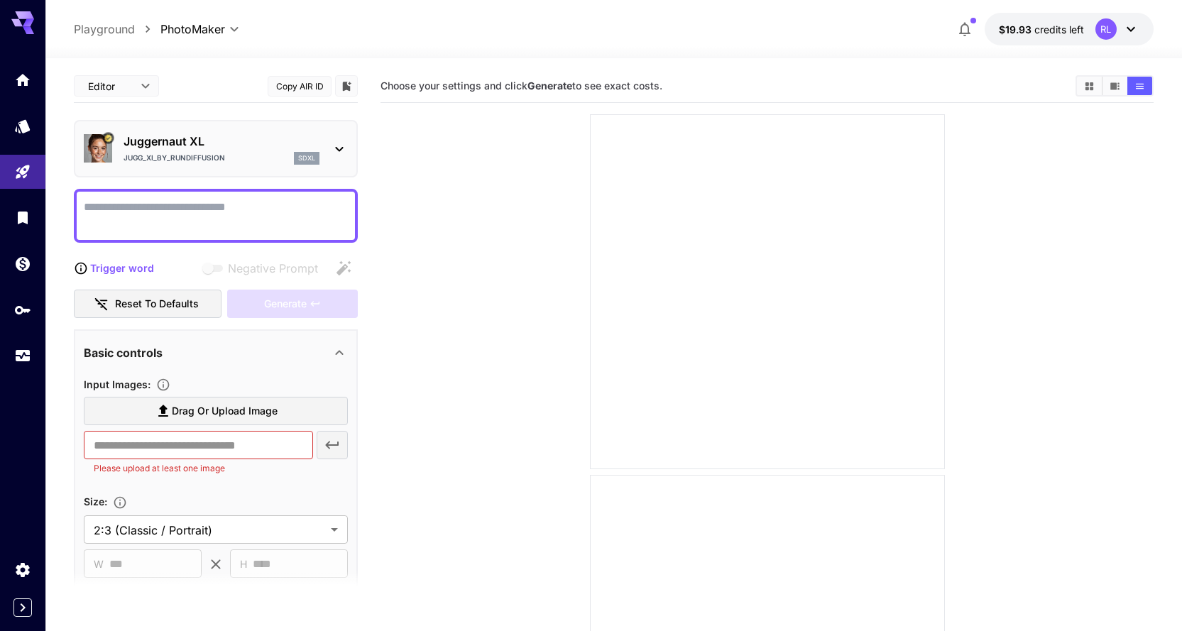
click at [181, 212] on textarea "Negative Prompt" at bounding box center [216, 216] width 264 height 34
click at [115, 386] on span "Input Images :" at bounding box center [117, 384] width 67 height 12
click at [112, 450] on input "text" at bounding box center [198, 445] width 229 height 28
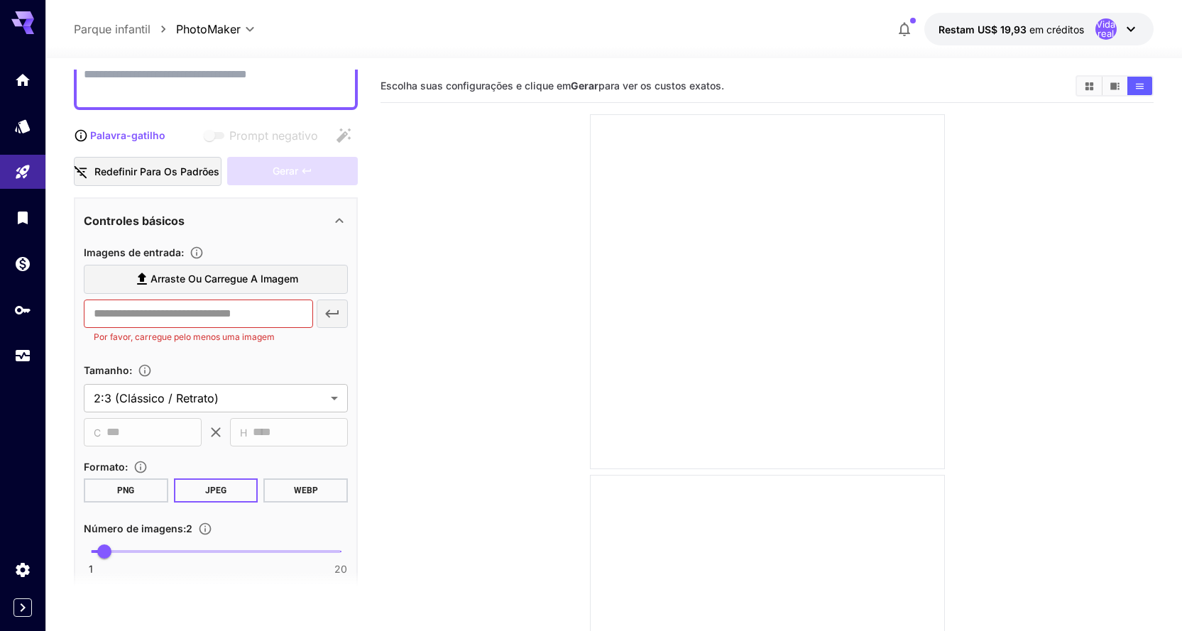
scroll to position [142, 0]
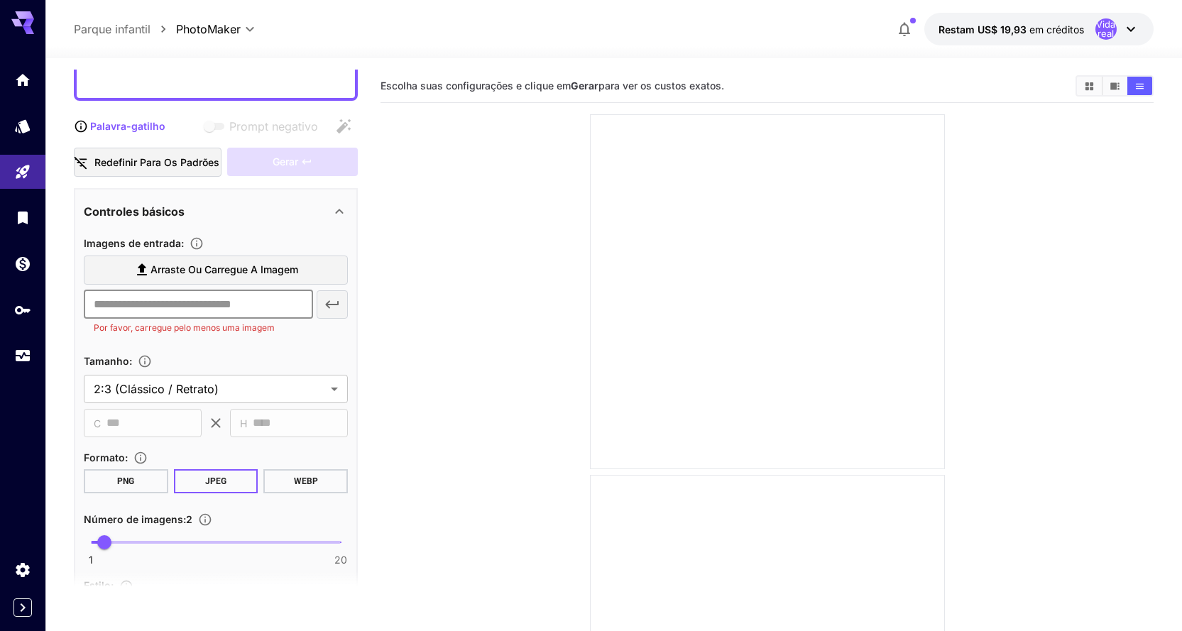
drag, startPoint x: 96, startPoint y: 303, endPoint x: 253, endPoint y: 300, distance: 157.0
click at [193, 305] on input "text" at bounding box center [198, 304] width 229 height 28
drag, startPoint x: 293, startPoint y: 303, endPoint x: 175, endPoint y: 307, distance: 118.7
click at [175, 307] on input "text" at bounding box center [198, 304] width 229 height 28
